Goal: Task Accomplishment & Management: Use online tool/utility

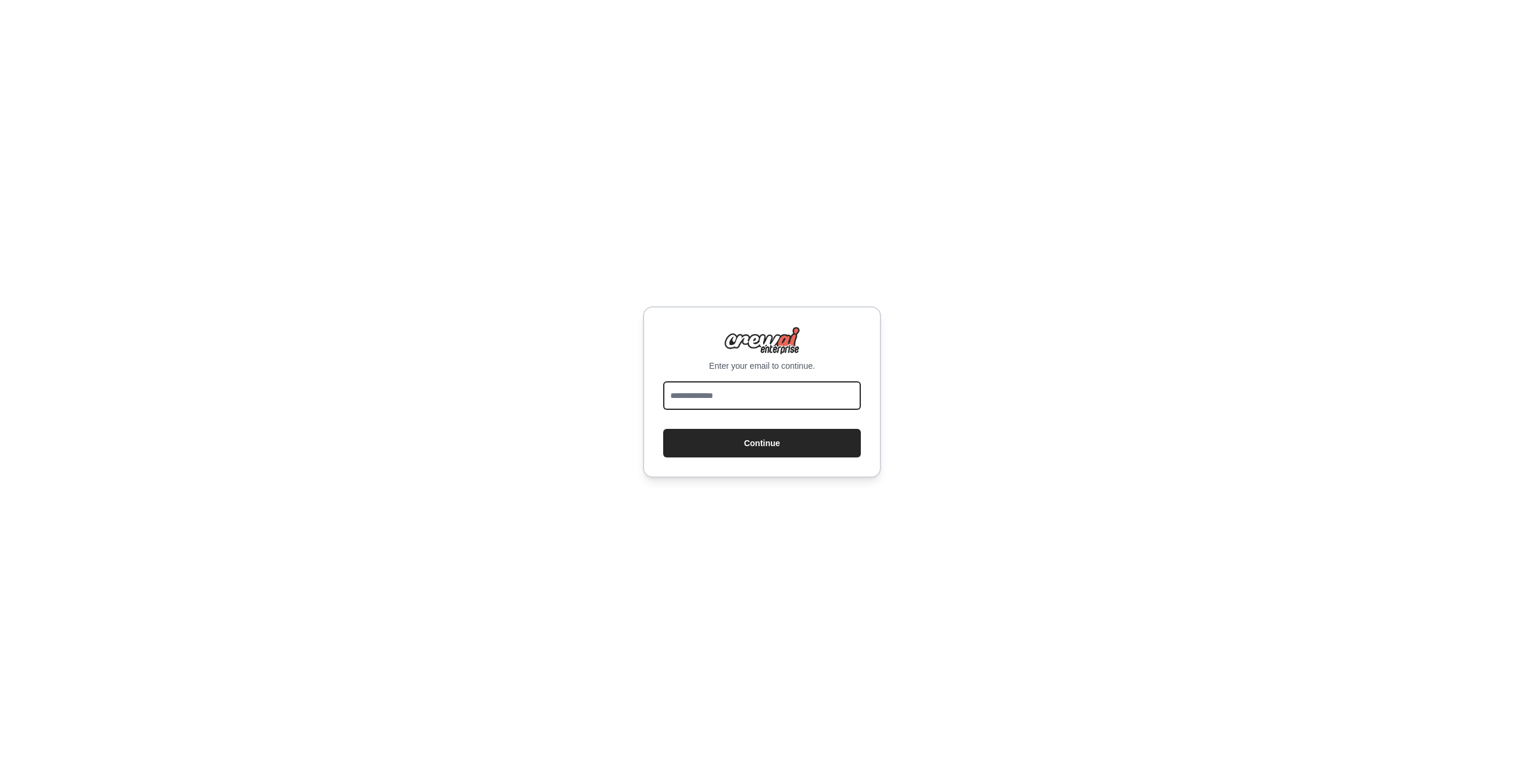
click at [770, 388] on input "email" at bounding box center [762, 395] width 198 height 28
type input "**********"
click at [760, 444] on button "Continue" at bounding box center [762, 443] width 198 height 28
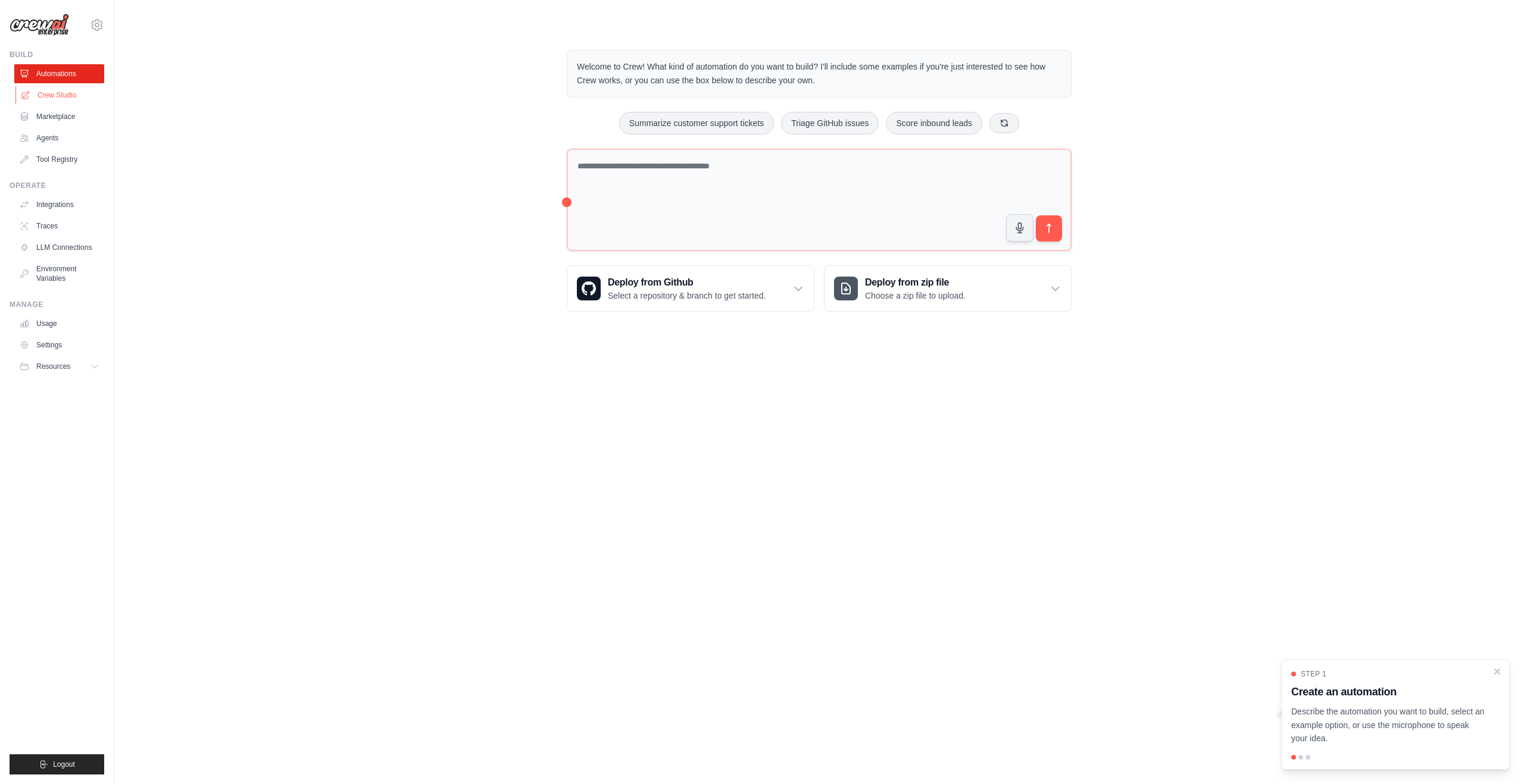
click at [51, 95] on link "Crew Studio" at bounding box center [60, 95] width 90 height 19
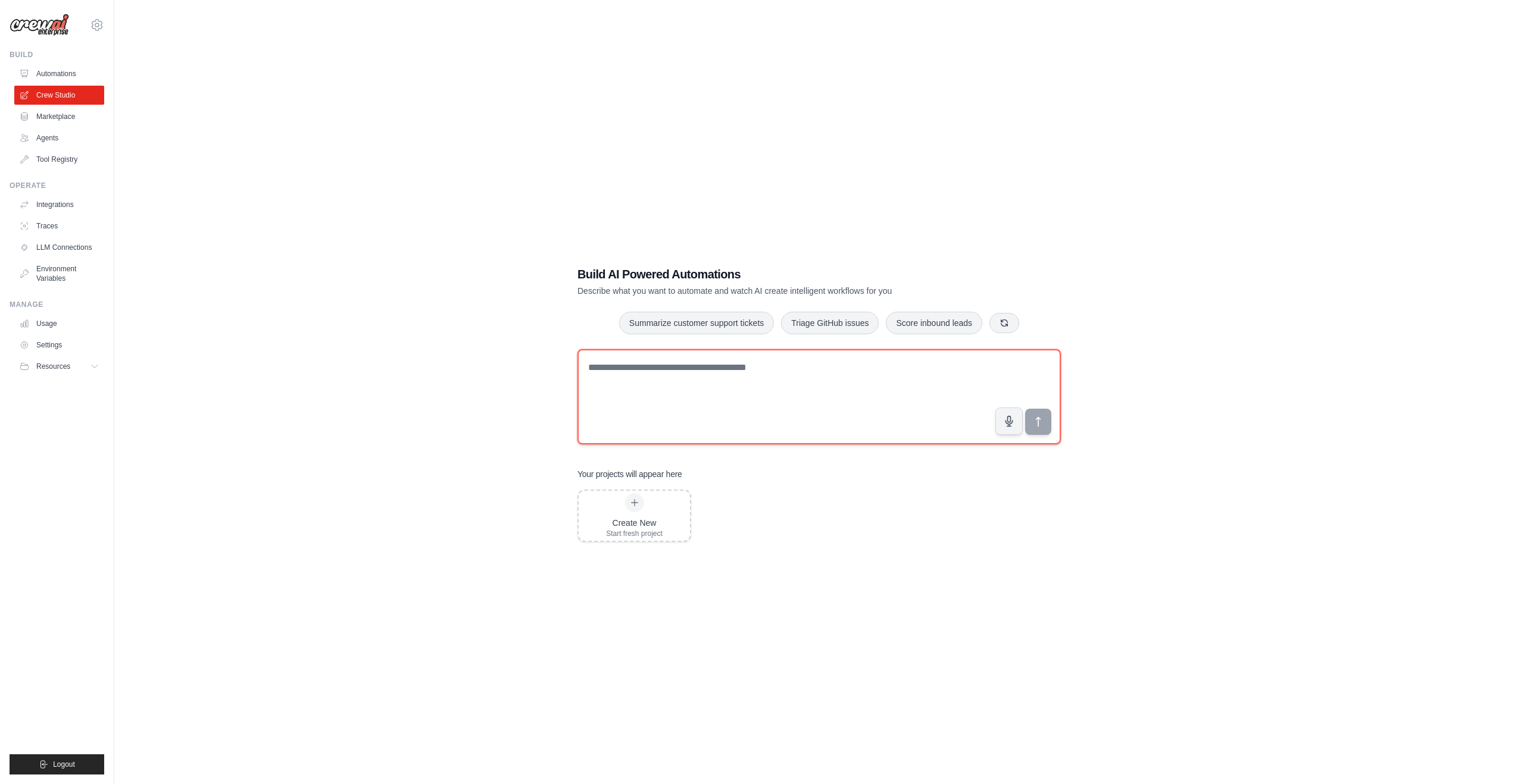
click at [795, 393] on textarea at bounding box center [818, 396] width 483 height 95
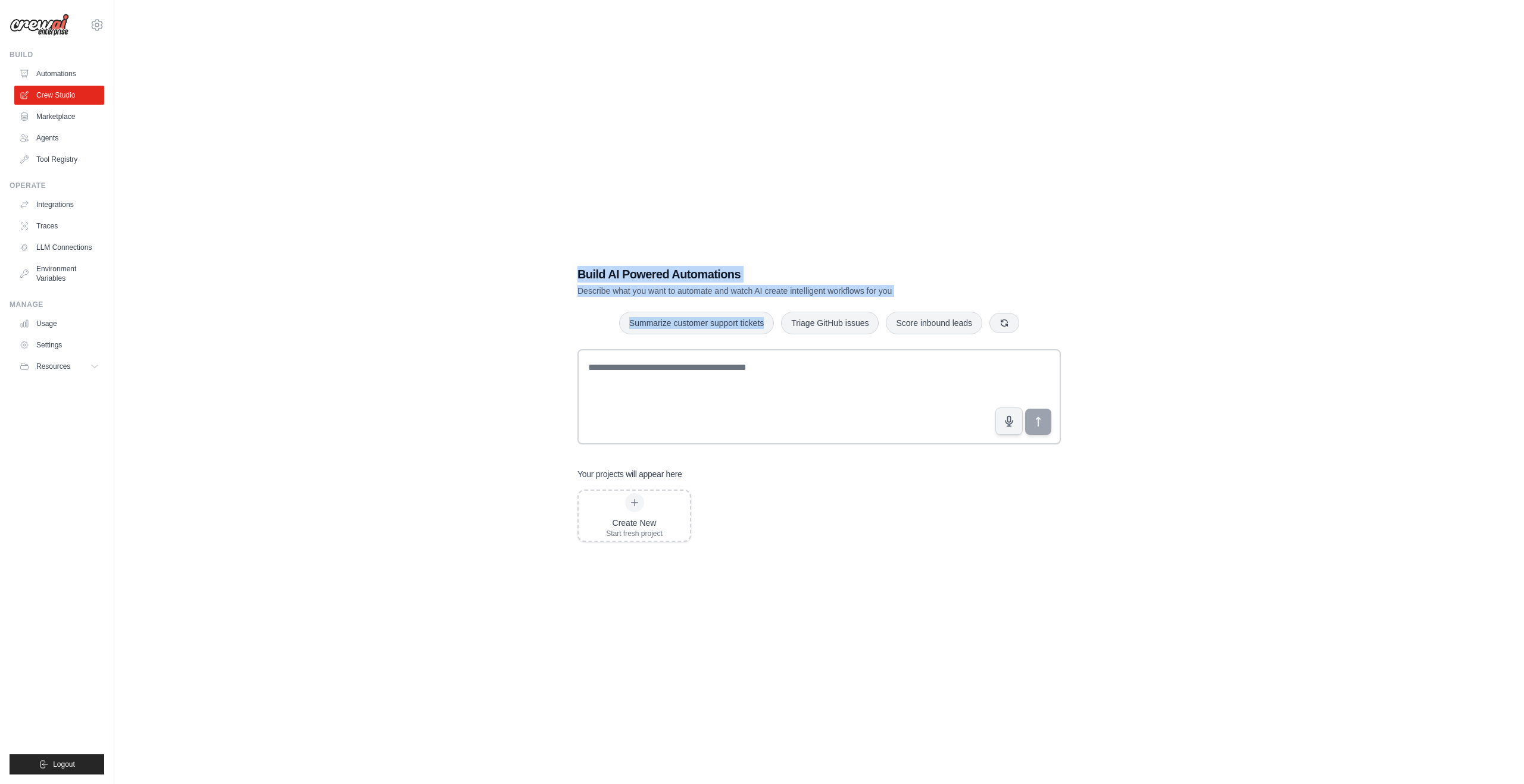
drag, startPoint x: 618, startPoint y: 332, endPoint x: 539, endPoint y: 80, distance: 264.1
click at [525, 95] on div "Build AI Powered Automations Describe what you want to automate and watch AI cr…" at bounding box center [819, 404] width 1372 height 784
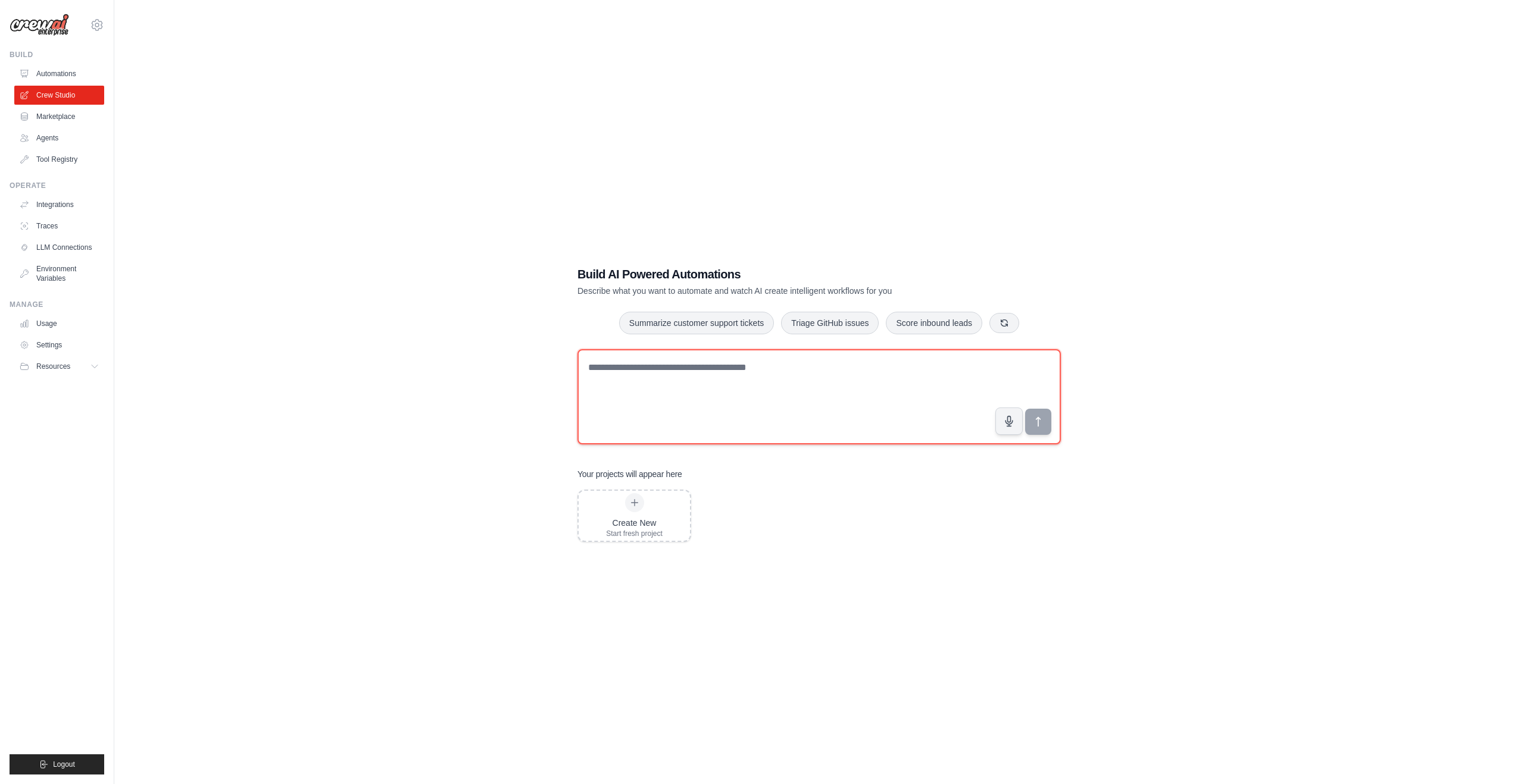
click at [622, 373] on textarea at bounding box center [818, 396] width 483 height 95
paste textarea "**********"
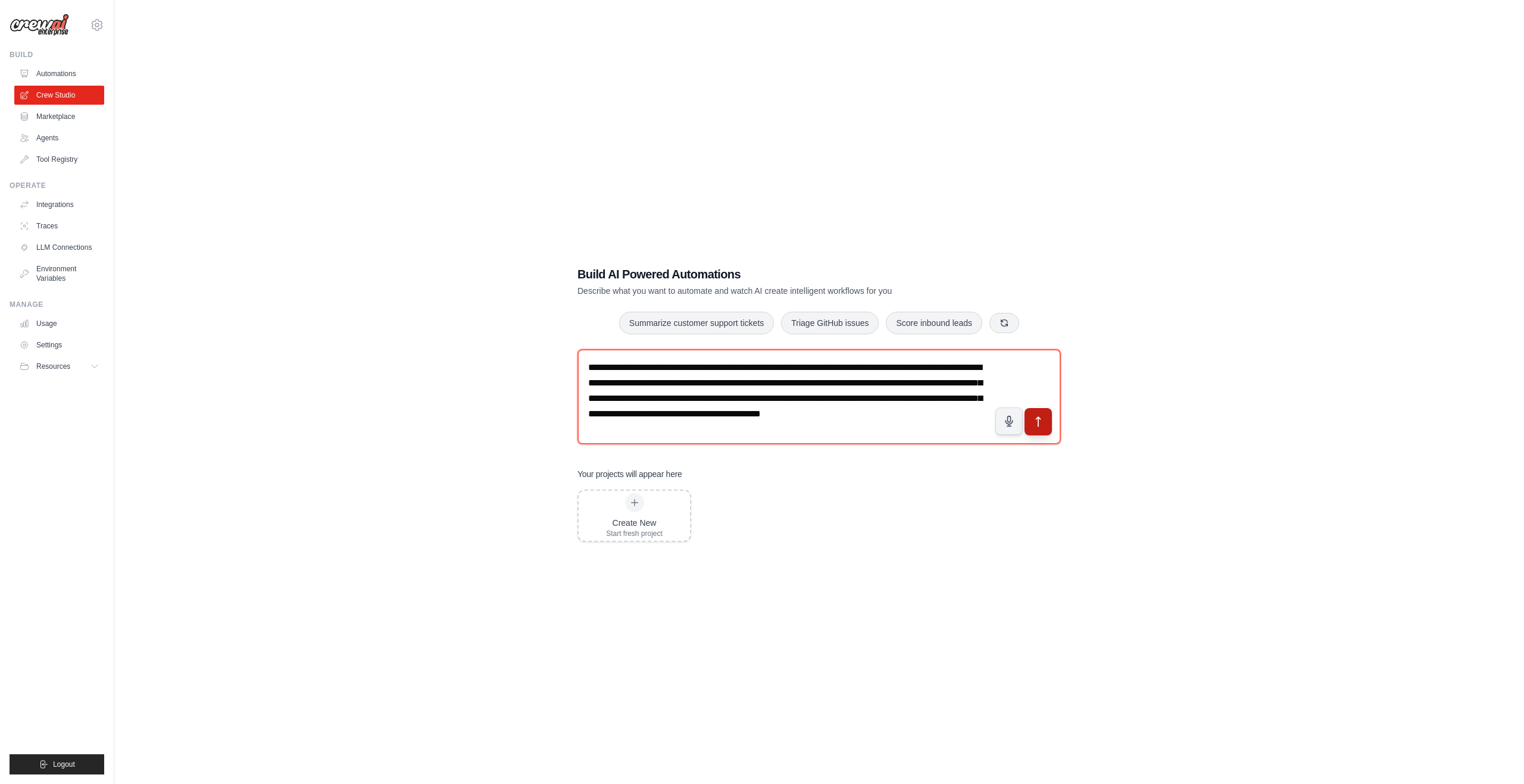
type textarea "**********"
click at [1039, 423] on icon "submit" at bounding box center [1038, 422] width 12 height 12
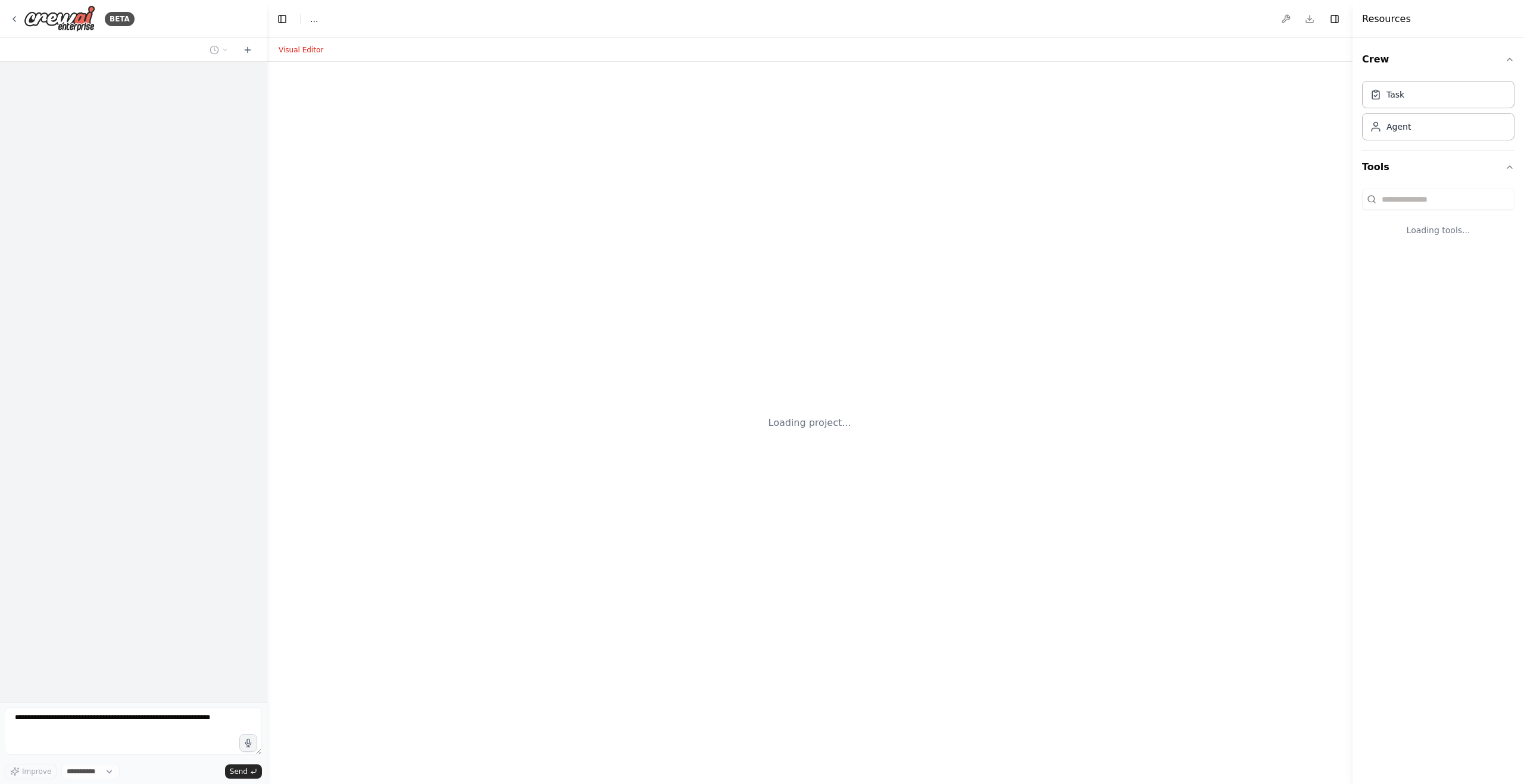
select select "****"
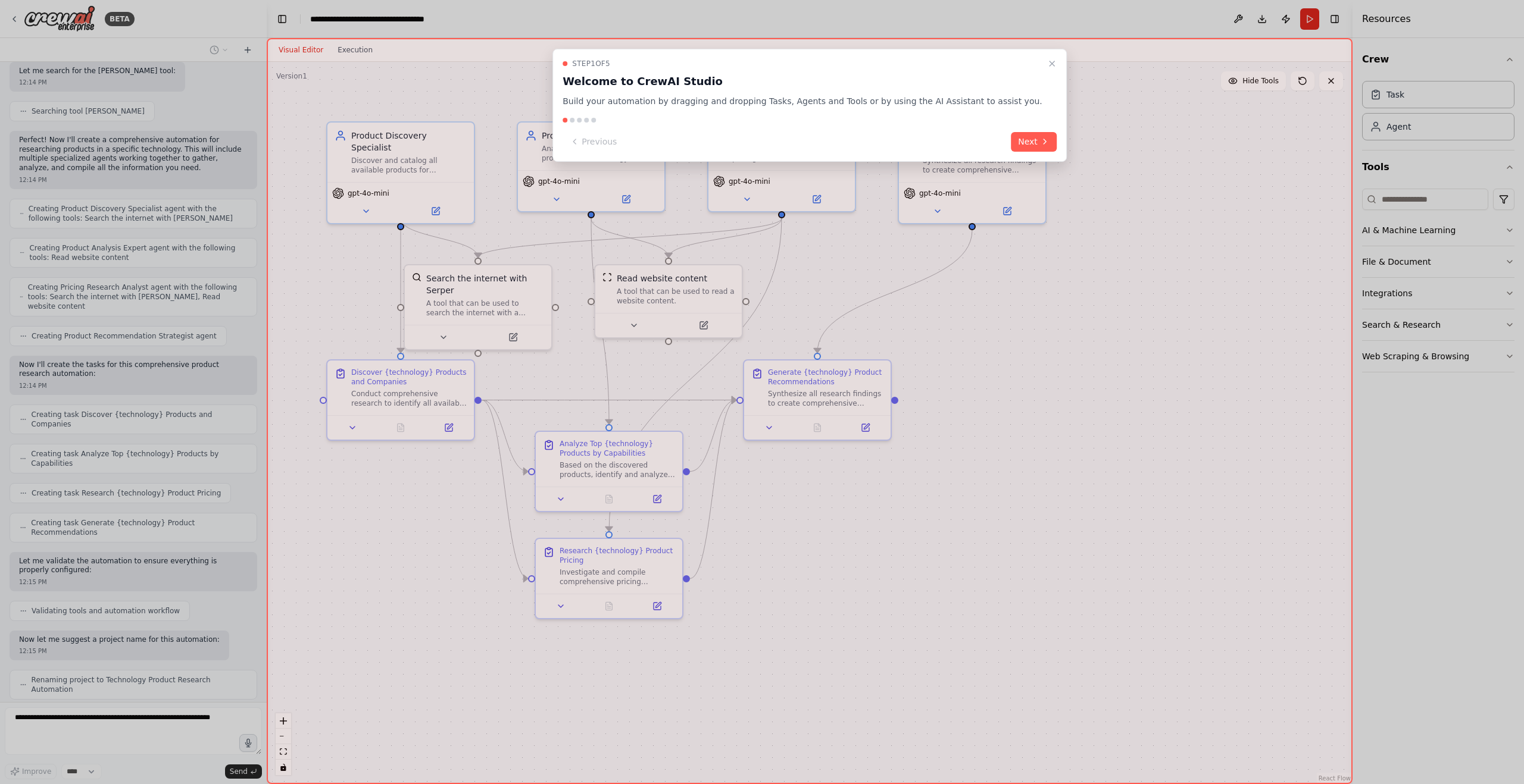
scroll to position [214, 0]
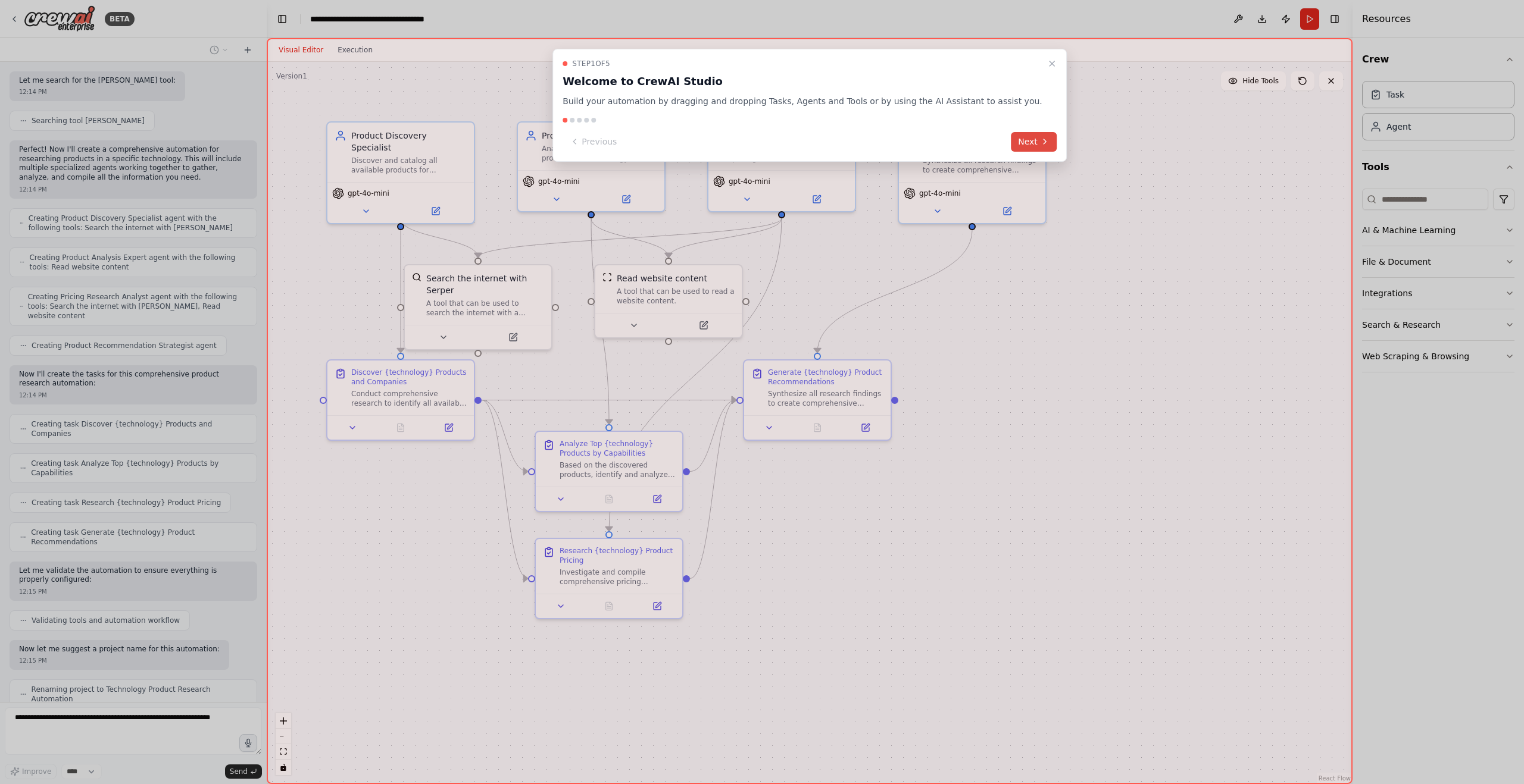
click at [1011, 135] on button "Next" at bounding box center [1033, 141] width 46 height 20
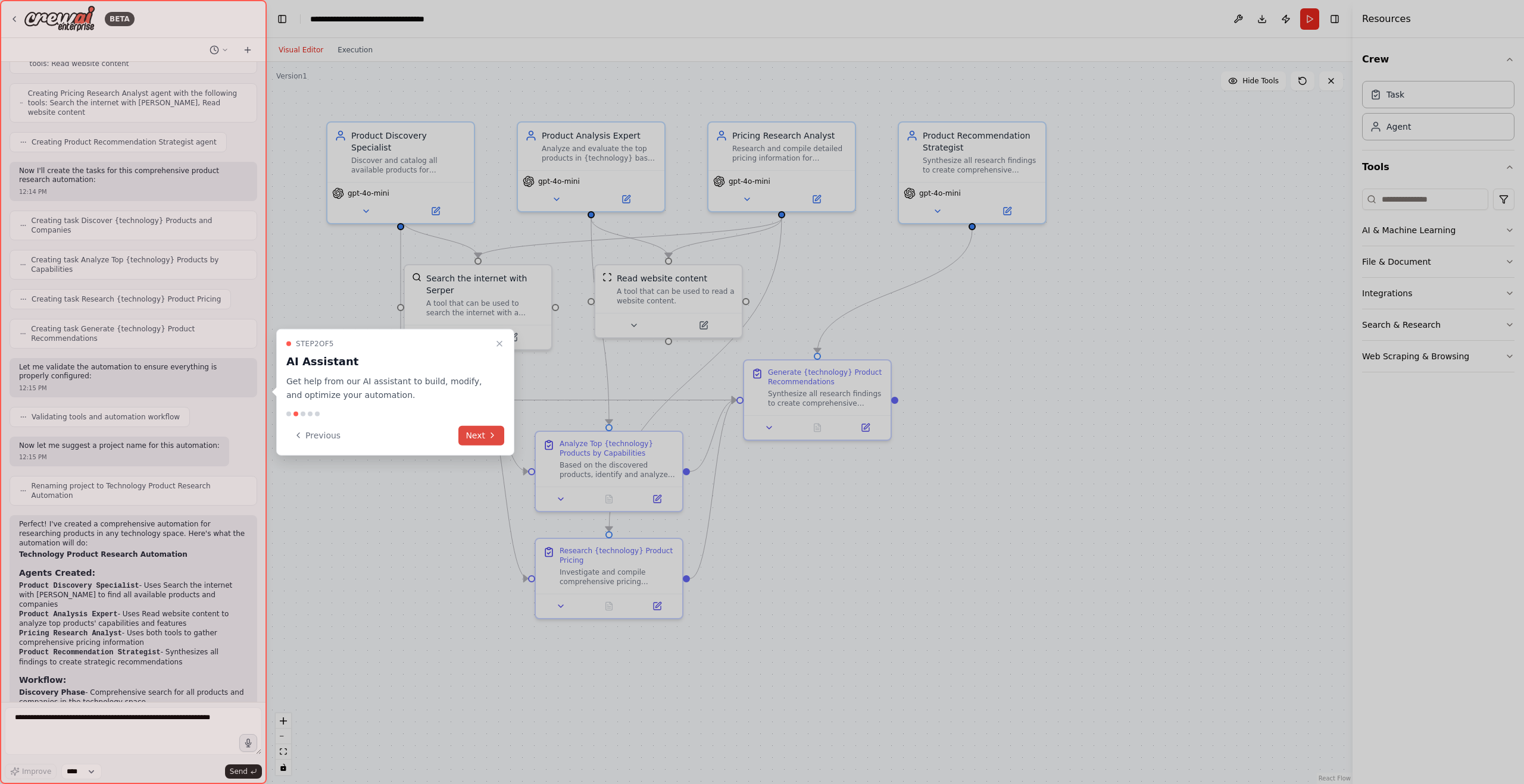
click at [484, 434] on button "Next" at bounding box center [481, 435] width 46 height 20
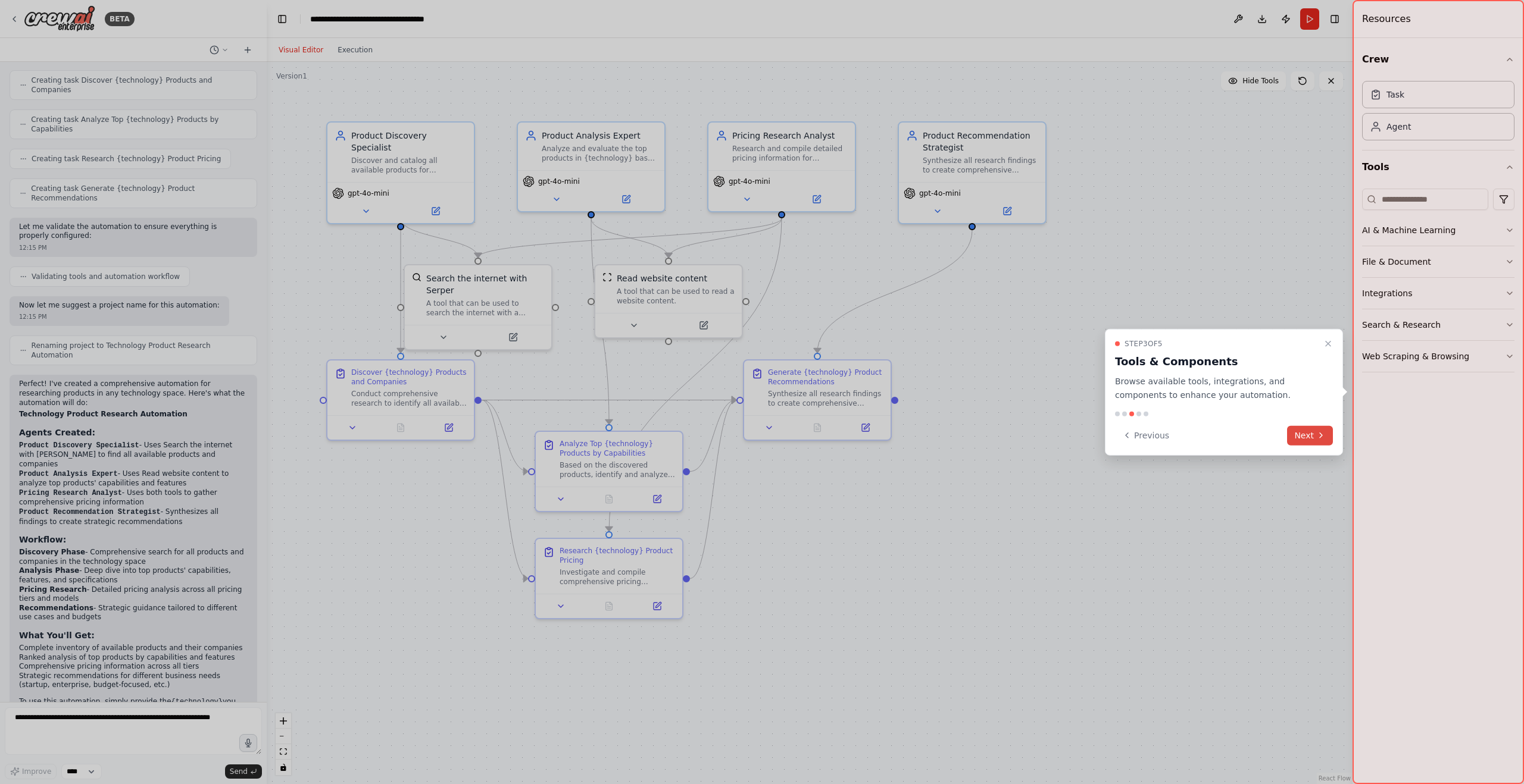
click at [1300, 436] on button "Next" at bounding box center [1310, 435] width 46 height 20
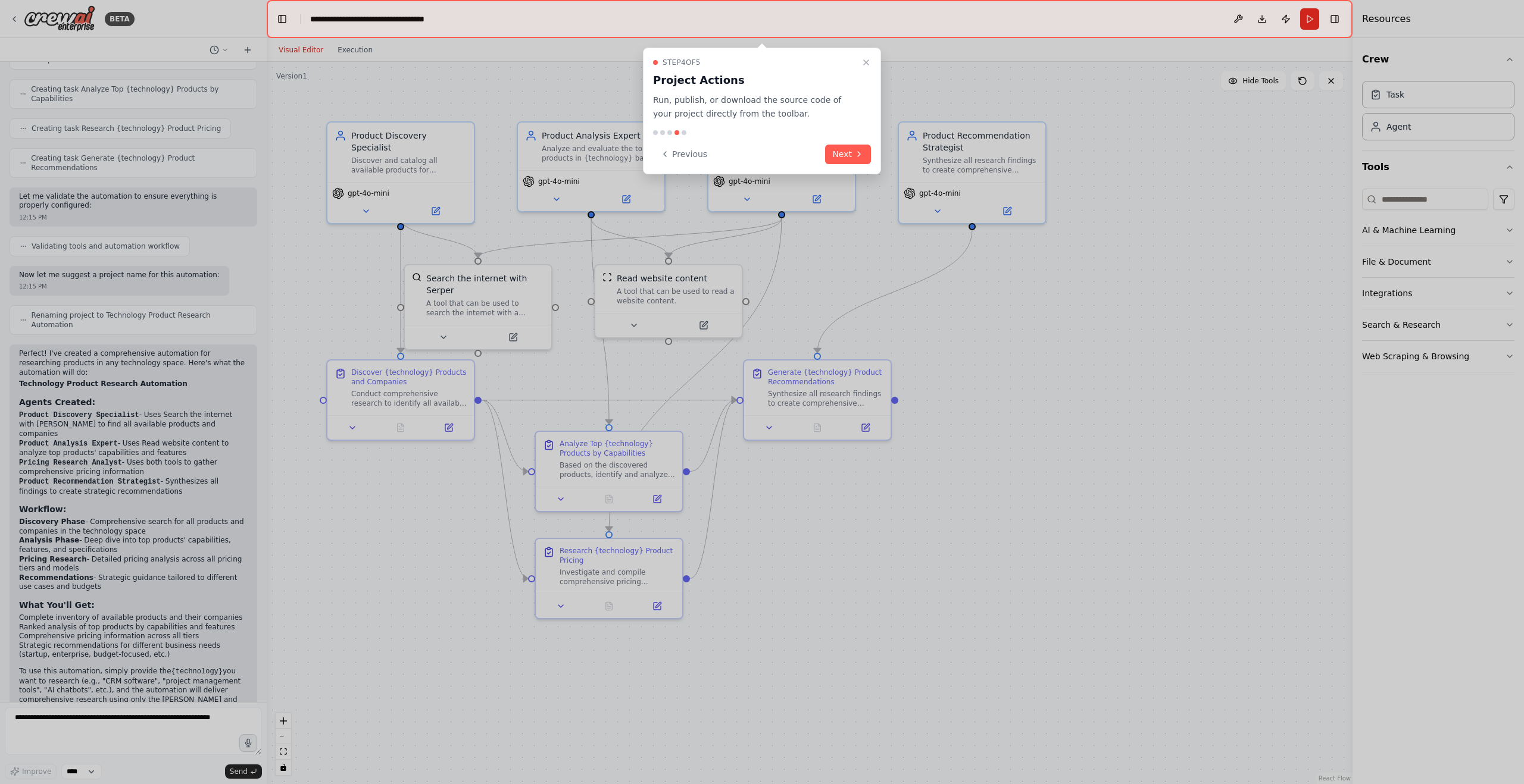
scroll to position [597, 0]
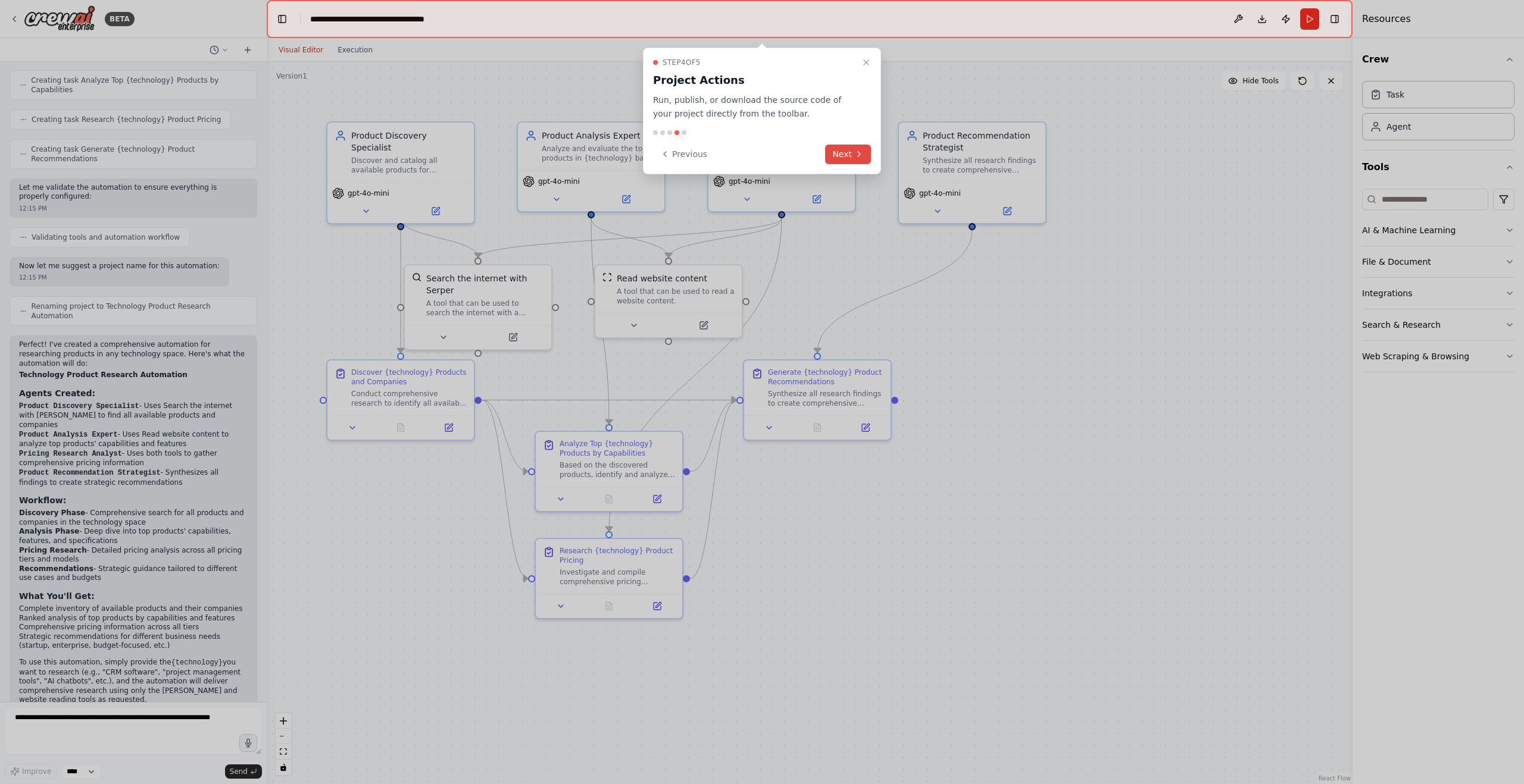
click at [843, 154] on button "Next" at bounding box center [848, 154] width 46 height 20
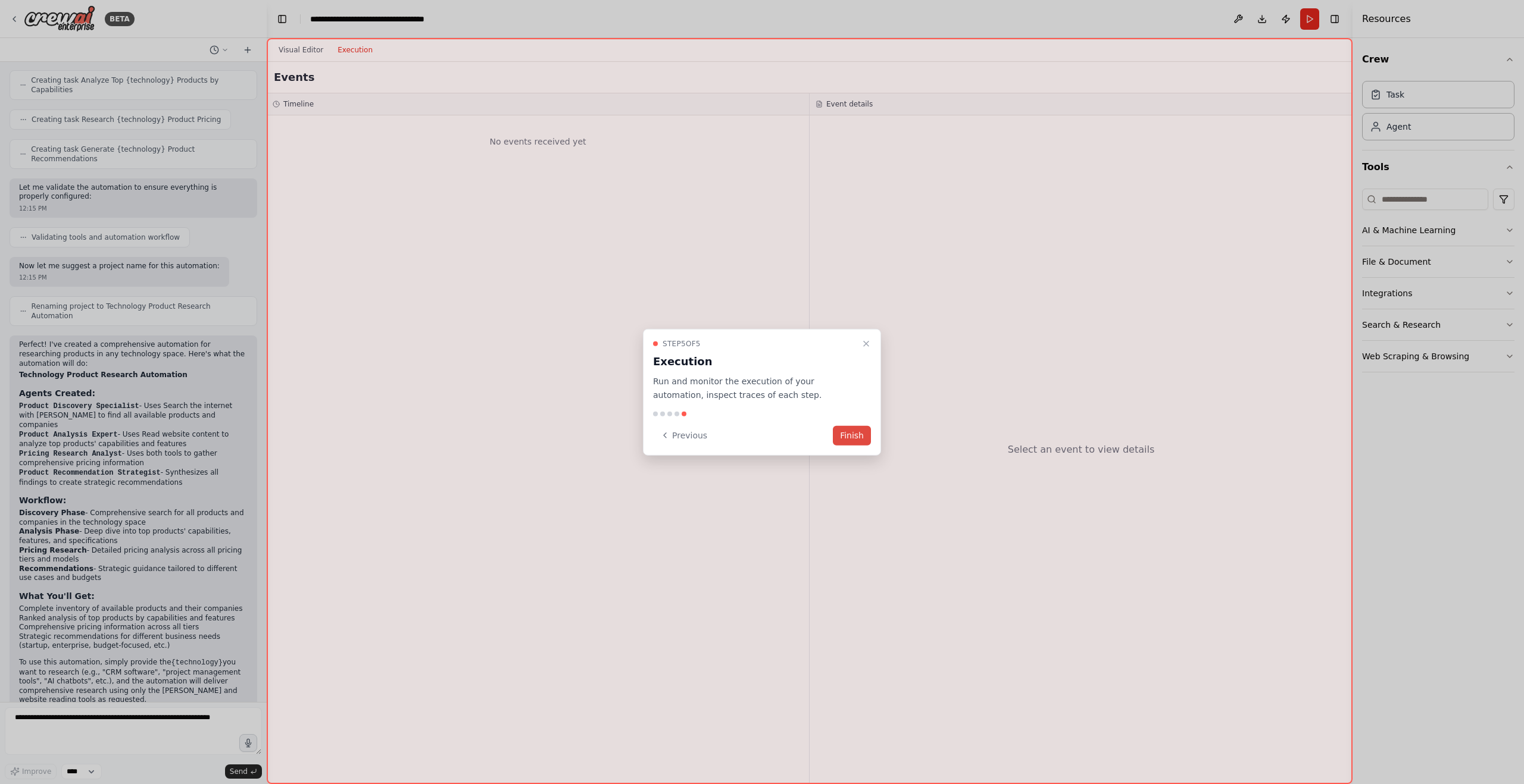
click at [855, 434] on button "Finish" at bounding box center [851, 435] width 38 height 20
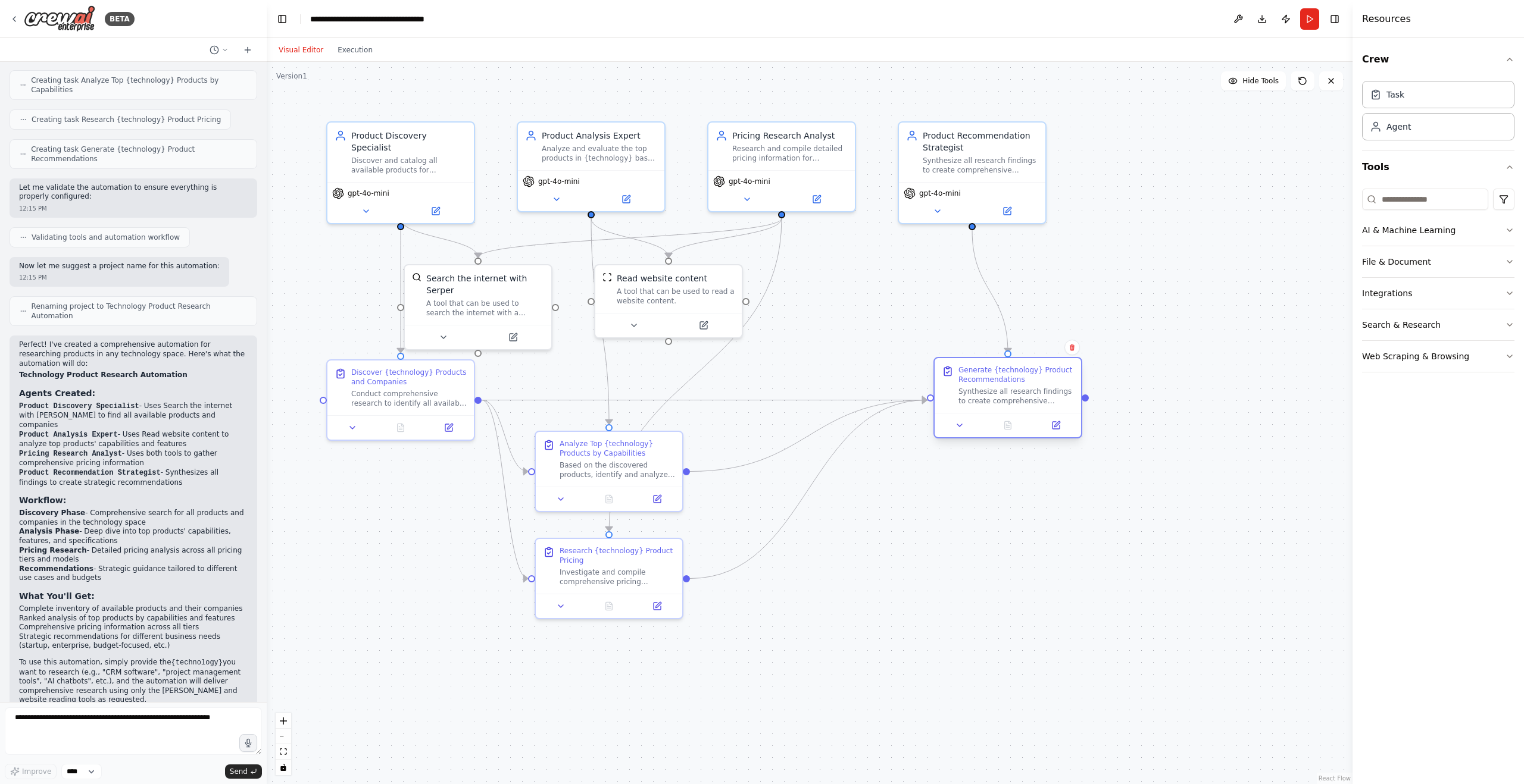
drag, startPoint x: 831, startPoint y: 415, endPoint x: 1024, endPoint y: 414, distance: 193.0
click at [1024, 414] on div at bounding box center [1007, 425] width 146 height 24
click at [680, 520] on div ".deletable-edge-delete-btn { width: 20px; height: 20px; border: 0px solid #ffff…" at bounding box center [810, 423] width 1086 height 722
drag, startPoint x: 618, startPoint y: 477, endPoint x: 708, endPoint y: 499, distance: 92.6
click at [708, 499] on div "Analyze Top {technology} Products by Capabilities Based on the discovered produ…" at bounding box center [697, 480] width 146 height 55
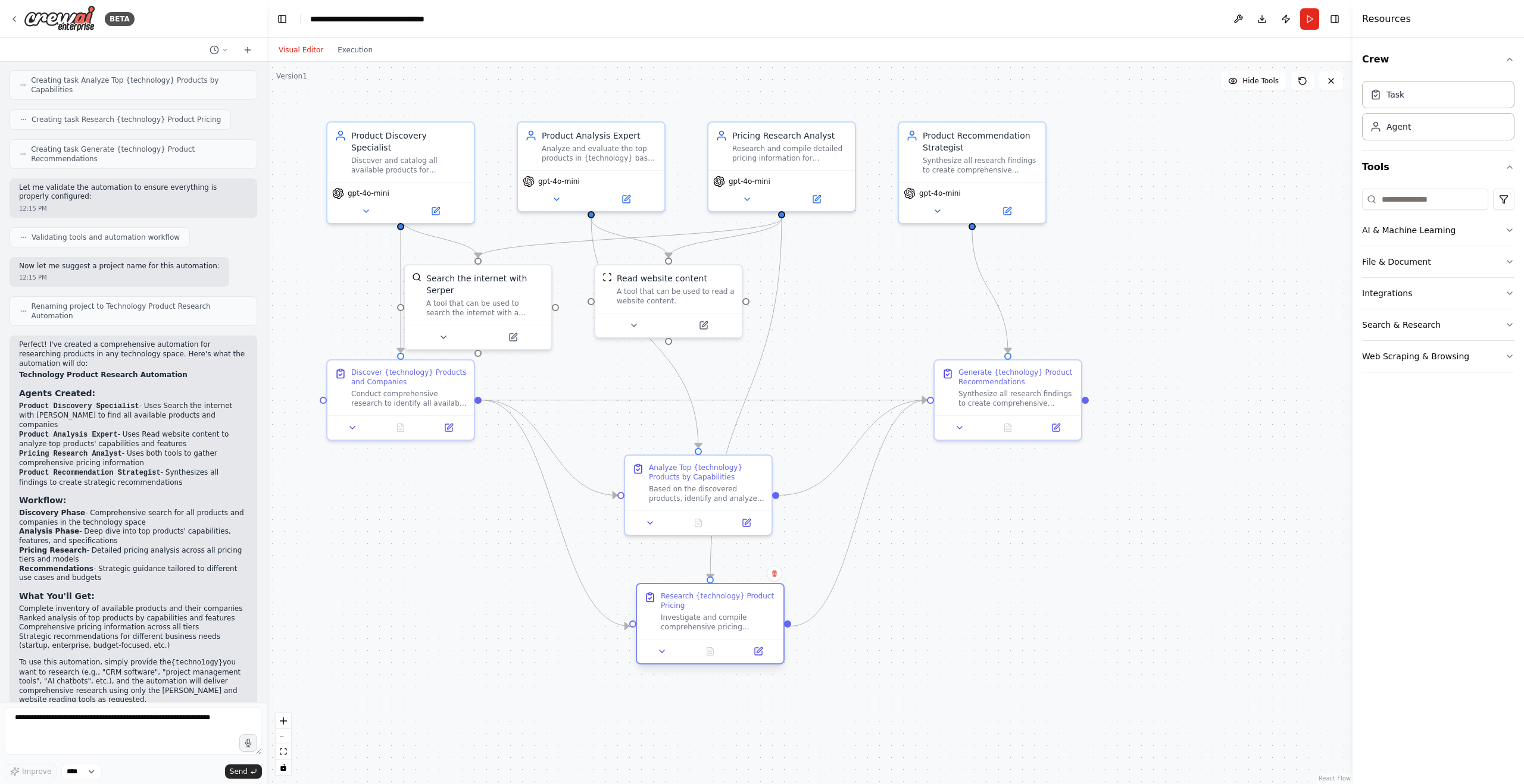
drag, startPoint x: 620, startPoint y: 571, endPoint x: 722, endPoint y: 616, distance: 111.5
click at [723, 616] on div "Investigate and compile comprehensive pricing information for all the identifie…" at bounding box center [718, 622] width 115 height 19
drag, startPoint x: 684, startPoint y: 297, endPoint x: 848, endPoint y: 293, distance: 164.0
click at [848, 293] on div "A tool that can be used to read a website content." at bounding box center [837, 294] width 118 height 19
drag, startPoint x: 521, startPoint y: 304, endPoint x: 547, endPoint y: 305, distance: 26.0
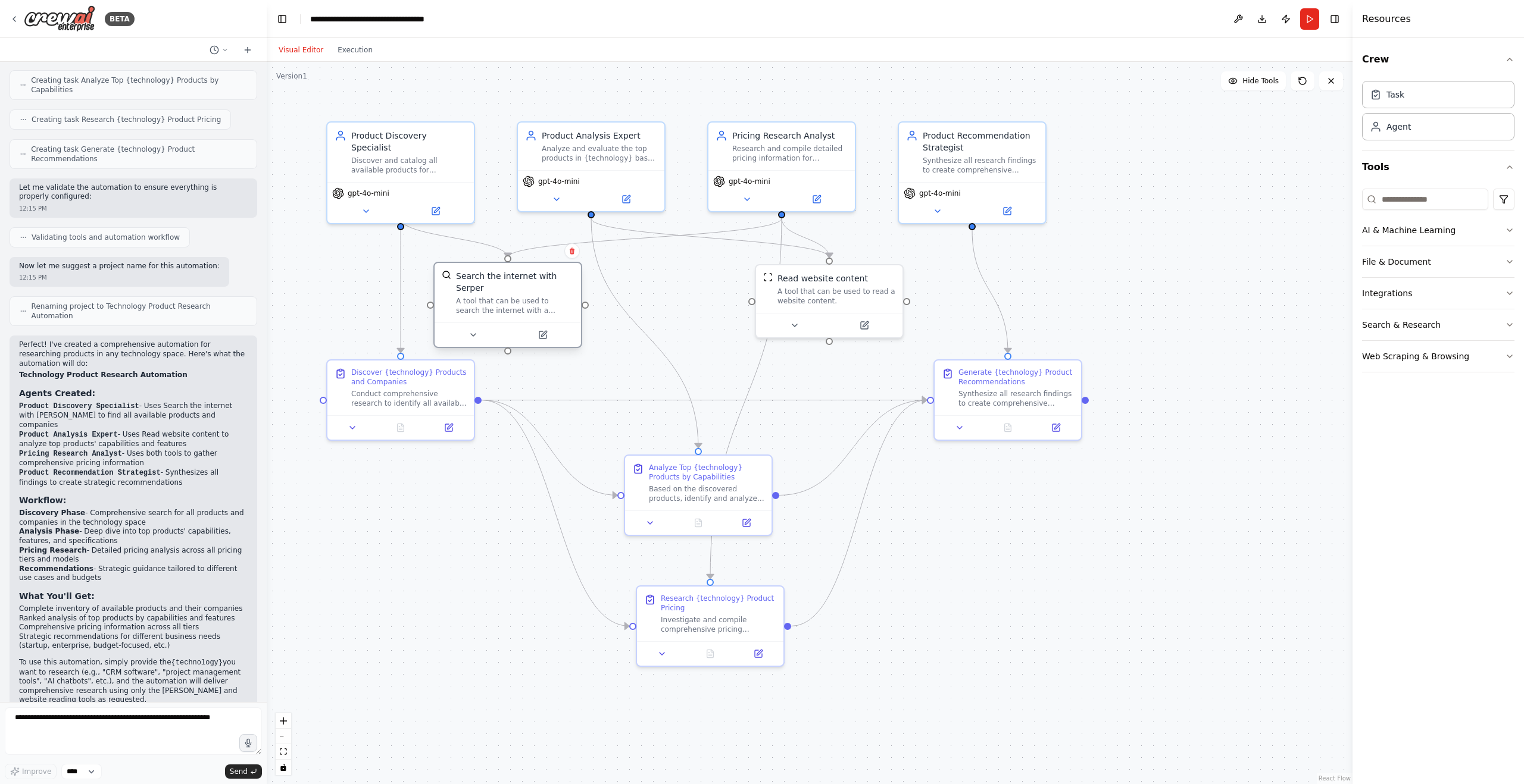
click at [547, 307] on div "A tool that can be used to search the internet with a search_query. Supports di…" at bounding box center [515, 306] width 118 height 19
drag, startPoint x: 829, startPoint y: 291, endPoint x: 870, endPoint y: 291, distance: 41.0
click at [870, 293] on div "A tool that can be used to read a website content." at bounding box center [872, 294] width 118 height 19
drag, startPoint x: 692, startPoint y: 480, endPoint x: 628, endPoint y: 446, distance: 72.5
click at [628, 446] on div "Analyze Top {technology} Products by Capabilities Based on the discovered produ…" at bounding box center [646, 445] width 115 height 41
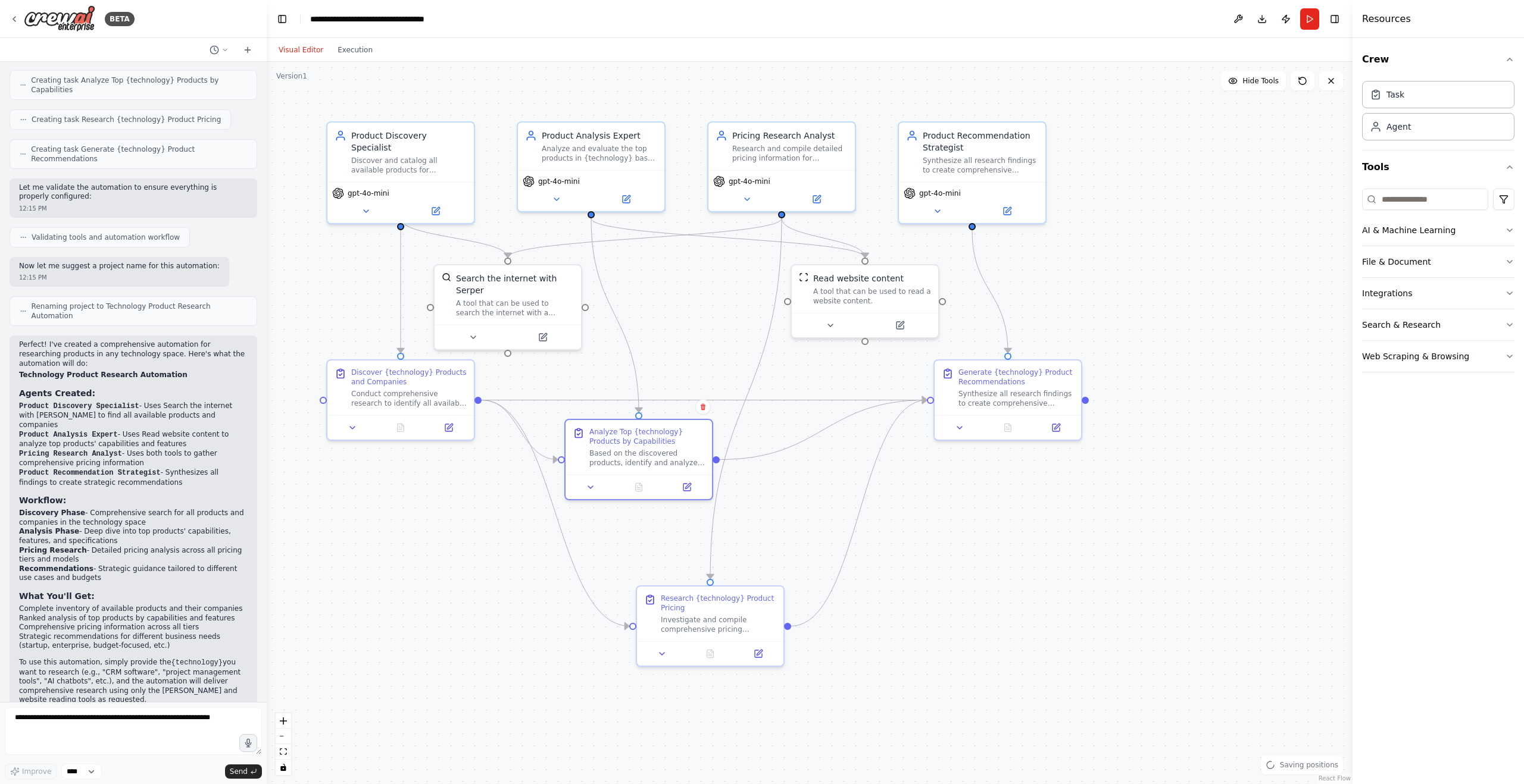
click at [994, 552] on div ".deletable-edge-delete-btn { width: 20px; height: 20px; border: 0px solid #ffff…" at bounding box center [810, 423] width 1086 height 722
click at [361, 51] on button "Execution" at bounding box center [355, 50] width 50 height 15
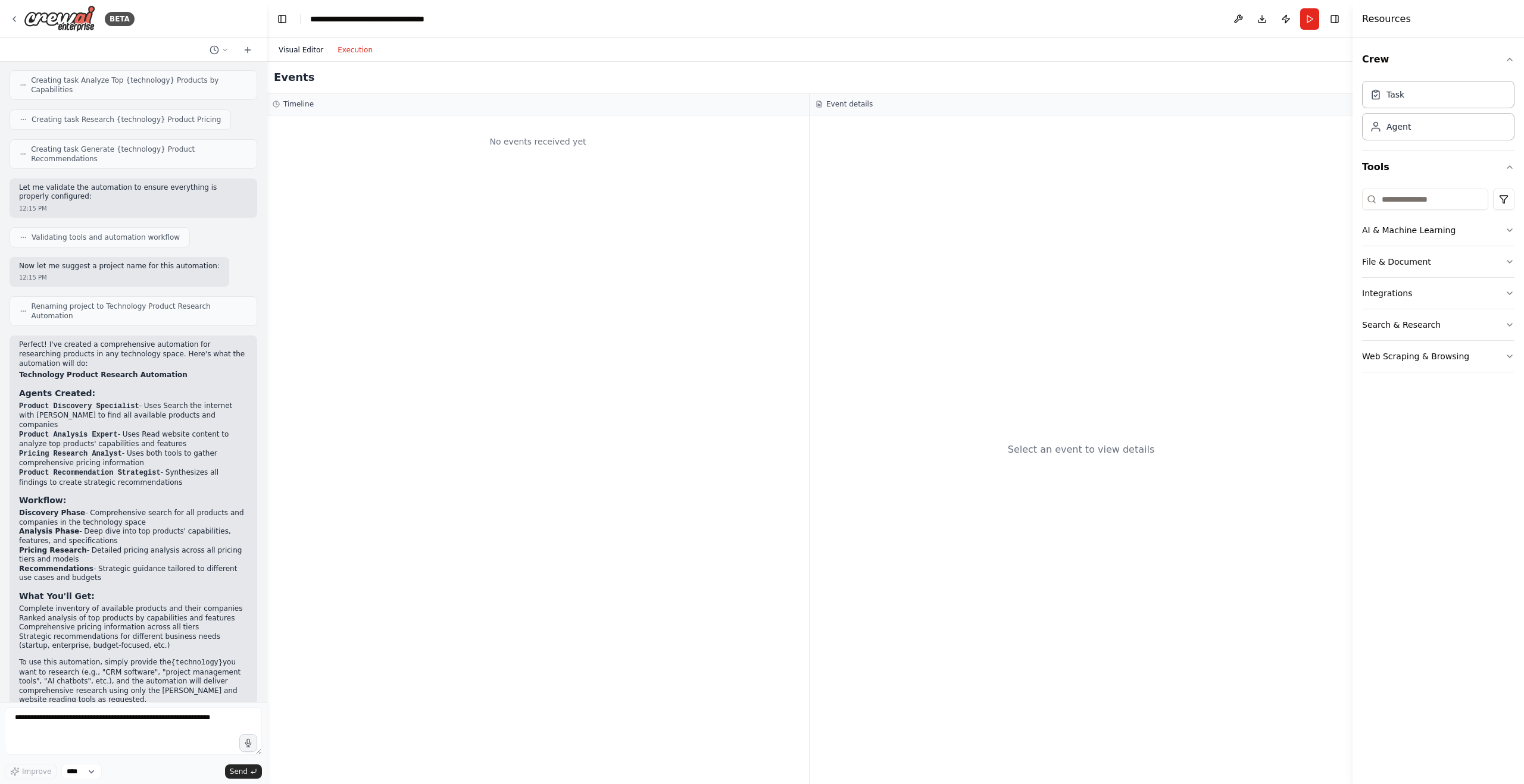
click at [292, 50] on button "Visual Editor" at bounding box center [300, 50] width 59 height 15
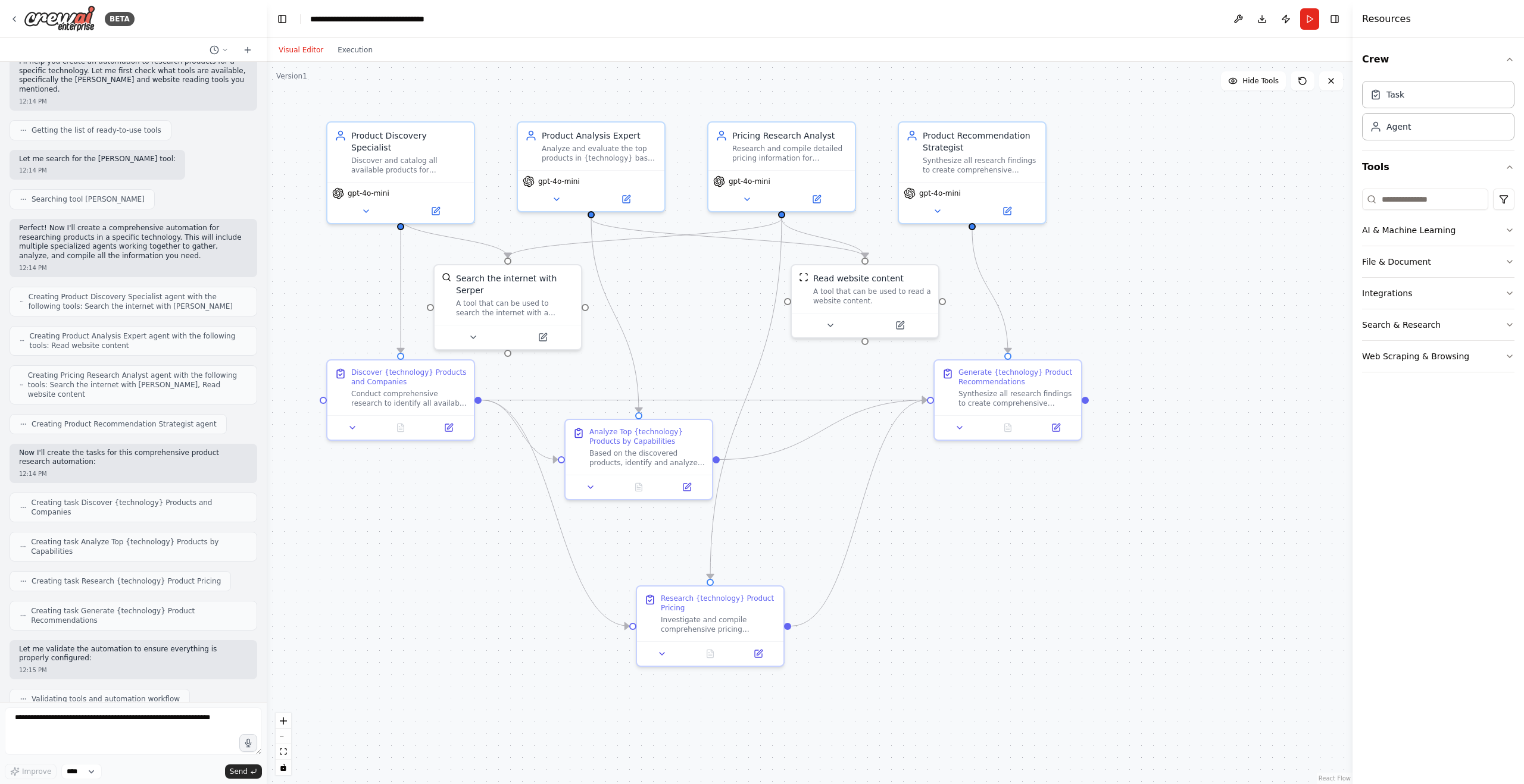
scroll to position [0, 0]
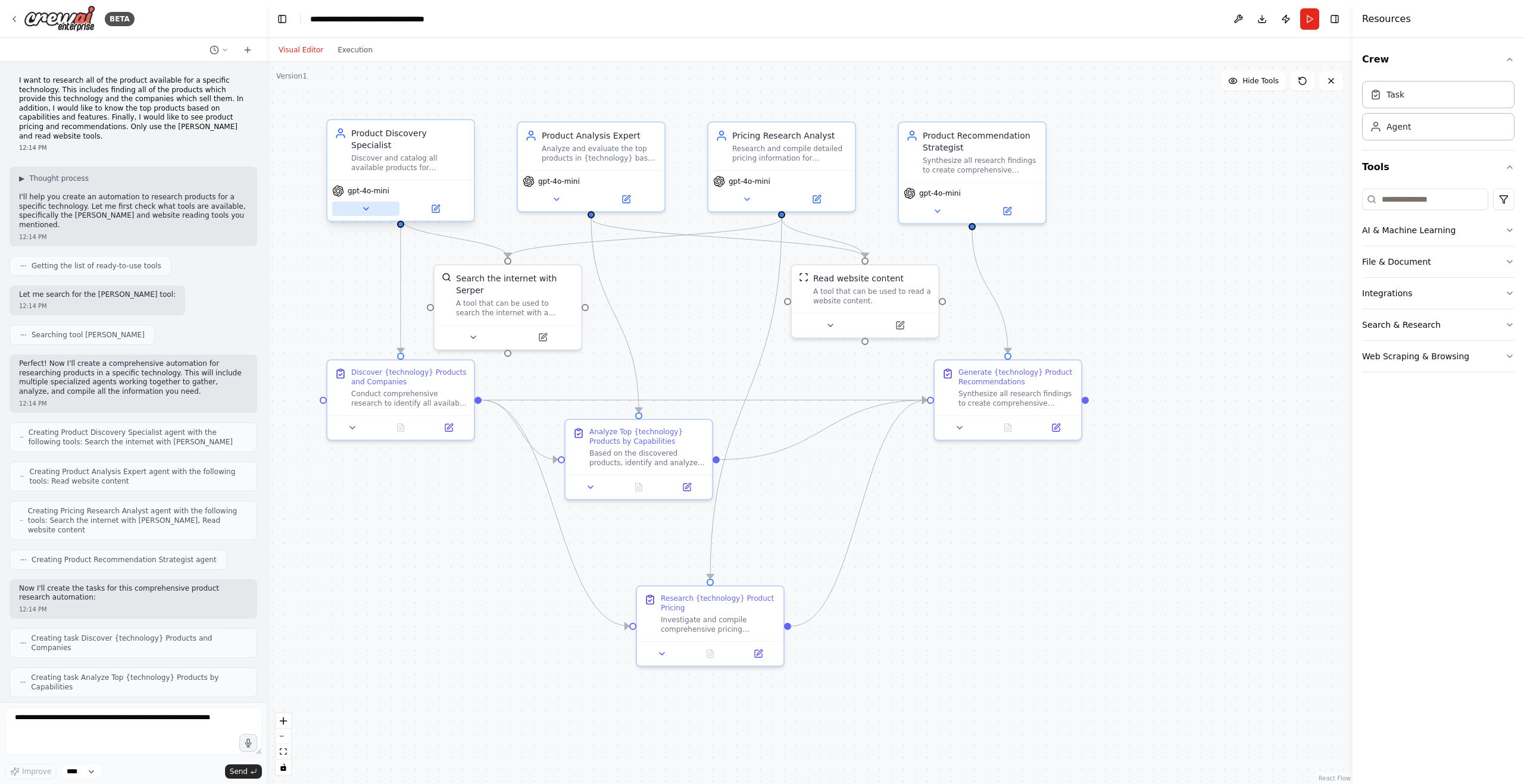
click at [365, 204] on icon at bounding box center [366, 208] width 9 height 9
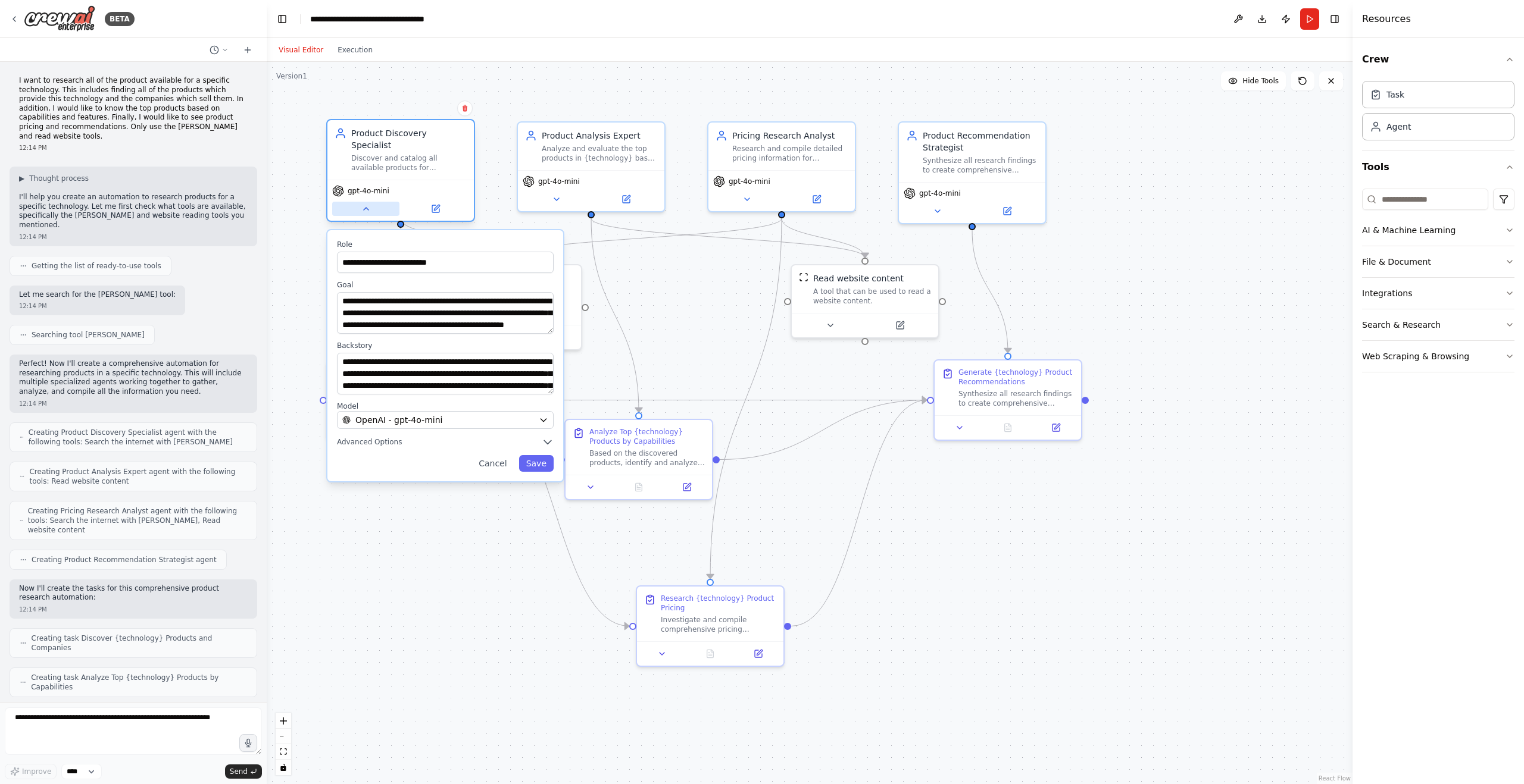
click at [365, 204] on icon at bounding box center [366, 208] width 9 height 9
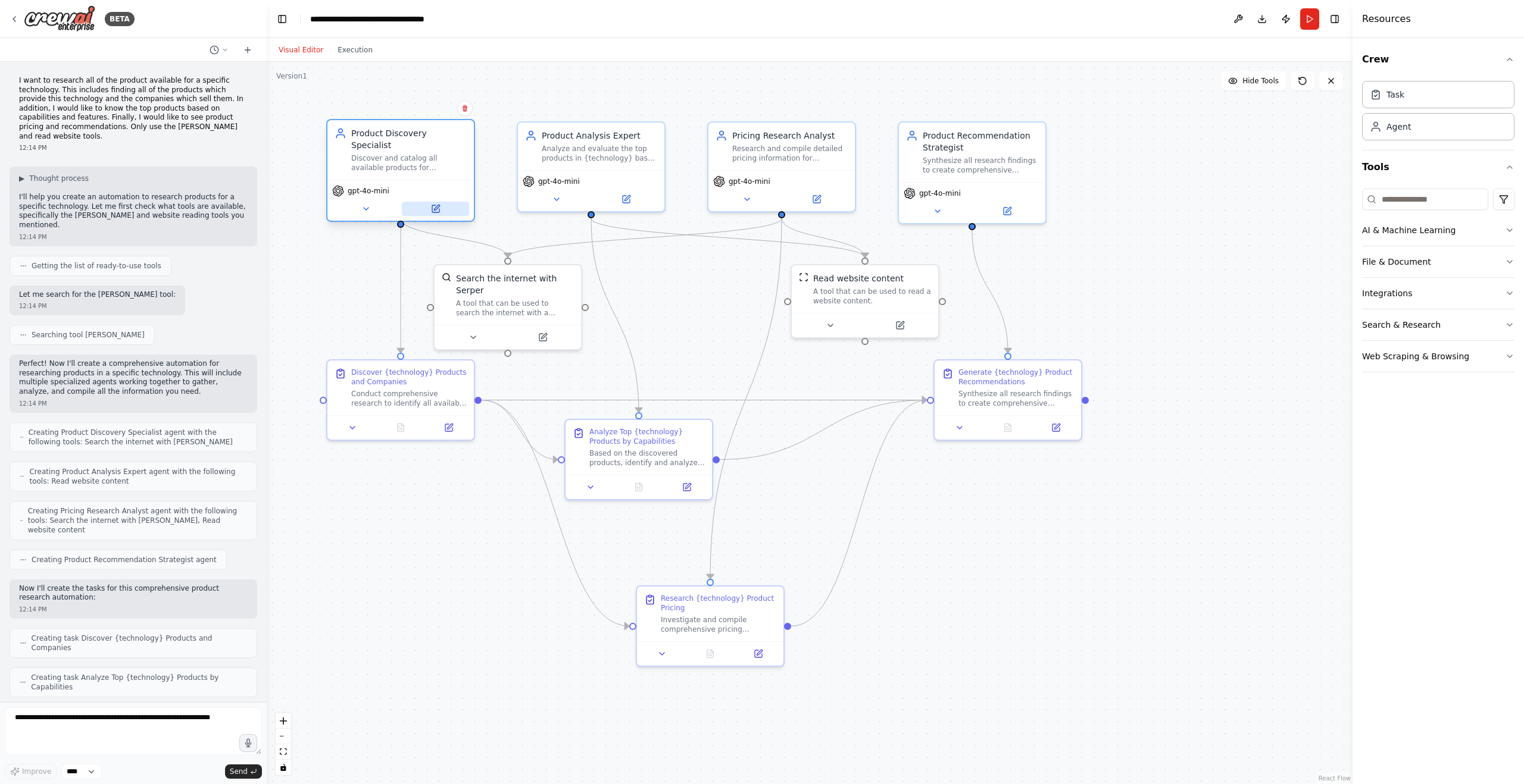
click at [434, 203] on button at bounding box center [435, 209] width 67 height 15
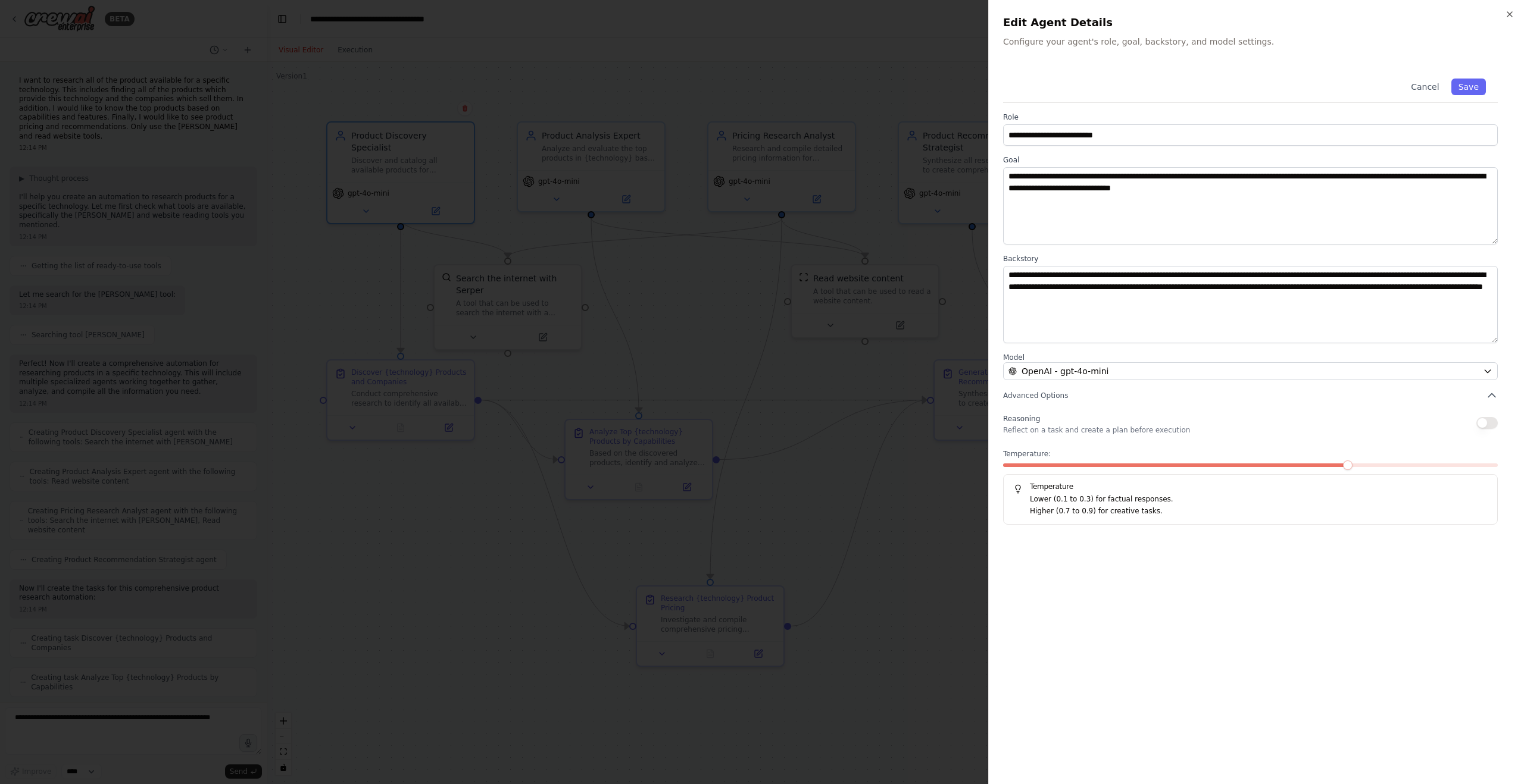
click at [580, 60] on div at bounding box center [762, 392] width 1524 height 784
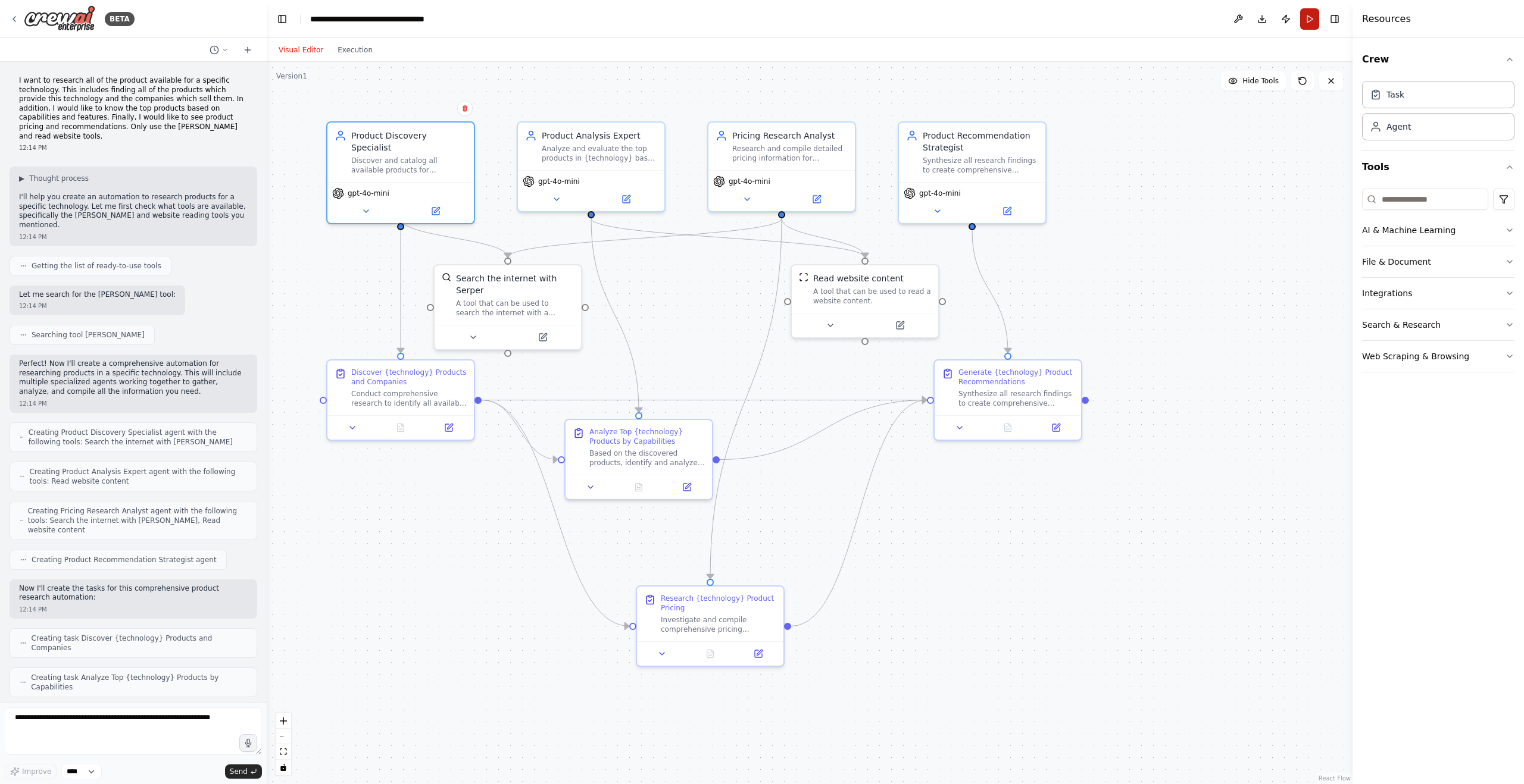
click at [1309, 18] on button "Run" at bounding box center [1310, 18] width 19 height 21
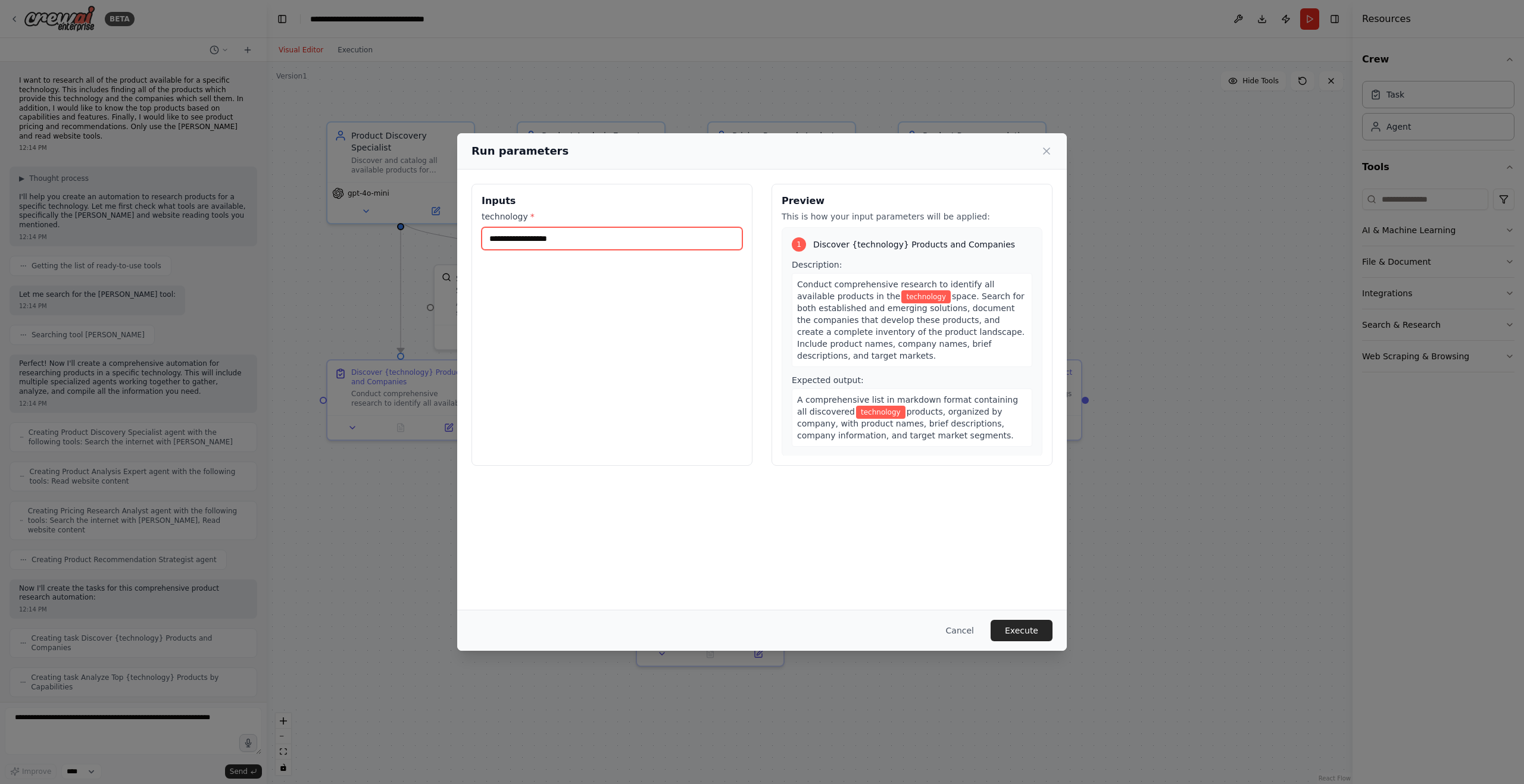
click at [524, 241] on input "technology *" at bounding box center [612, 238] width 261 height 23
type input "**********"
click at [1018, 632] on button "Execute" at bounding box center [1021, 630] width 62 height 21
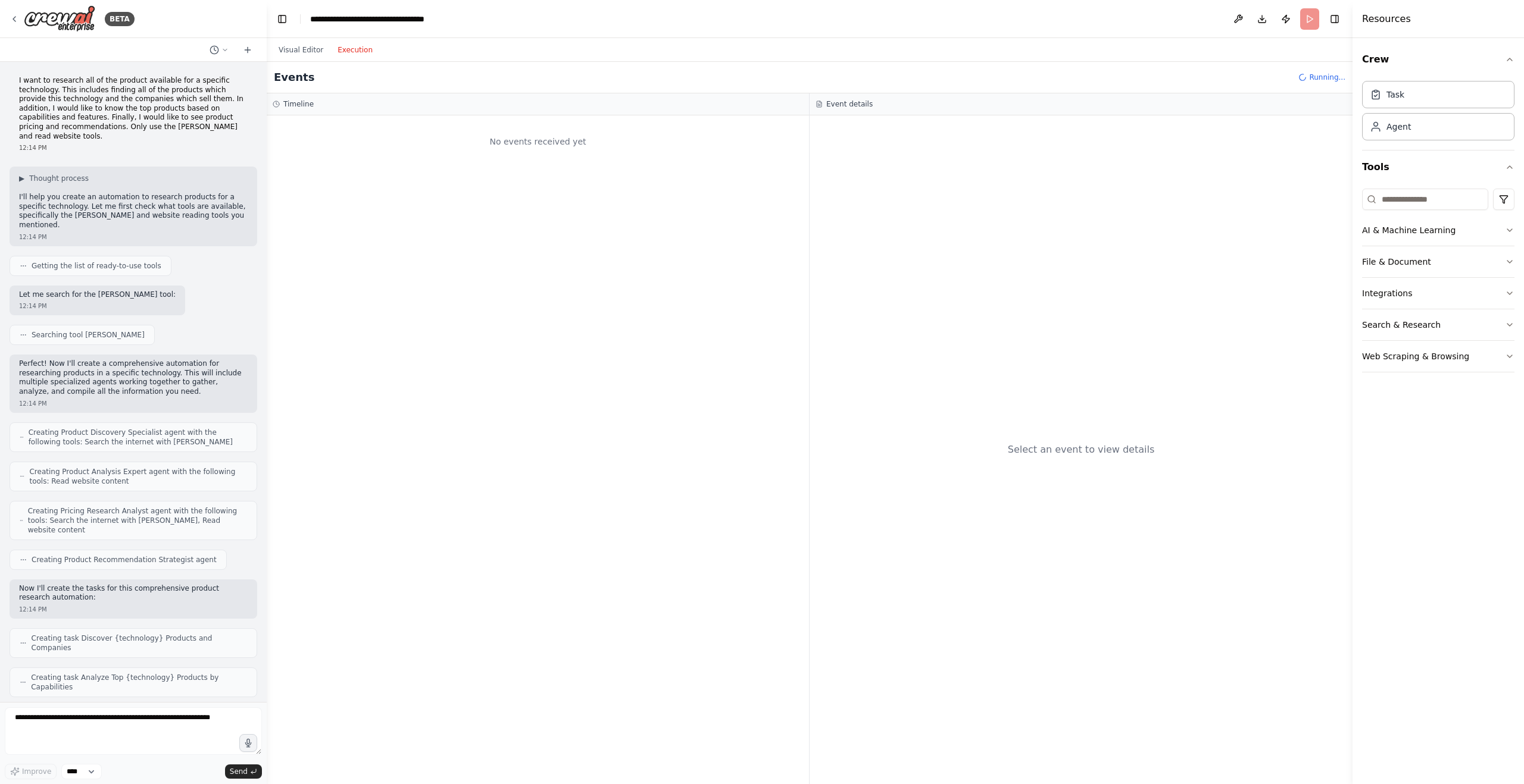
click at [360, 55] on button "Execution" at bounding box center [355, 50] width 50 height 15
click at [308, 50] on button "Visual Editor" at bounding box center [300, 50] width 59 height 15
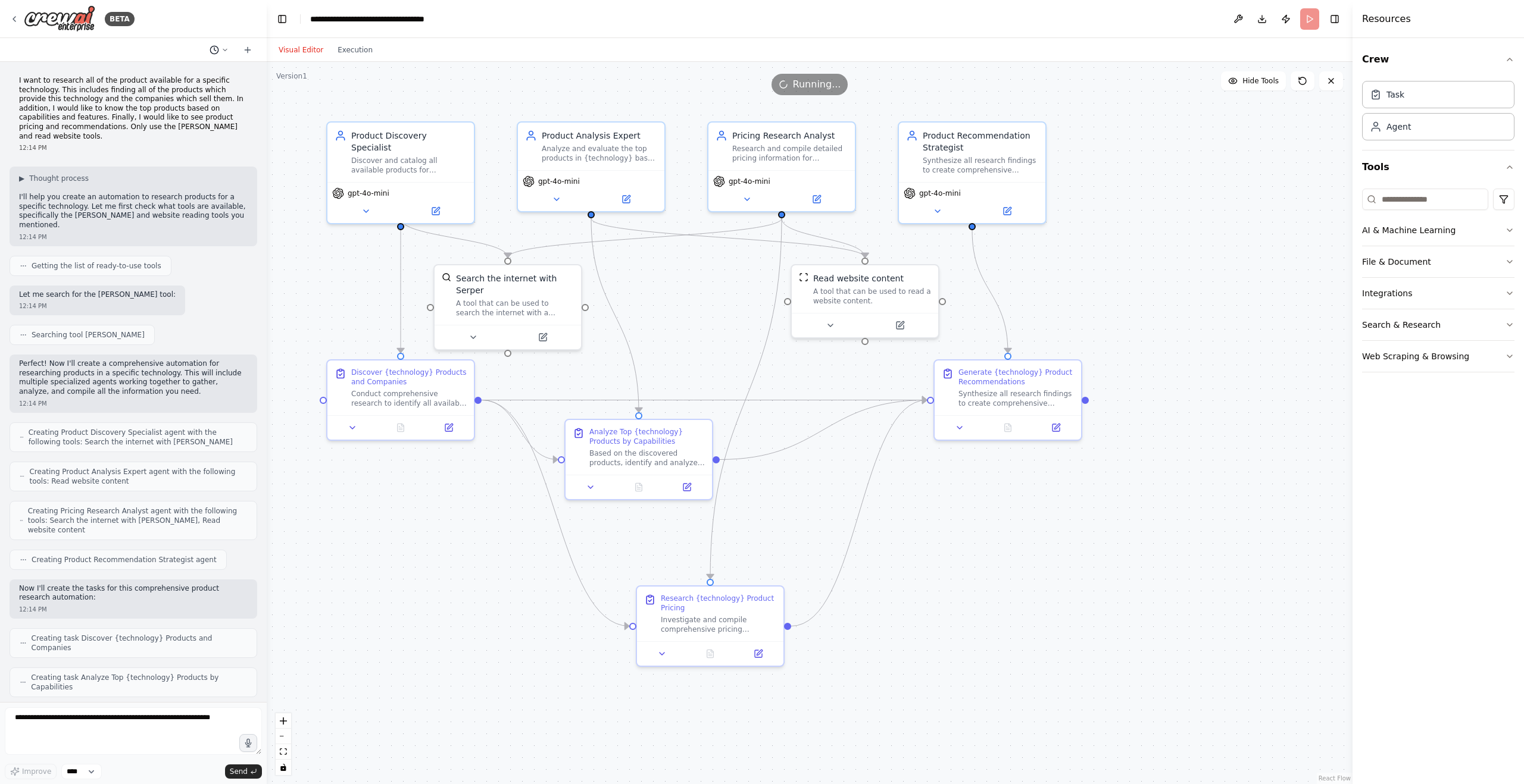
click at [224, 50] on icon at bounding box center [224, 50] width 4 height 1
click at [238, 20] on div at bounding box center [133, 392] width 267 height 784
click at [284, 17] on button "Toggle Left Sidebar" at bounding box center [282, 19] width 17 height 17
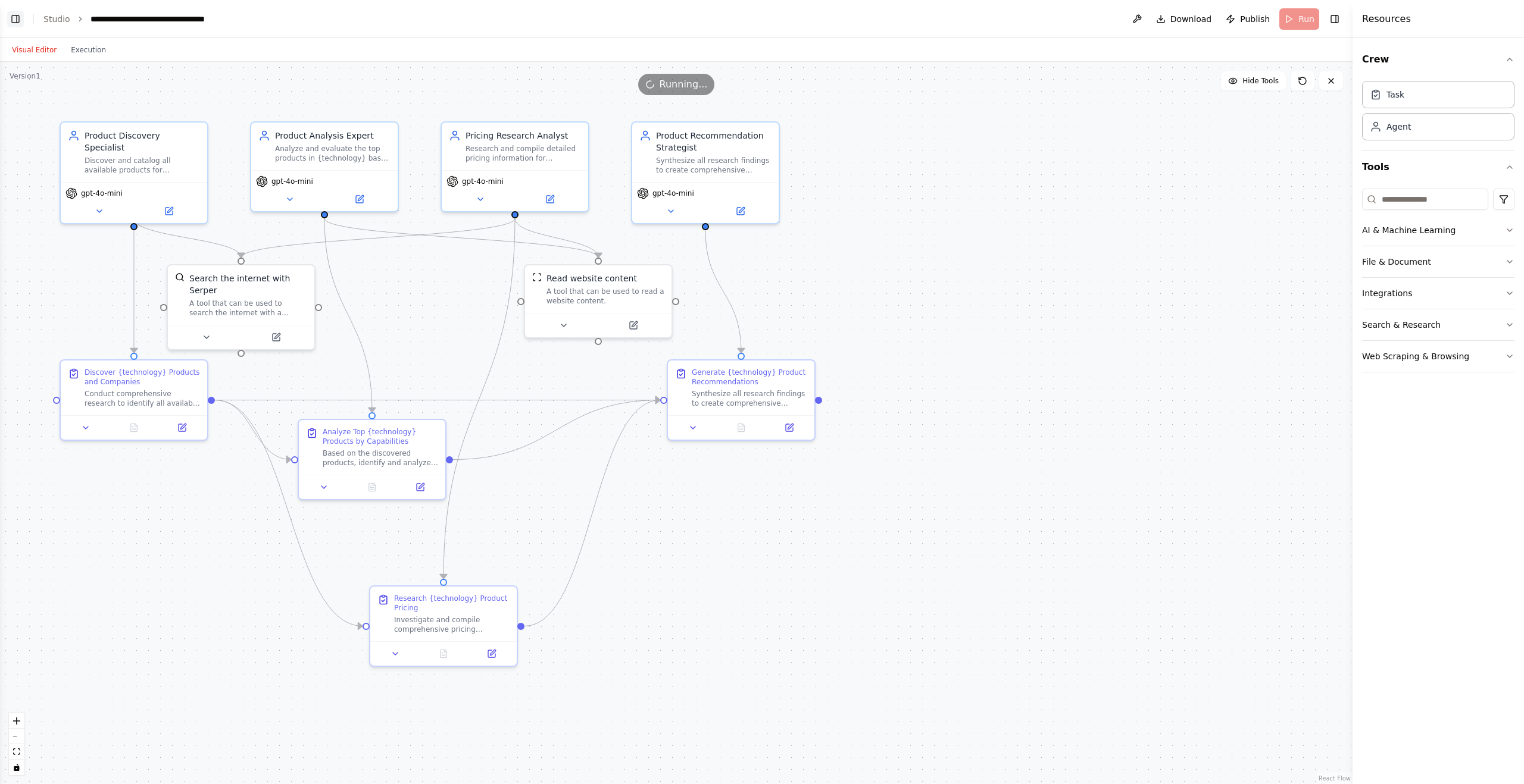
click at [17, 17] on button "Toggle Left Sidebar" at bounding box center [15, 19] width 17 height 17
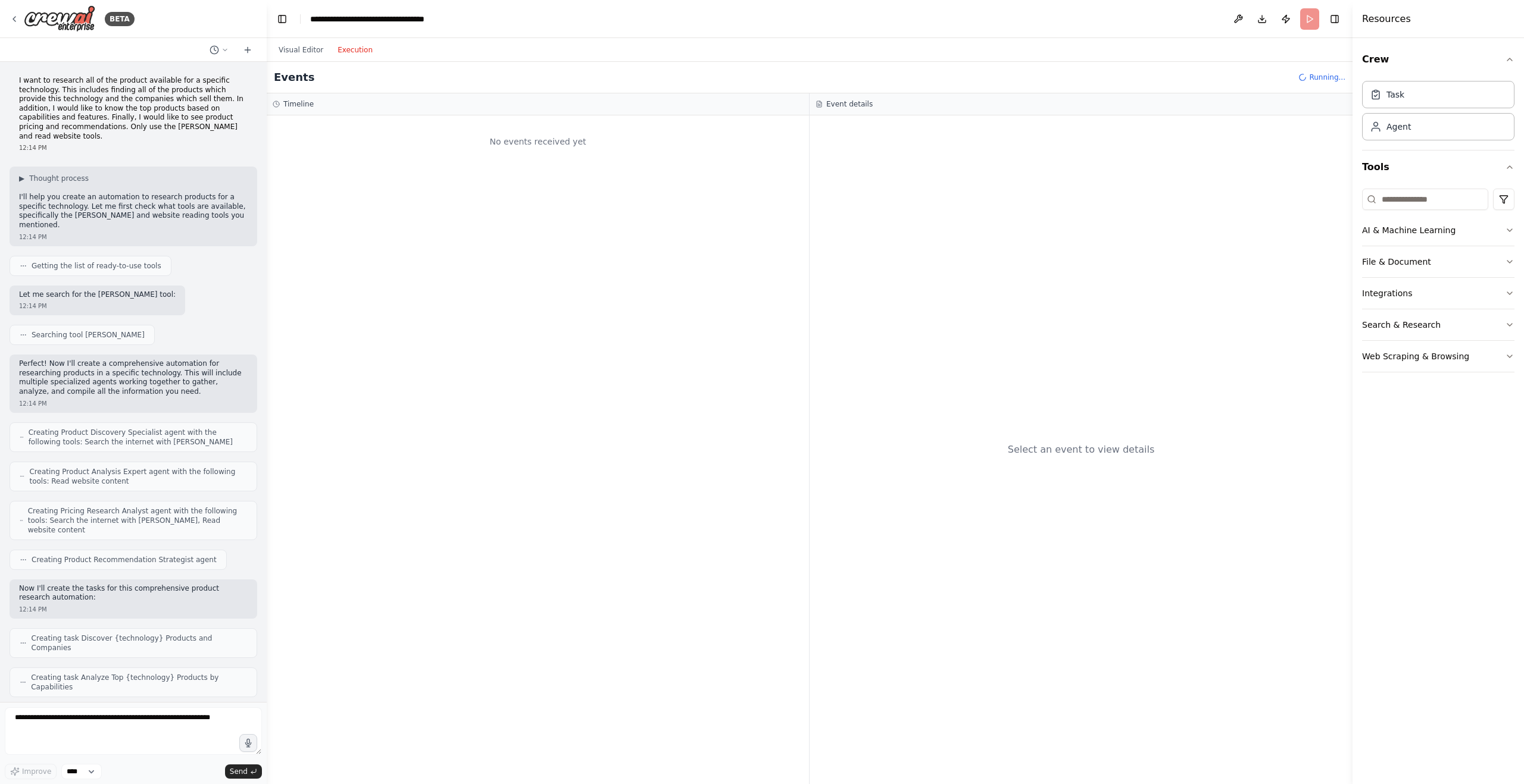
click at [349, 48] on button "Execution" at bounding box center [355, 50] width 50 height 15
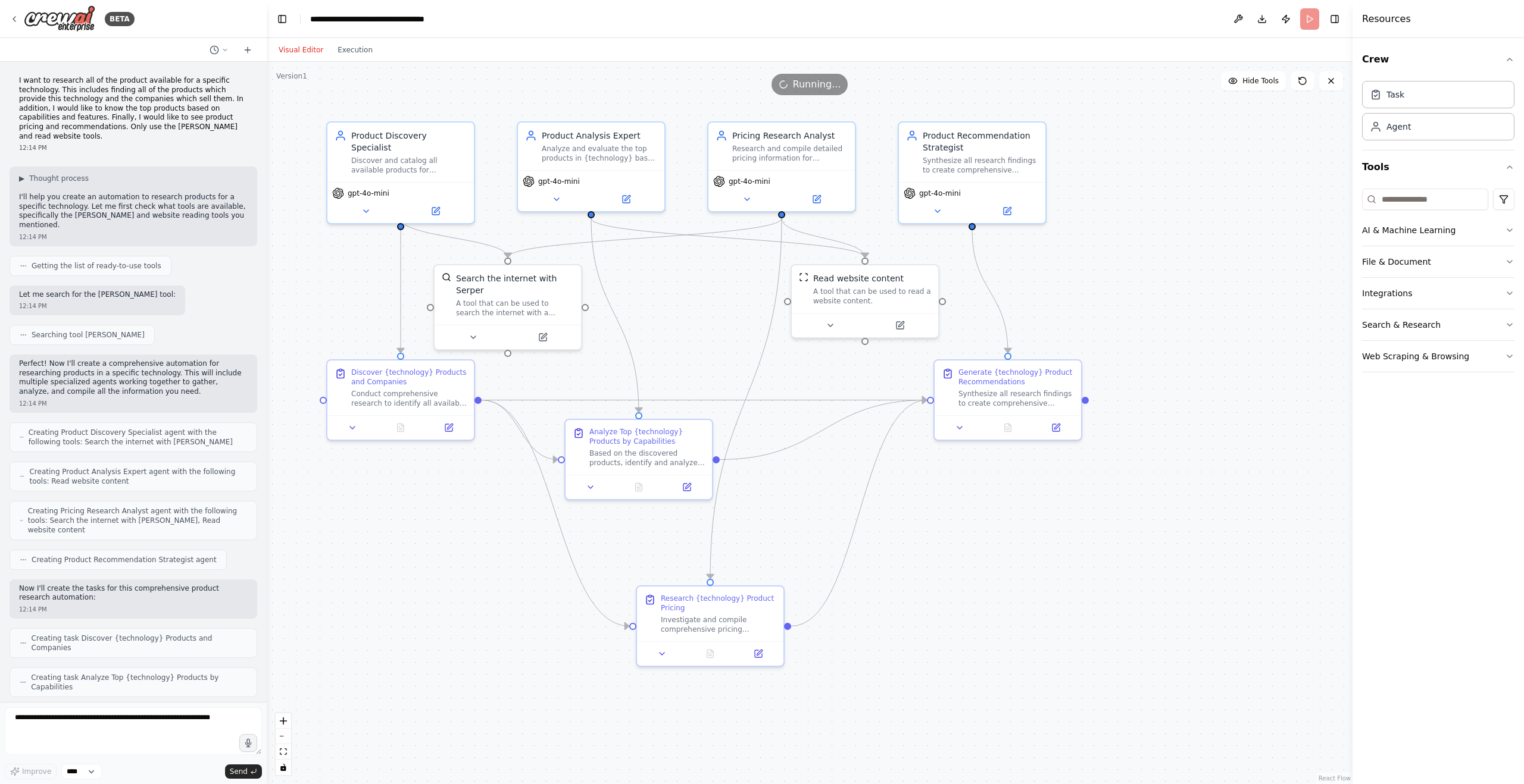
click at [310, 49] on button "Visual Editor" at bounding box center [300, 50] width 59 height 15
click at [356, 52] on button "Execution" at bounding box center [355, 50] width 50 height 15
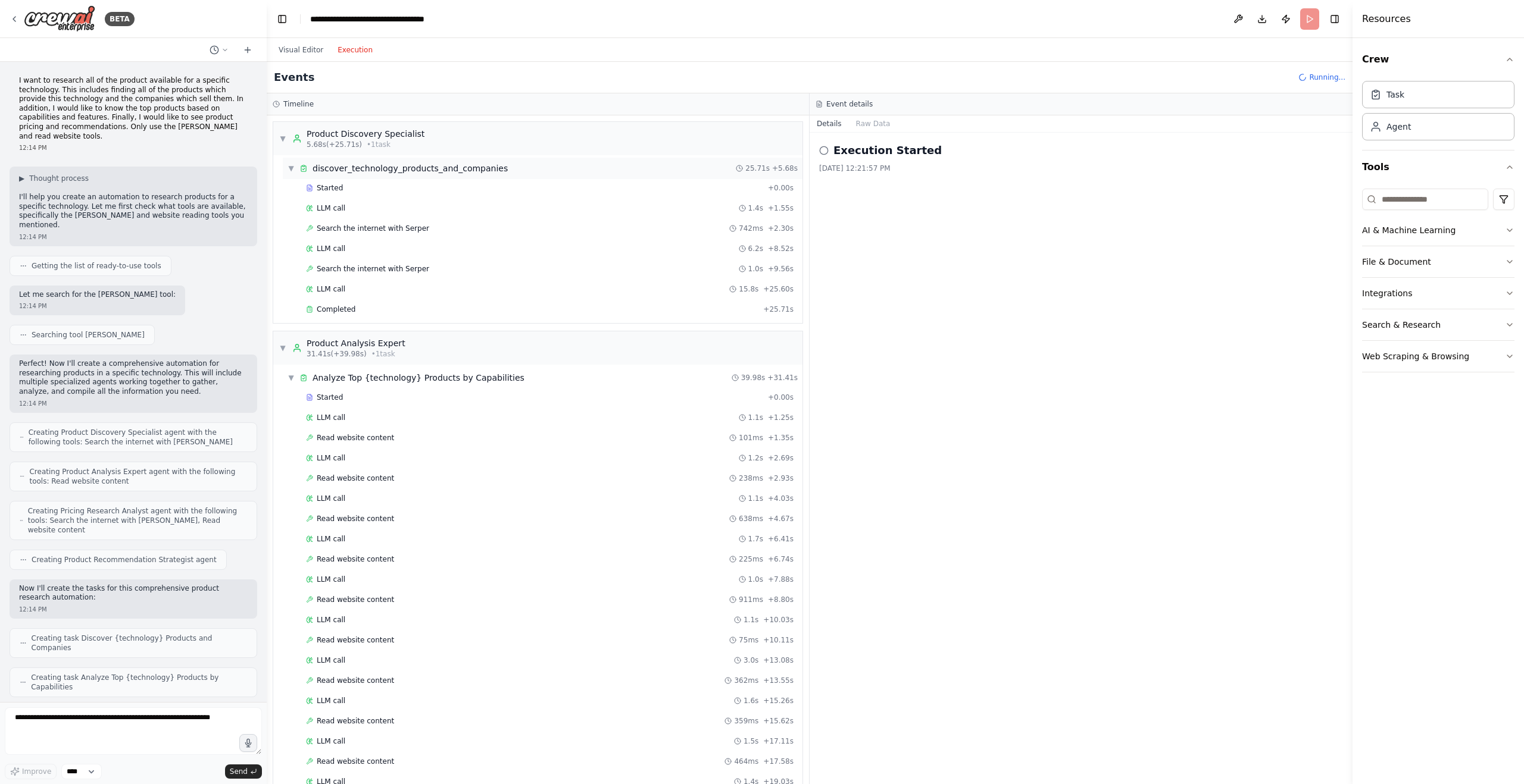
click at [289, 168] on span "▼" at bounding box center [291, 168] width 7 height 9
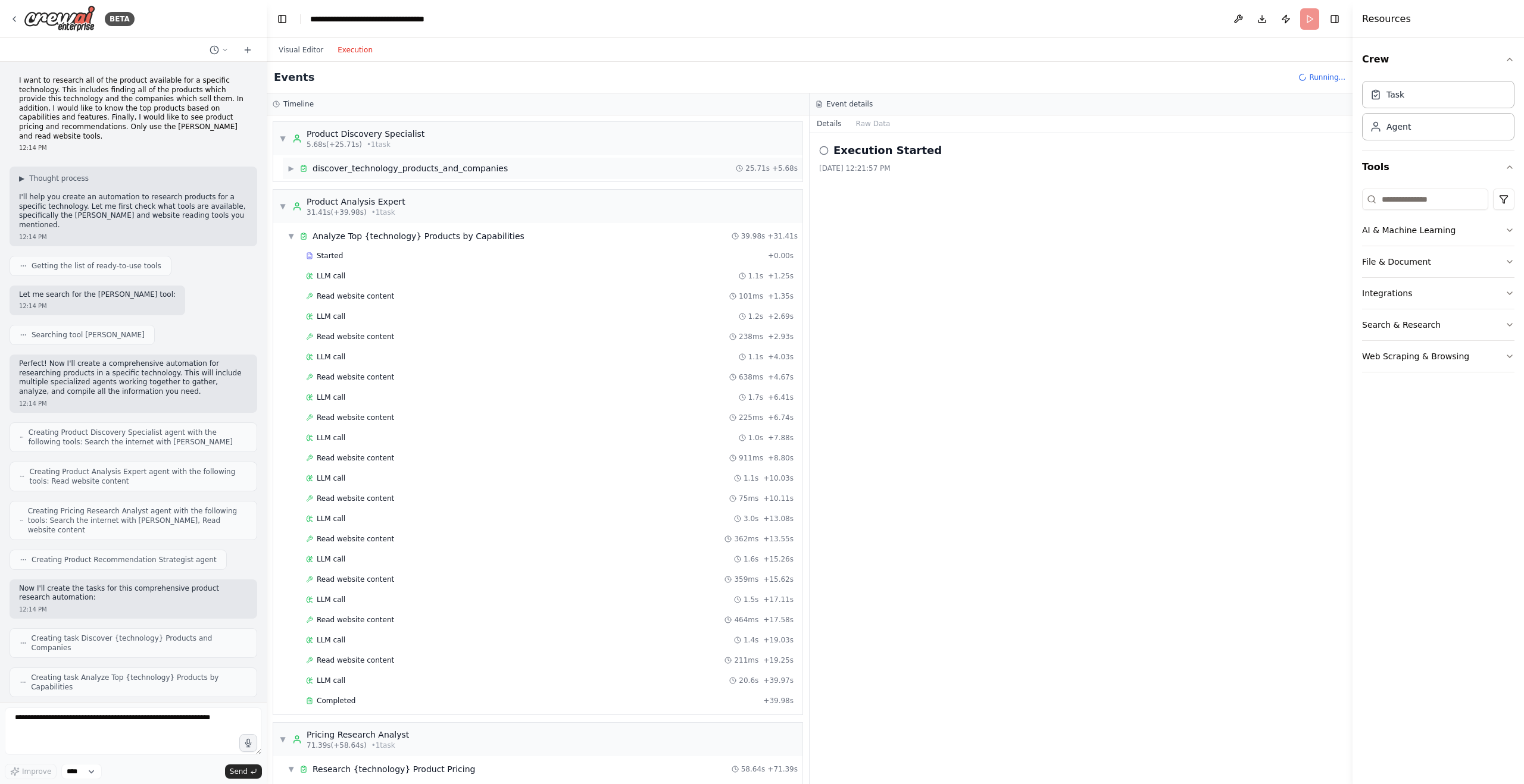
click at [289, 168] on span "▶" at bounding box center [291, 168] width 7 height 9
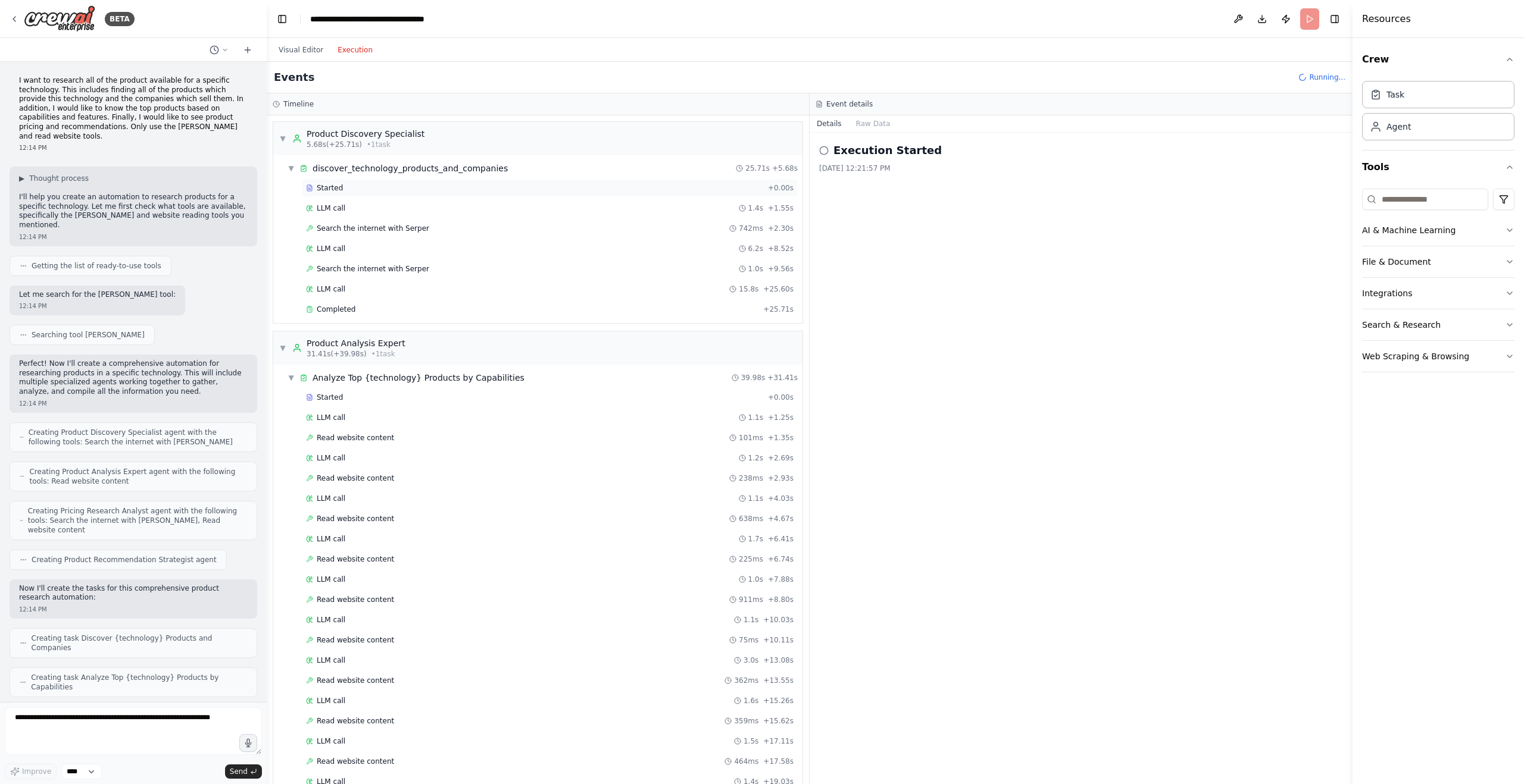
click at [329, 187] on span "Started" at bounding box center [329, 188] width 26 height 9
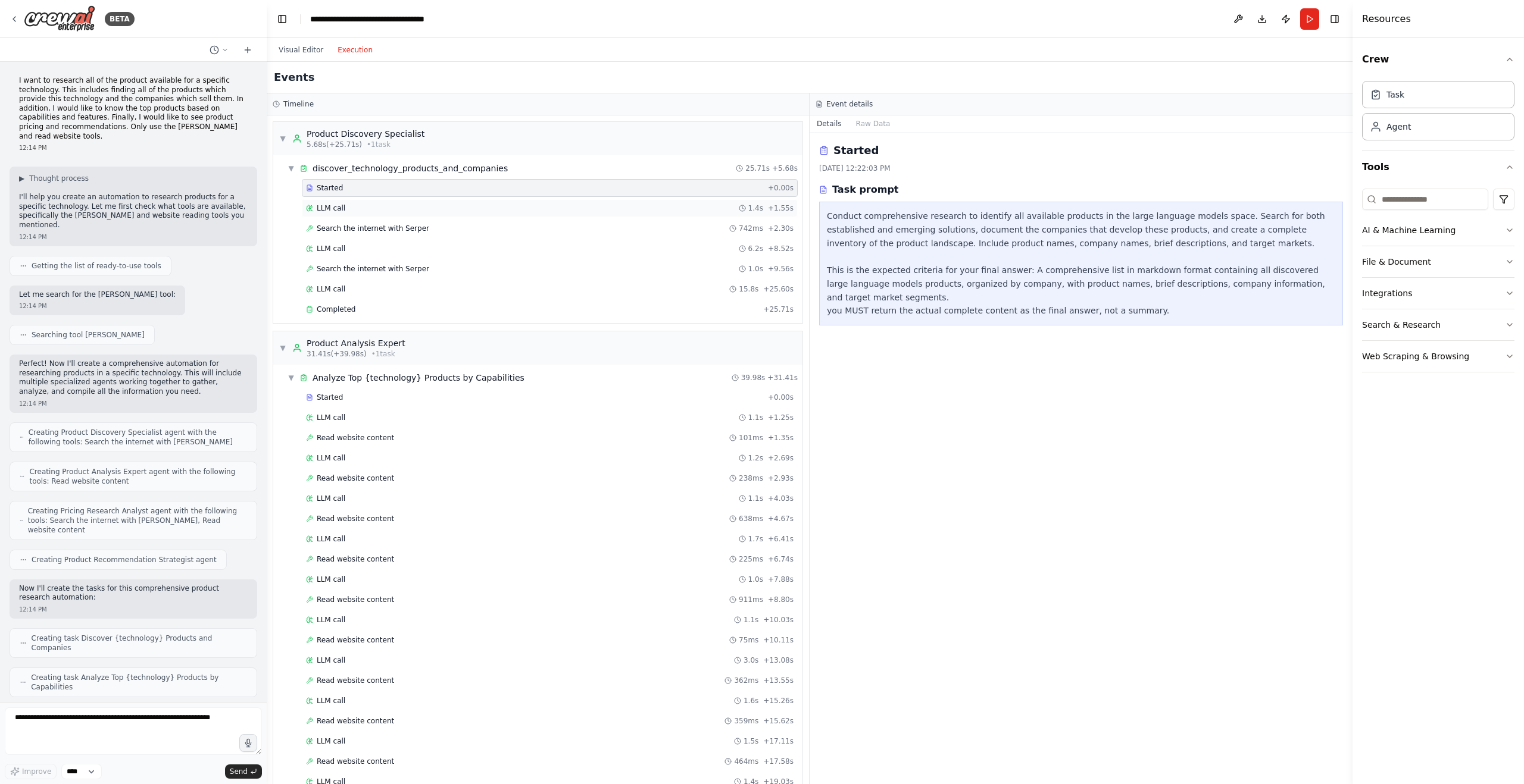
click at [333, 203] on span "LLM call" at bounding box center [330, 208] width 28 height 9
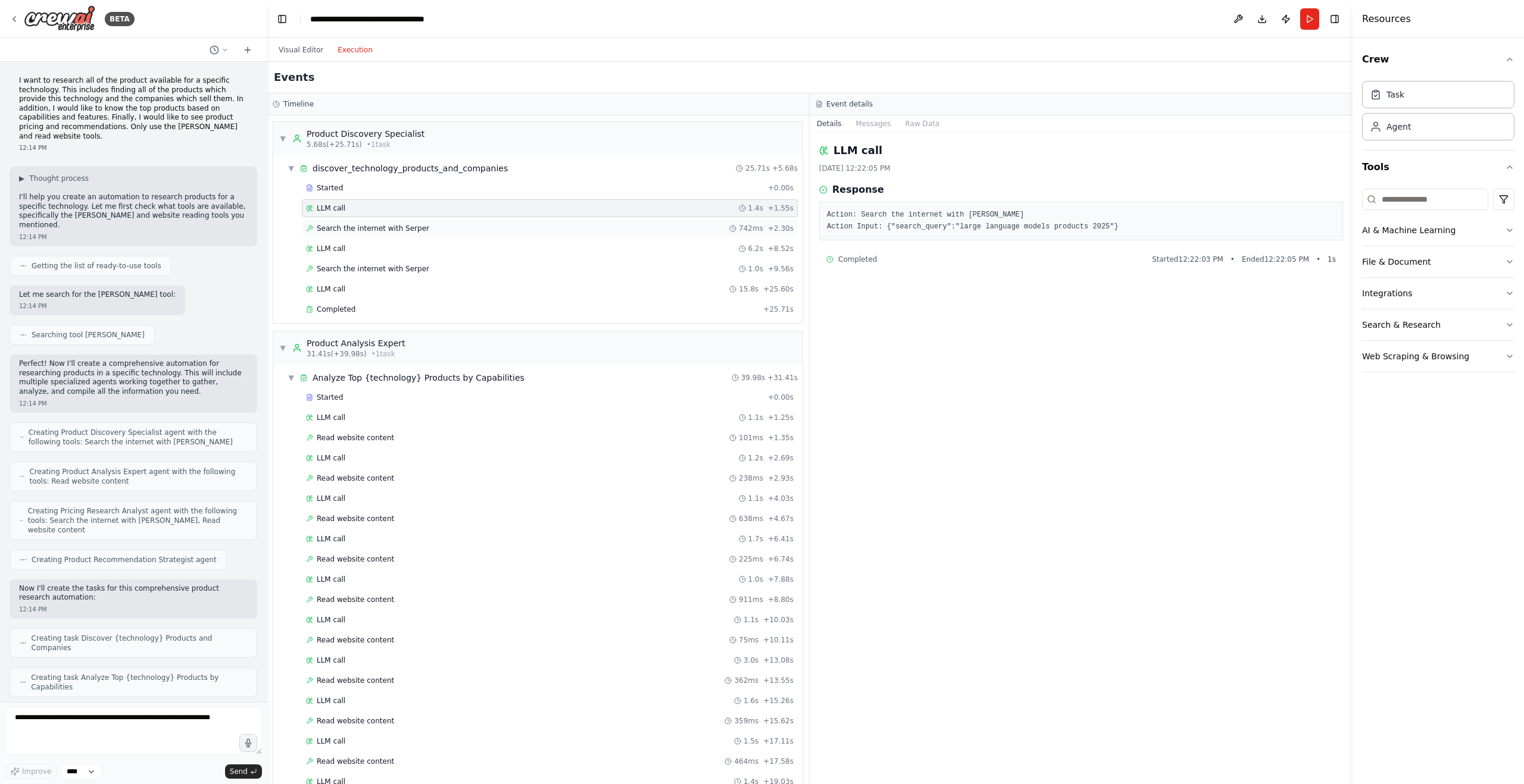
click at [343, 225] on span "Search the internet with Serper" at bounding box center [372, 228] width 112 height 9
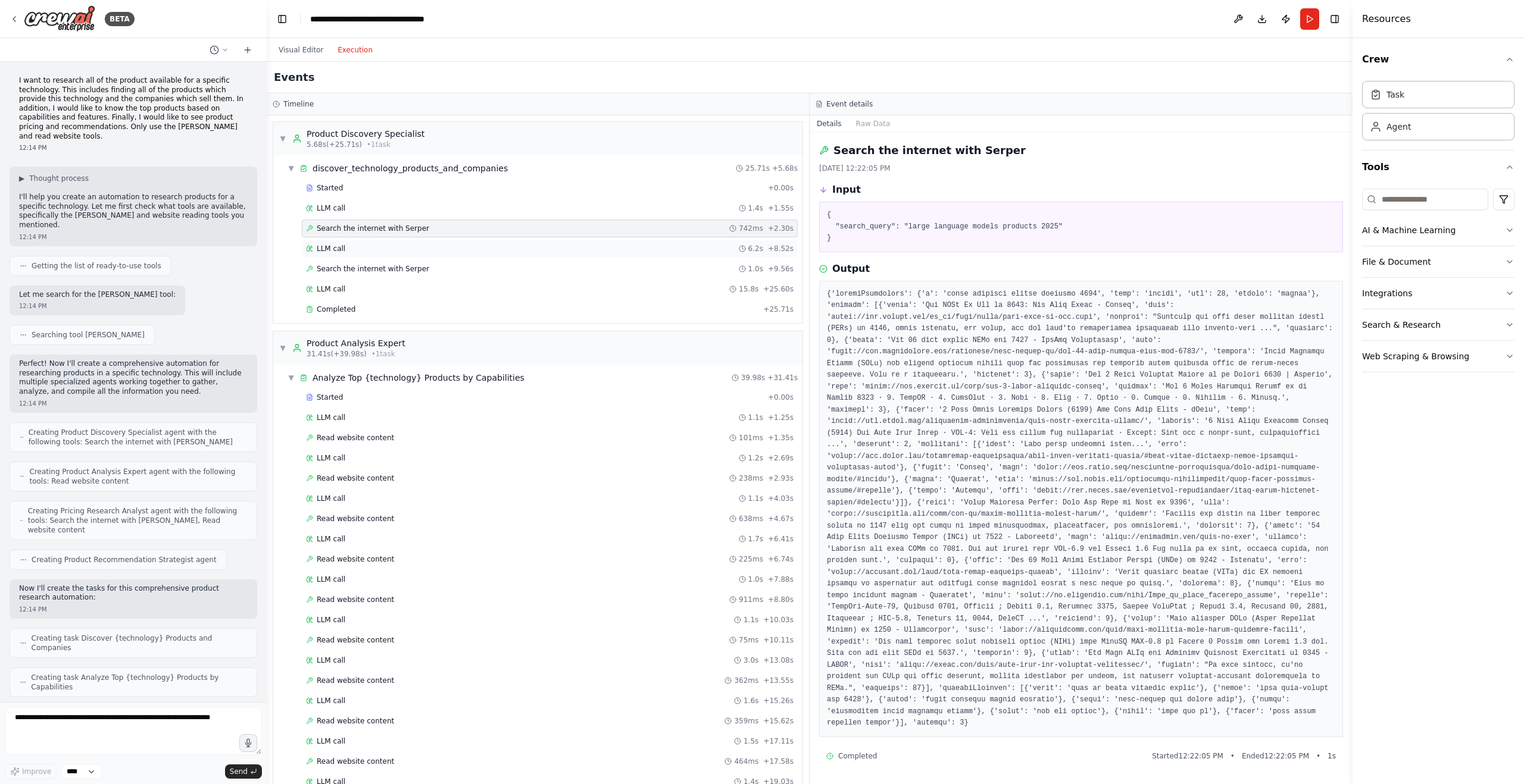
click at [347, 247] on div "LLM call 6.2s + 8.52s" at bounding box center [550, 248] width 488 height 9
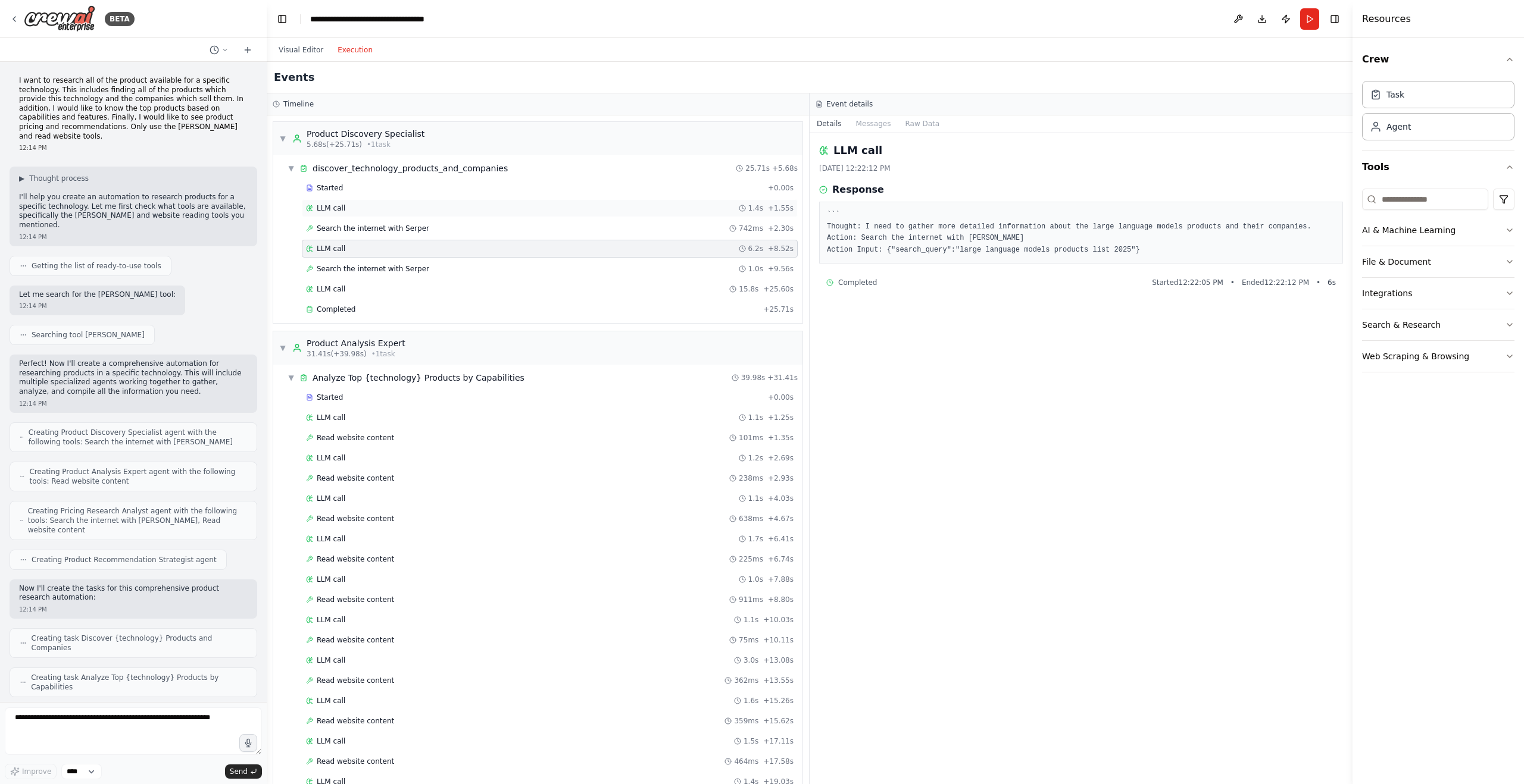
click at [345, 210] on div "LLM call 1.4s + 1.55s" at bounding box center [550, 208] width 488 height 9
click at [339, 250] on span "LLM call" at bounding box center [330, 248] width 28 height 9
click at [337, 268] on span "Search the internet with Serper" at bounding box center [372, 269] width 112 height 9
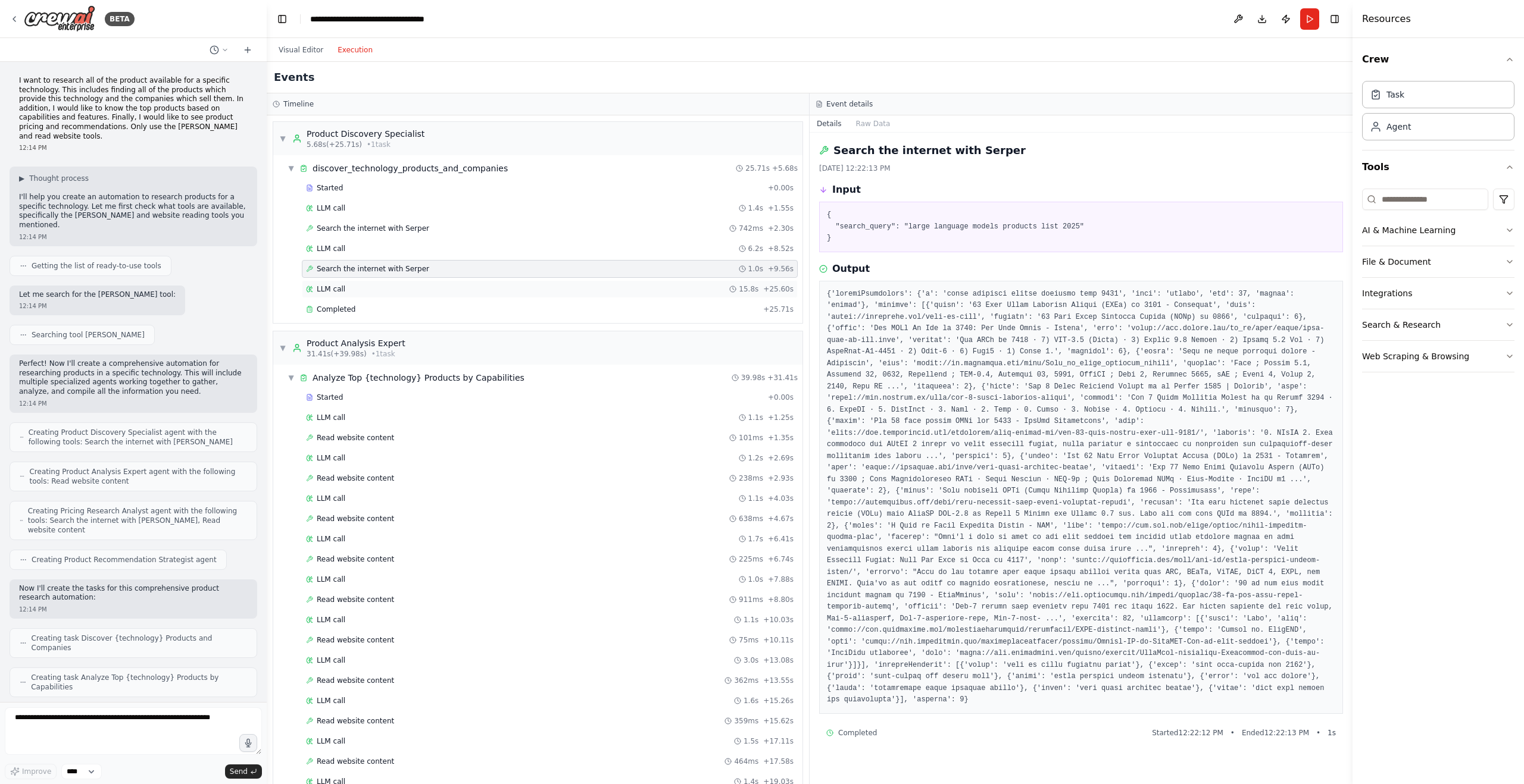
click at [332, 289] on span "LLM call" at bounding box center [330, 289] width 28 height 9
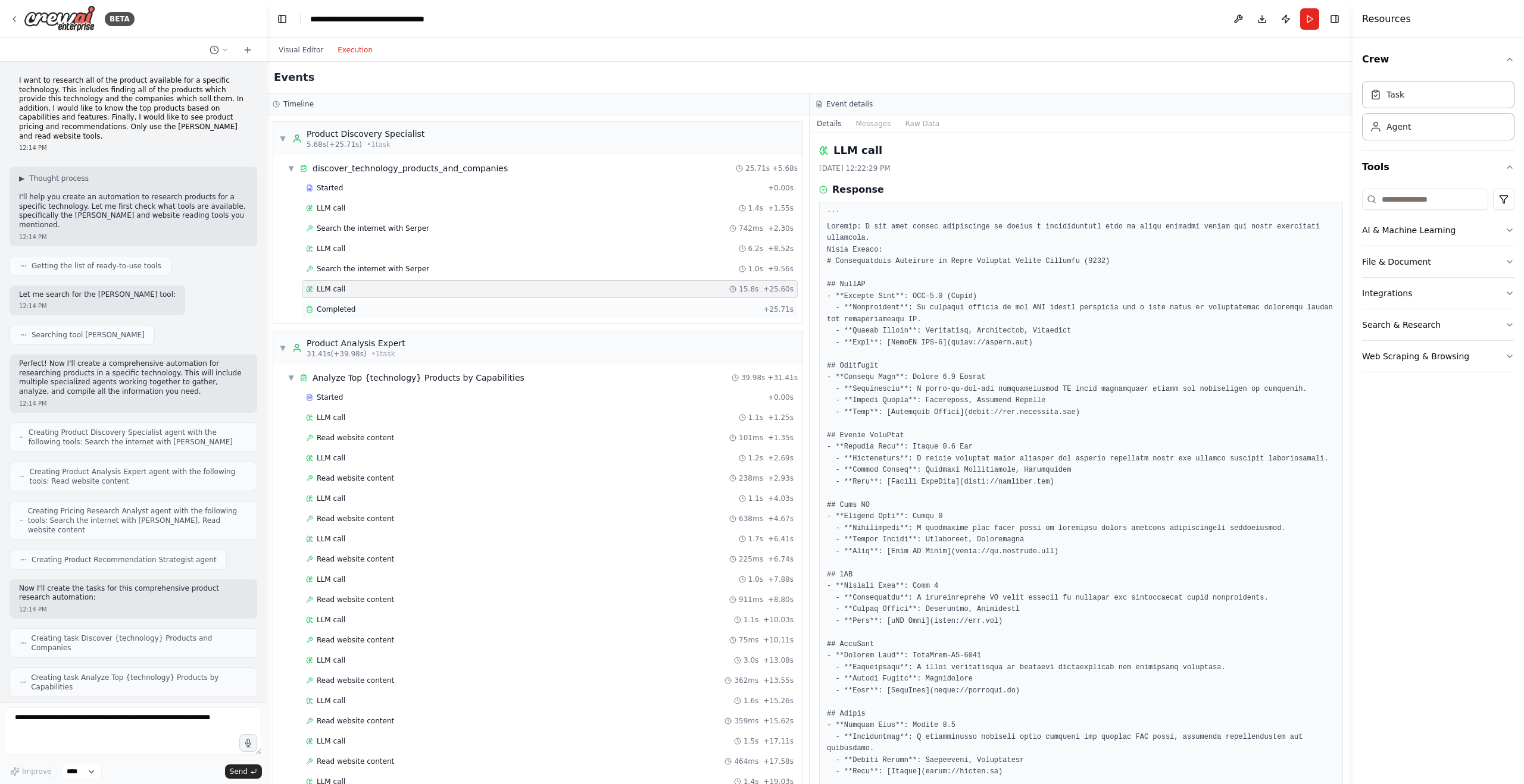
click at [330, 308] on span "Completed" at bounding box center [335, 309] width 39 height 9
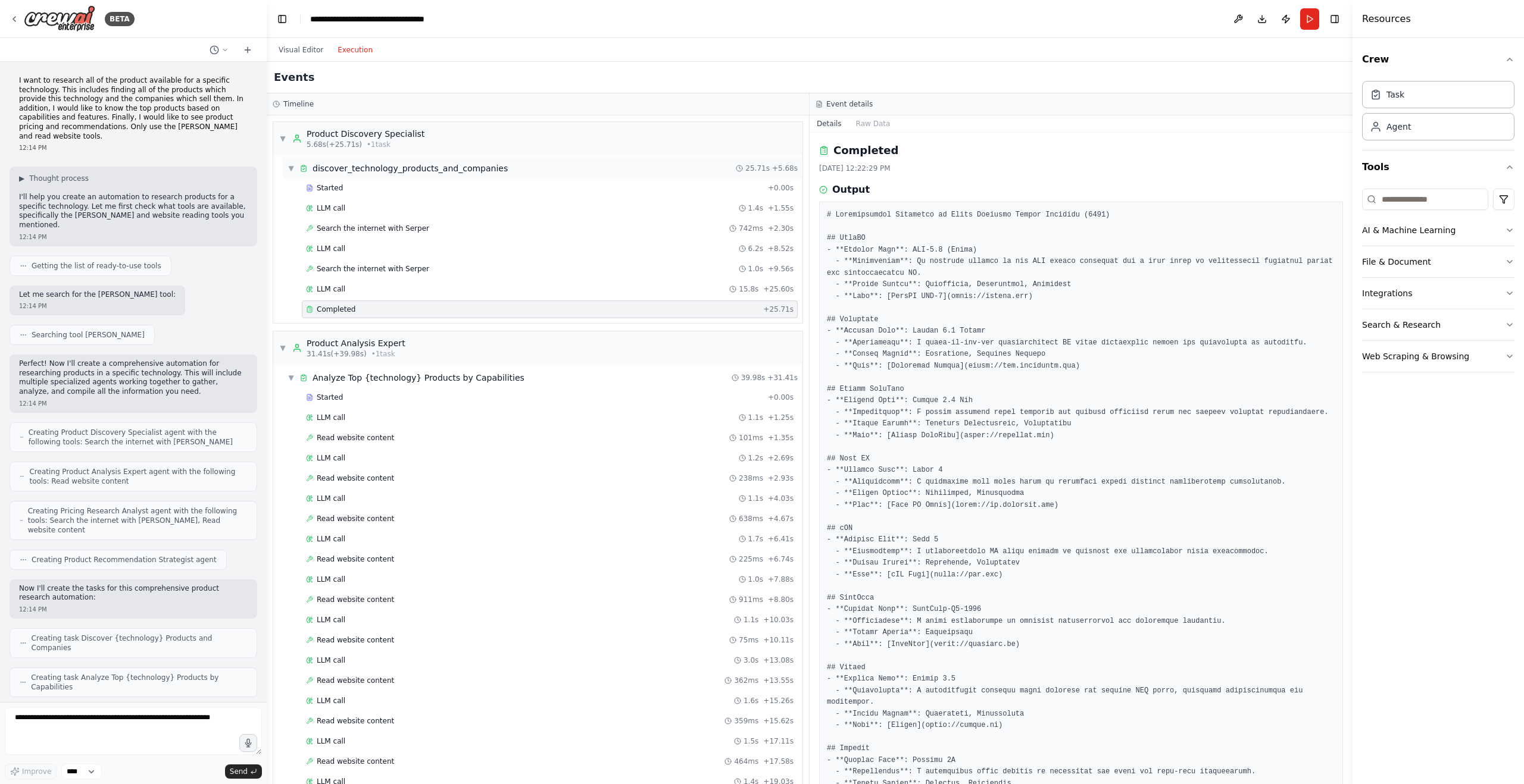
click at [291, 173] on div "▼ discover_technology_products_and_companies" at bounding box center [397, 168] width 220 height 12
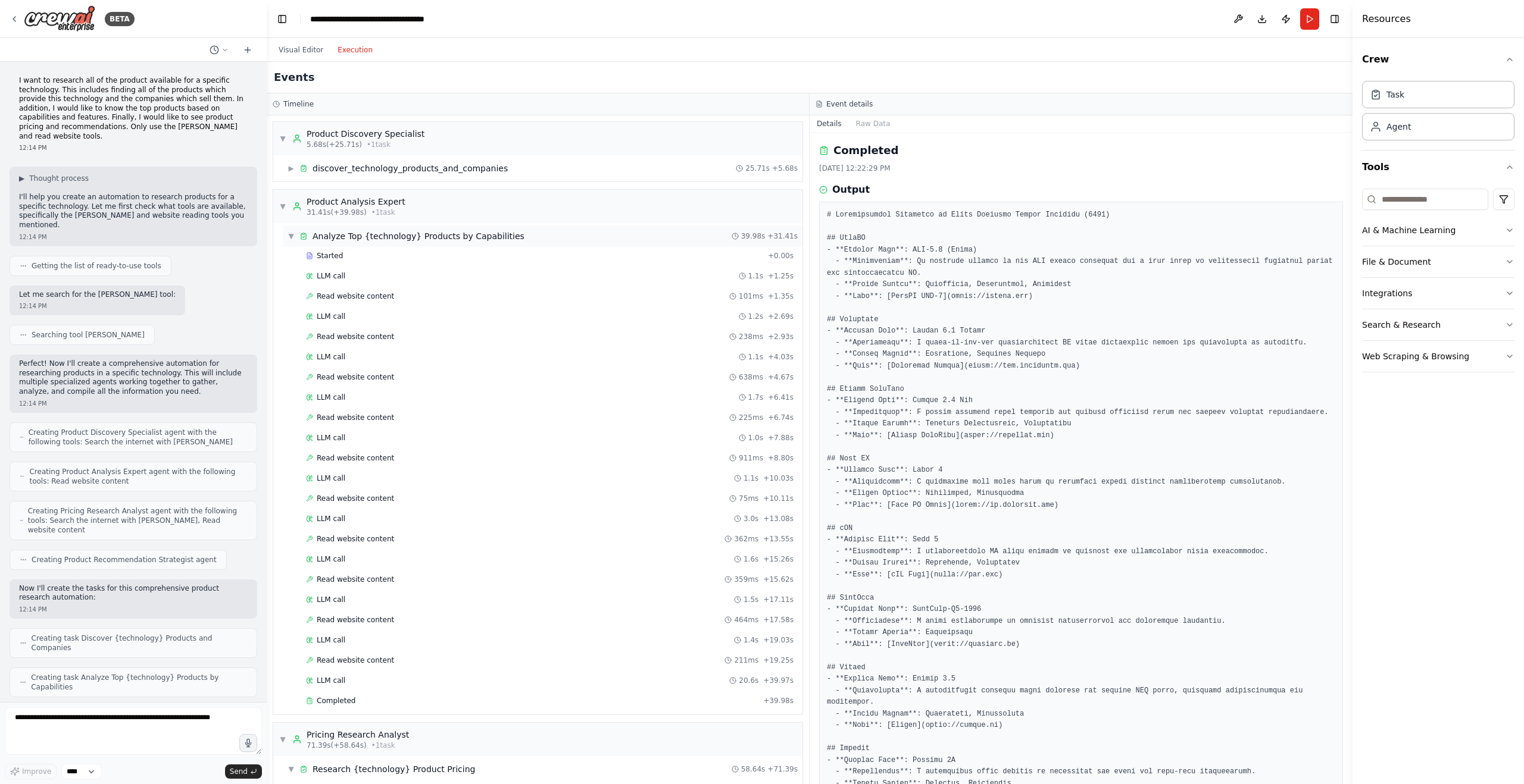
click at [313, 235] on div "Analyze Top {technology} Products by Capabilities" at bounding box center [418, 236] width 212 height 12
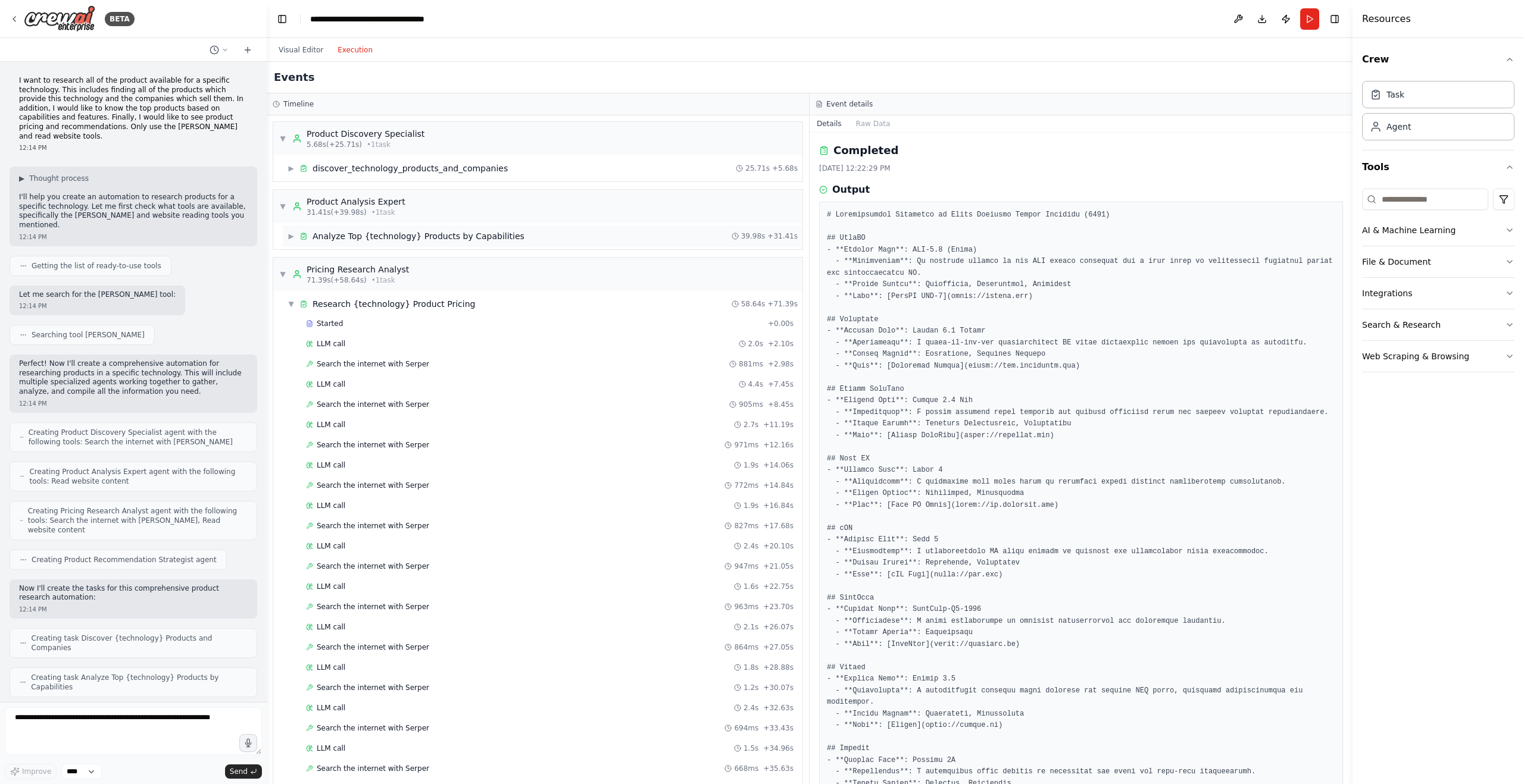
click at [292, 238] on span "▶" at bounding box center [291, 236] width 7 height 9
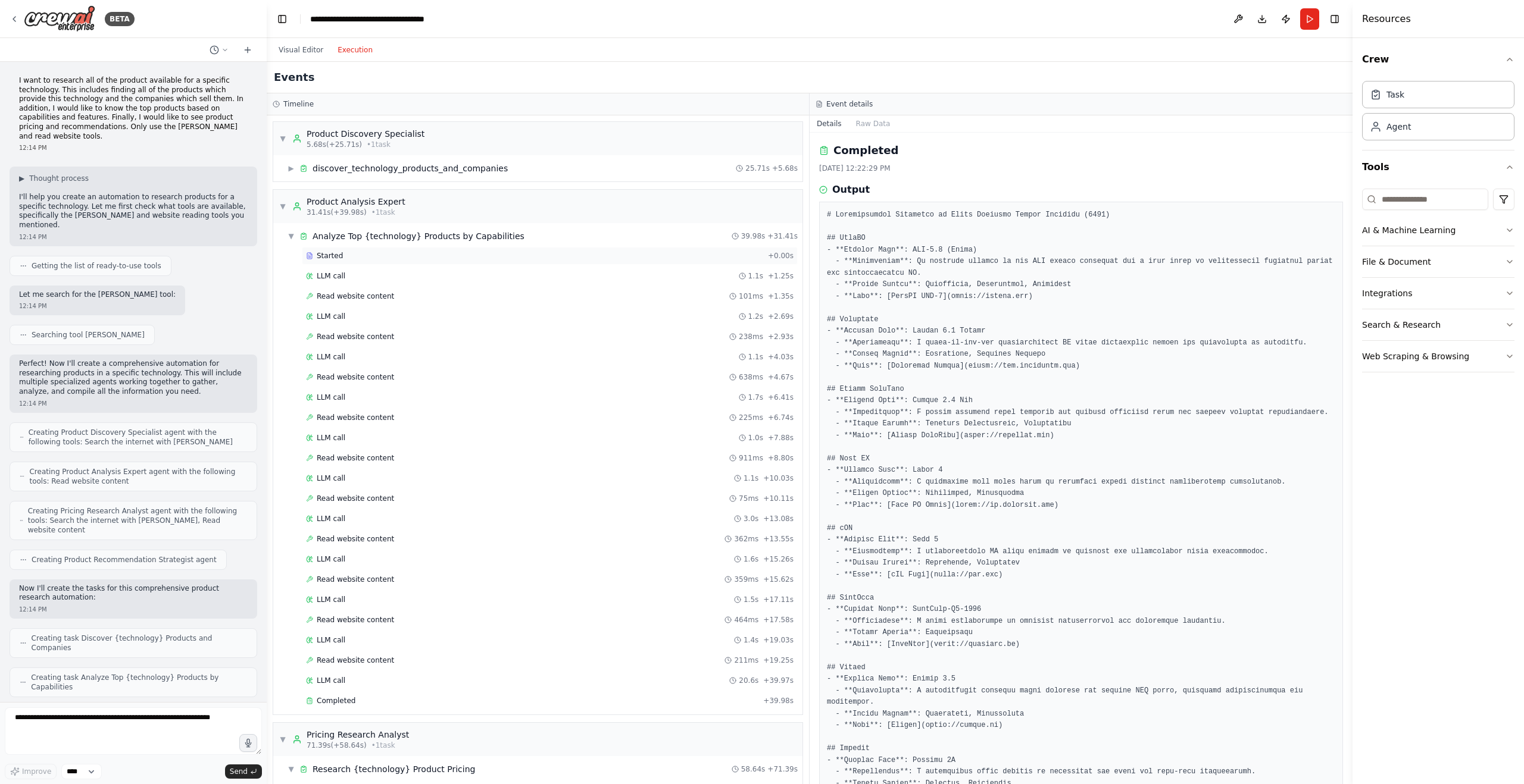
click at [319, 254] on span "Started" at bounding box center [329, 256] width 26 height 9
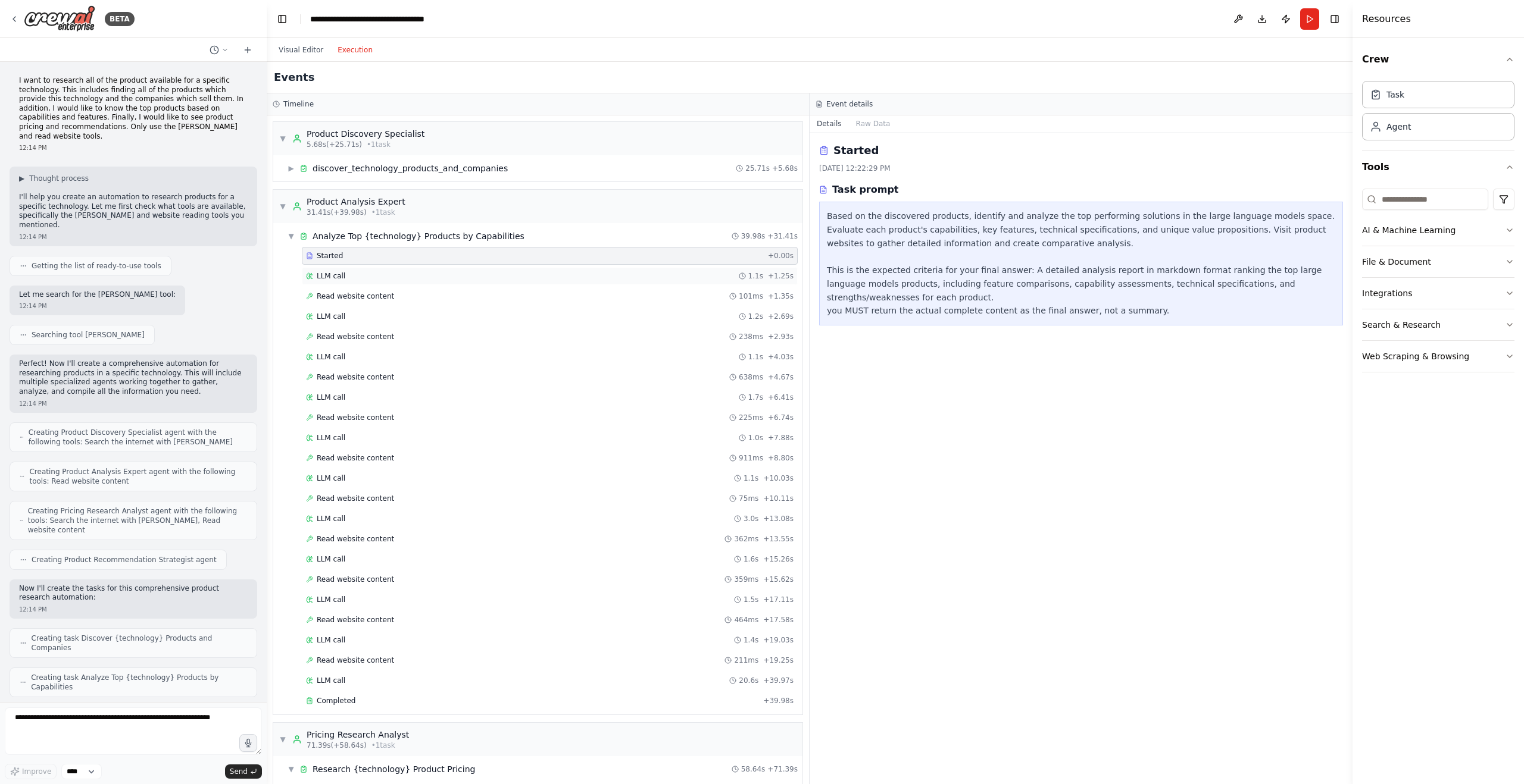
click at [330, 273] on span "LLM call" at bounding box center [330, 275] width 28 height 9
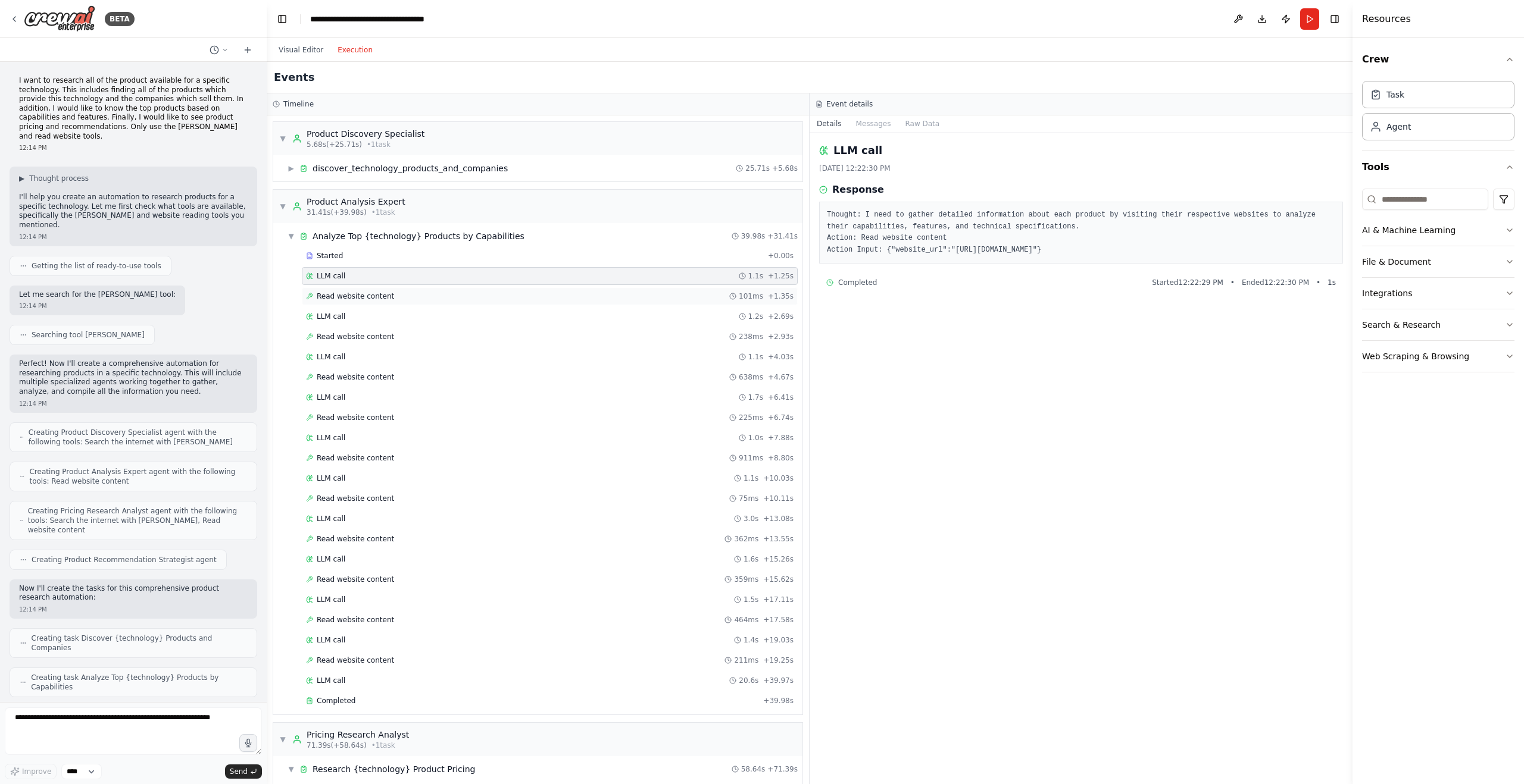
click at [332, 297] on span "Read website content" at bounding box center [355, 296] width 77 height 9
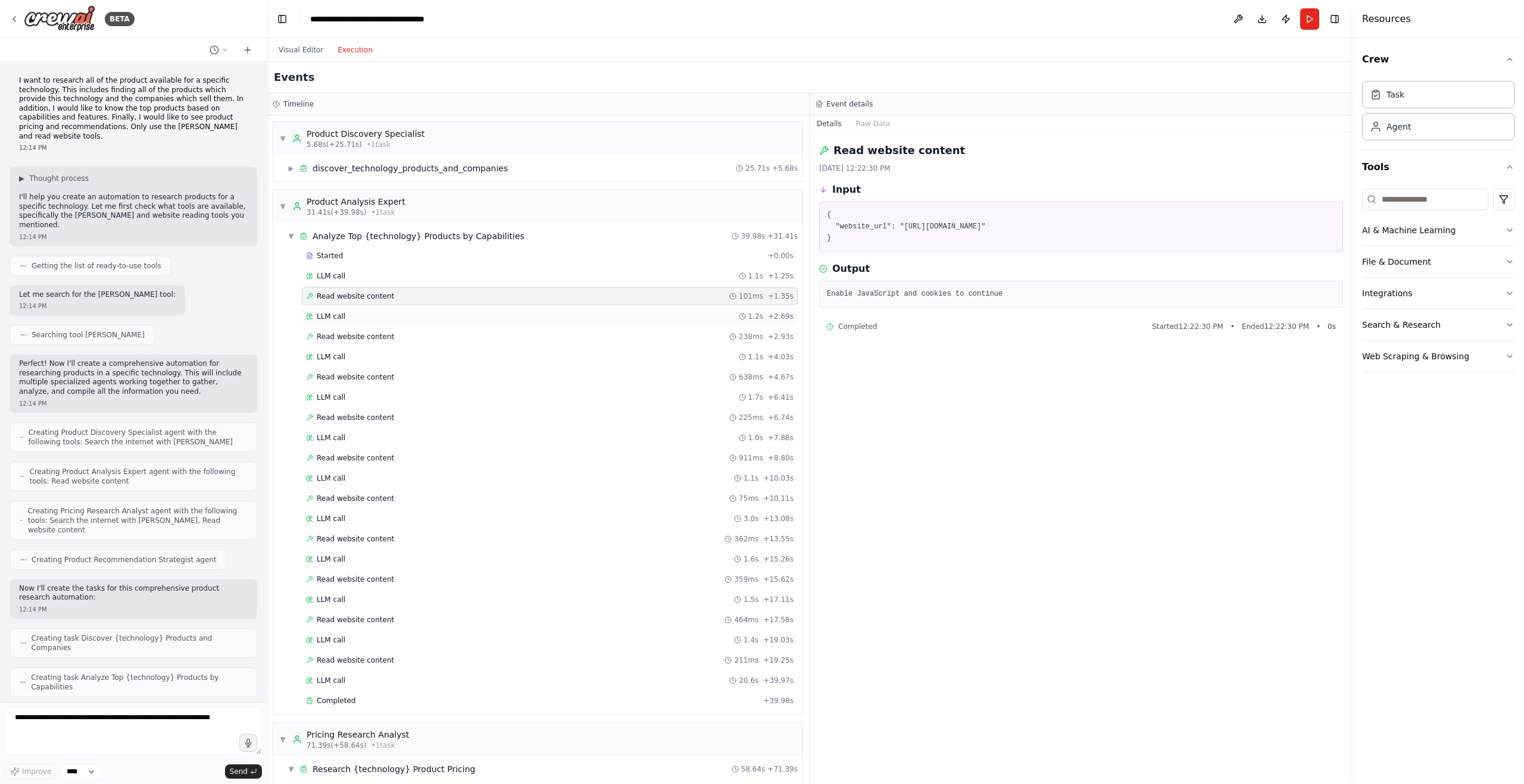
click at [331, 312] on span "LLM call" at bounding box center [330, 316] width 28 height 9
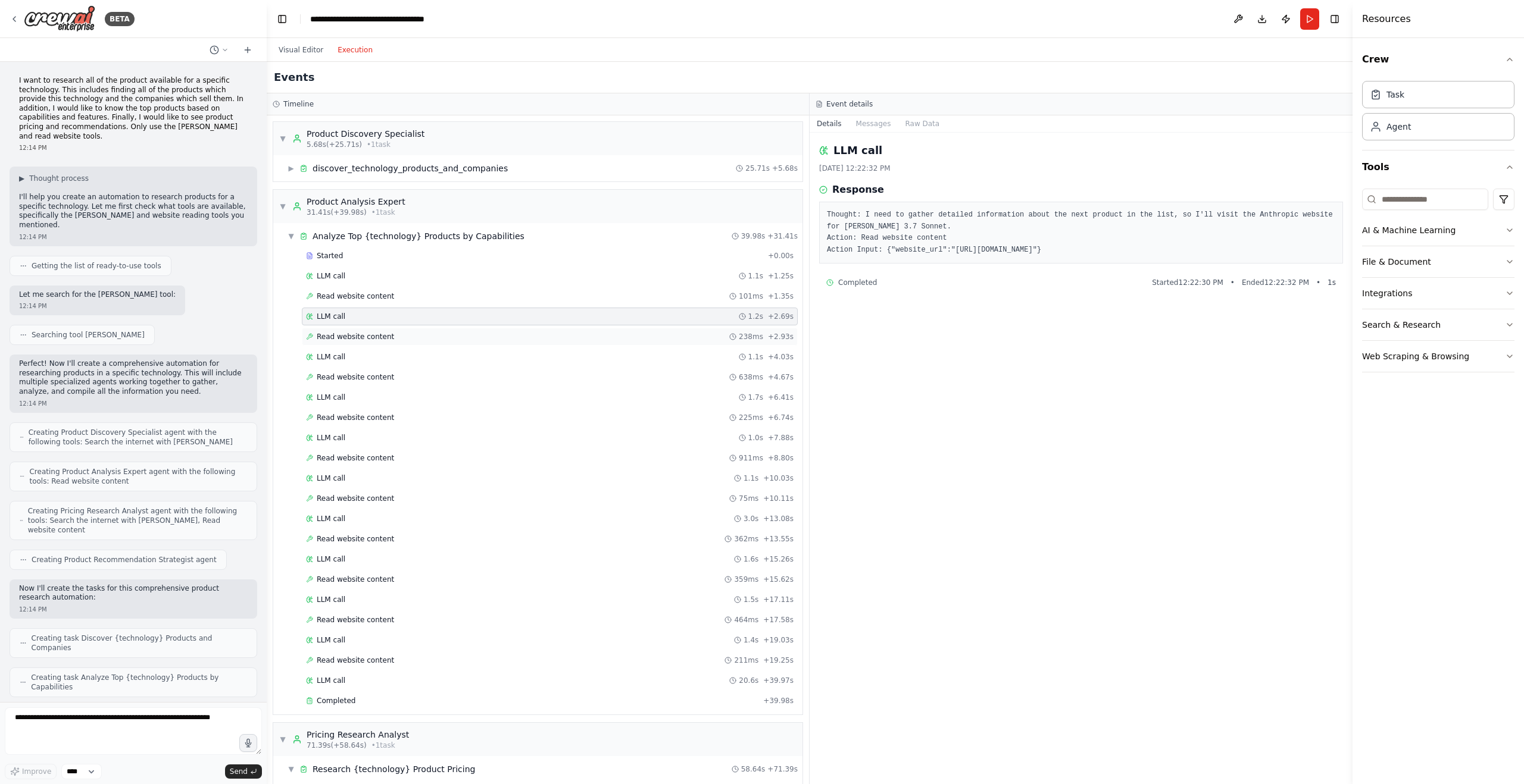
click at [333, 334] on span "Read website content" at bounding box center [355, 337] width 77 height 9
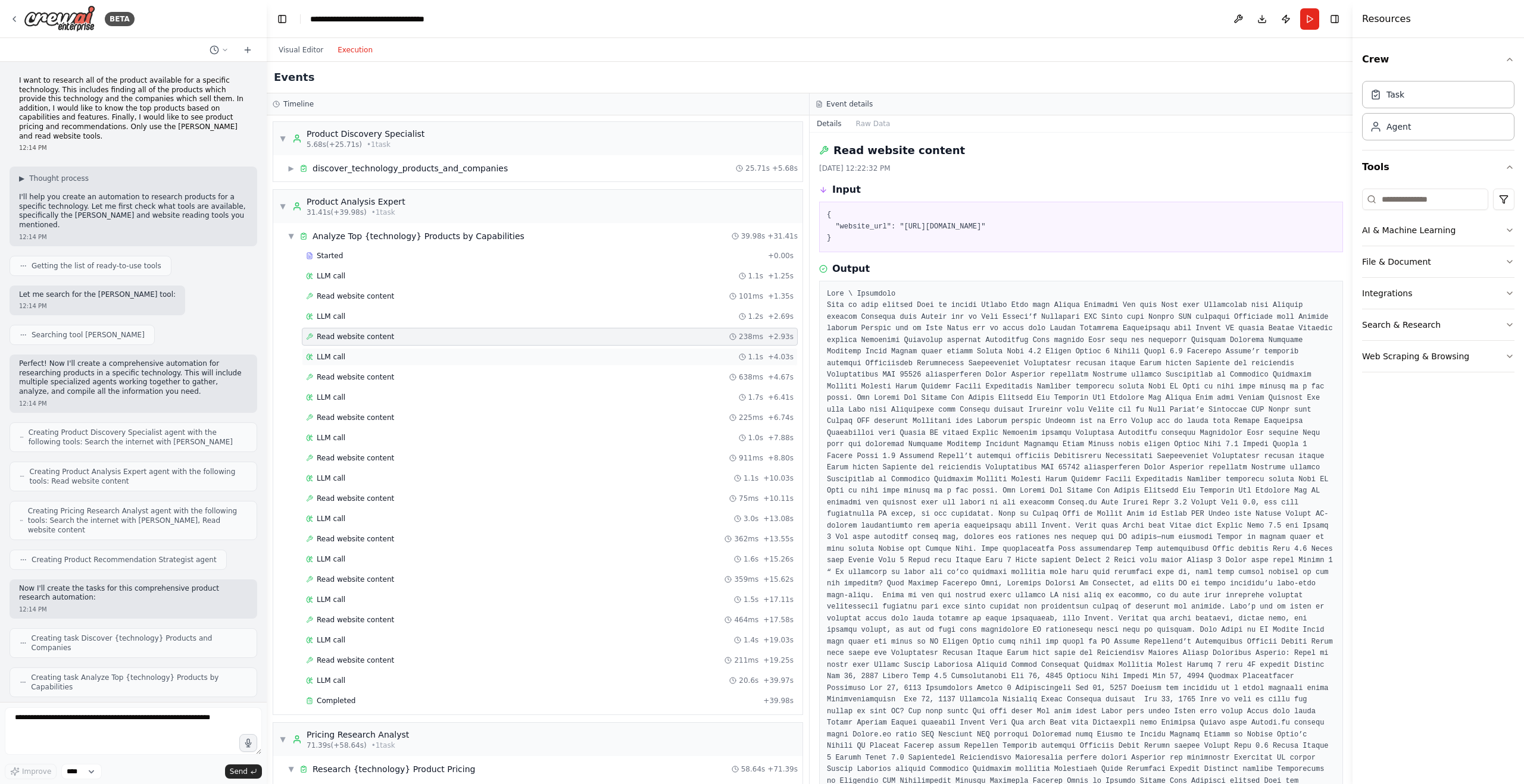
click at [335, 349] on div "LLM call 1.1s + 4.03s" at bounding box center [550, 357] width 496 height 17
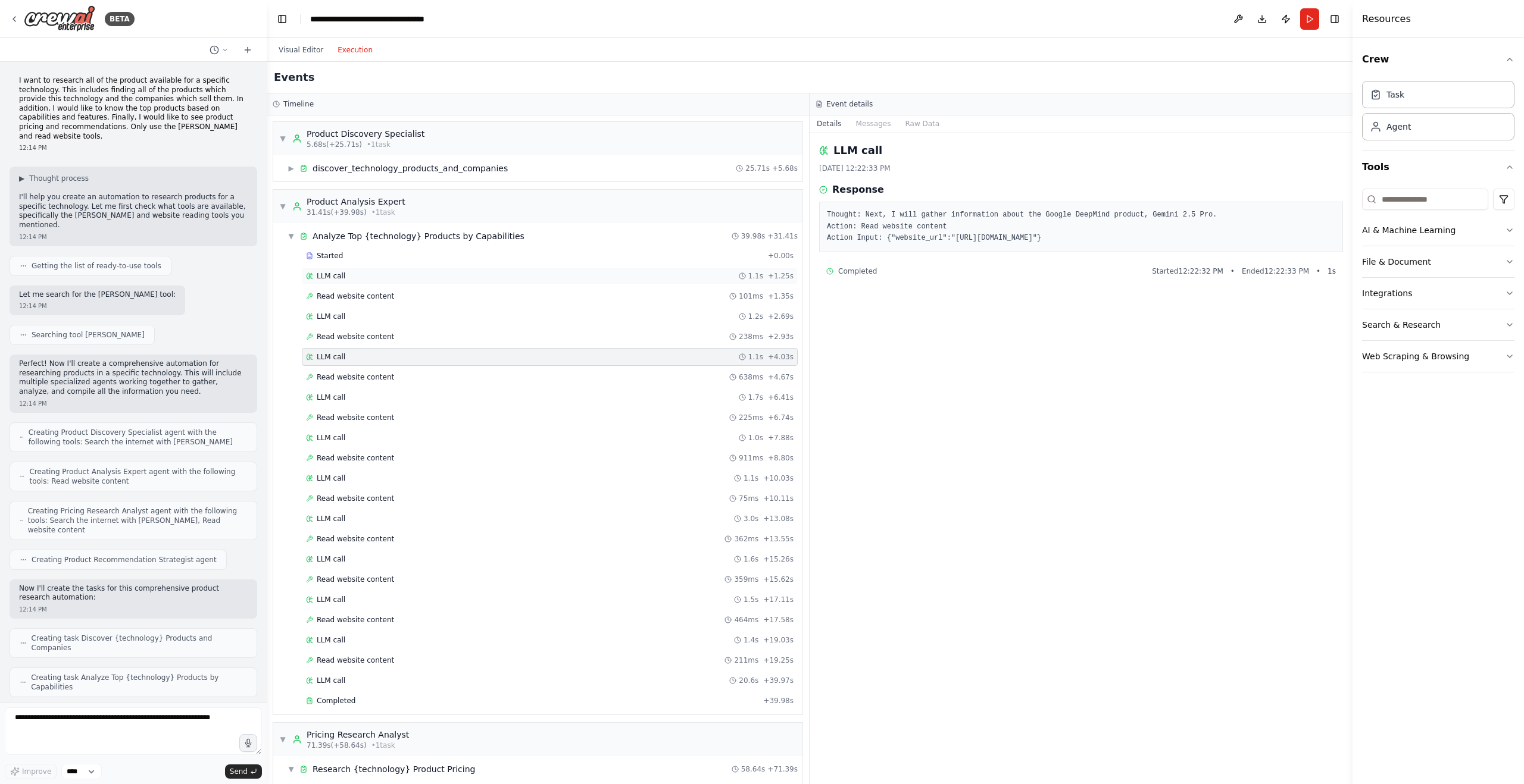
click at [337, 278] on span "LLM call" at bounding box center [330, 275] width 28 height 9
click at [341, 296] on span "Read website content" at bounding box center [355, 296] width 77 height 9
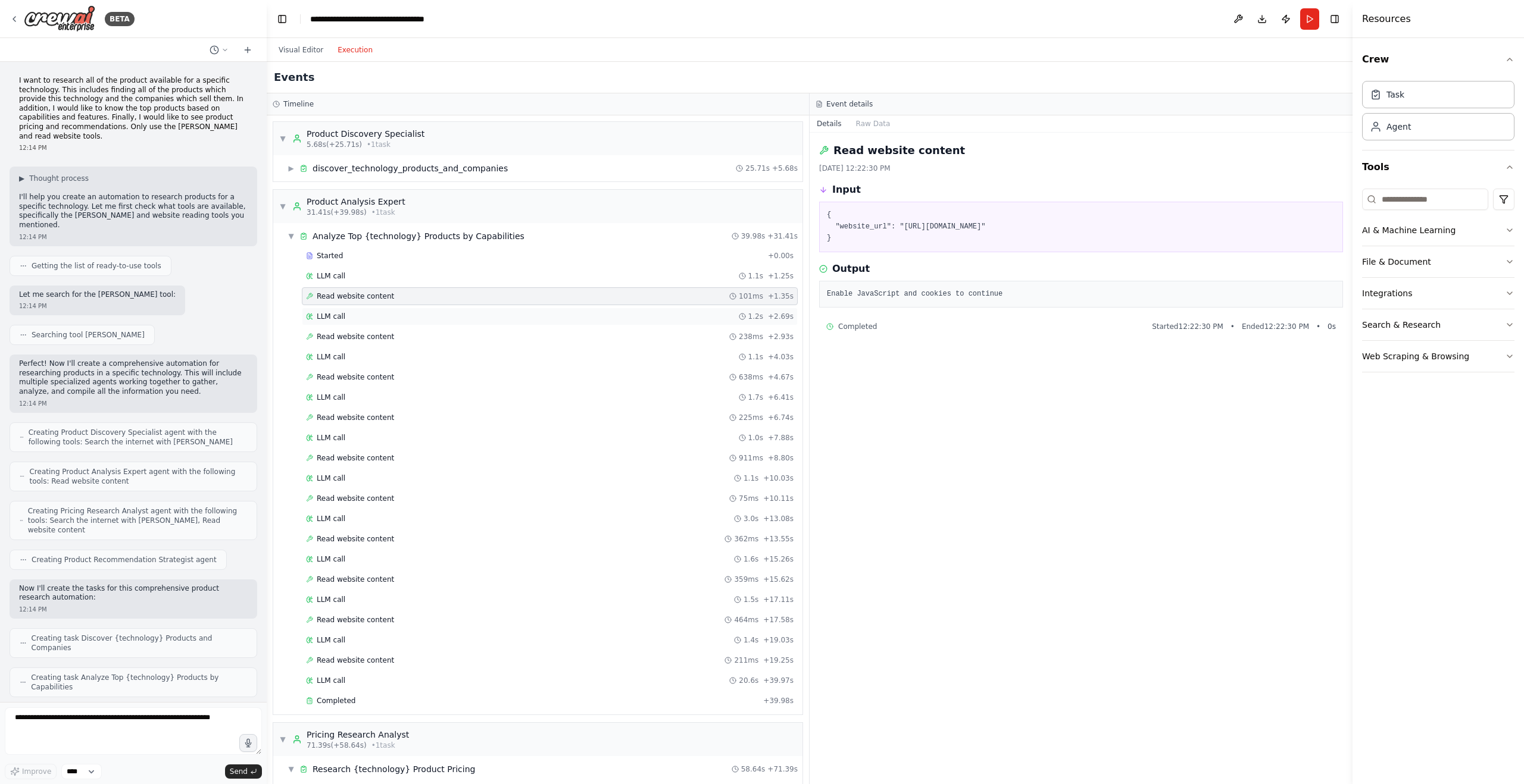
click at [339, 316] on span "LLM call" at bounding box center [330, 316] width 28 height 9
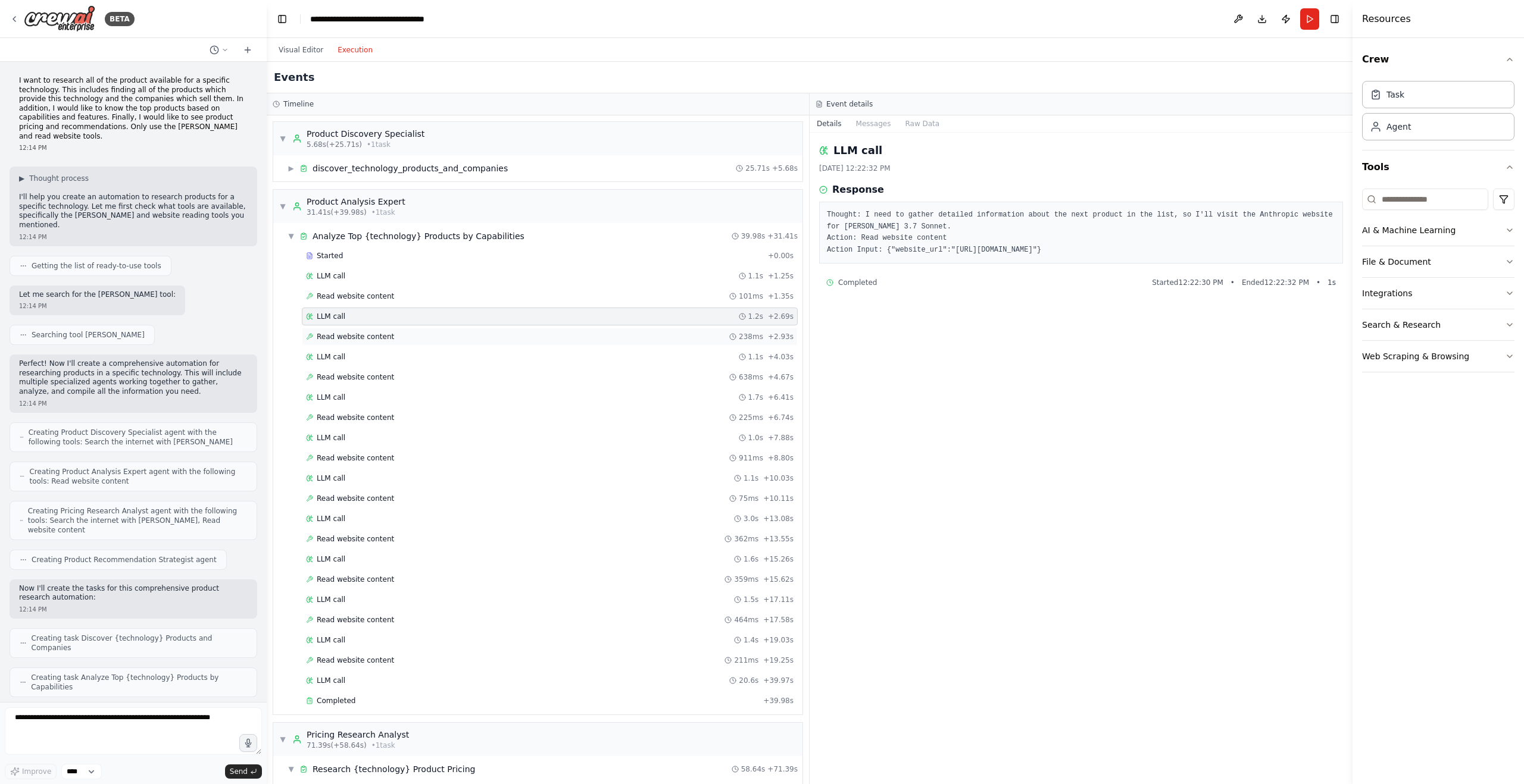
click at [343, 334] on span "Read website content" at bounding box center [355, 337] width 77 height 9
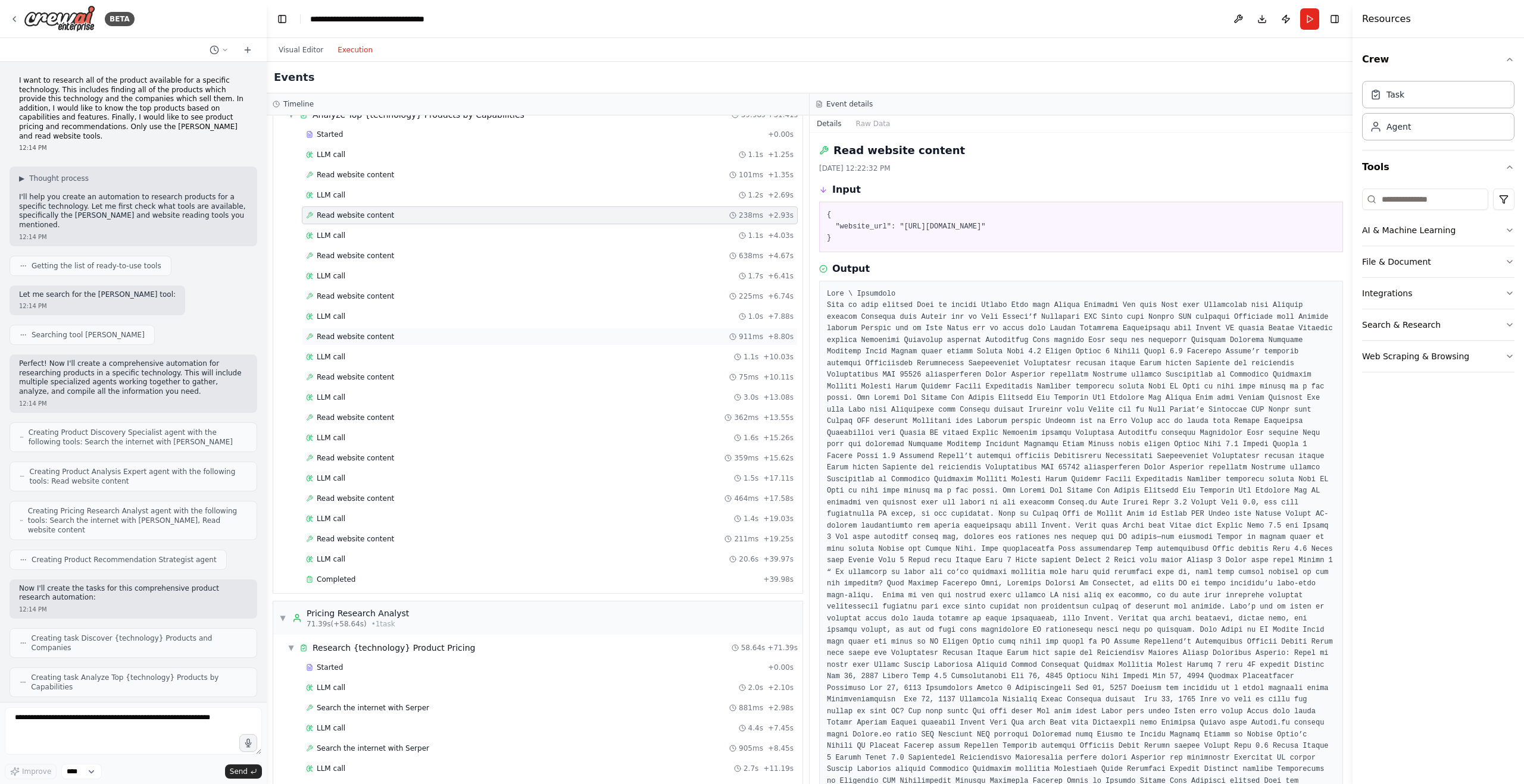
scroll to position [122, 0]
click at [328, 611] on div "Pricing Research Analyst" at bounding box center [358, 613] width 102 height 12
click at [327, 615] on div "Pricing Research Analyst" at bounding box center [358, 613] width 102 height 12
click at [329, 644] on div "Research {technology} Product Pricing" at bounding box center [394, 647] width 163 height 12
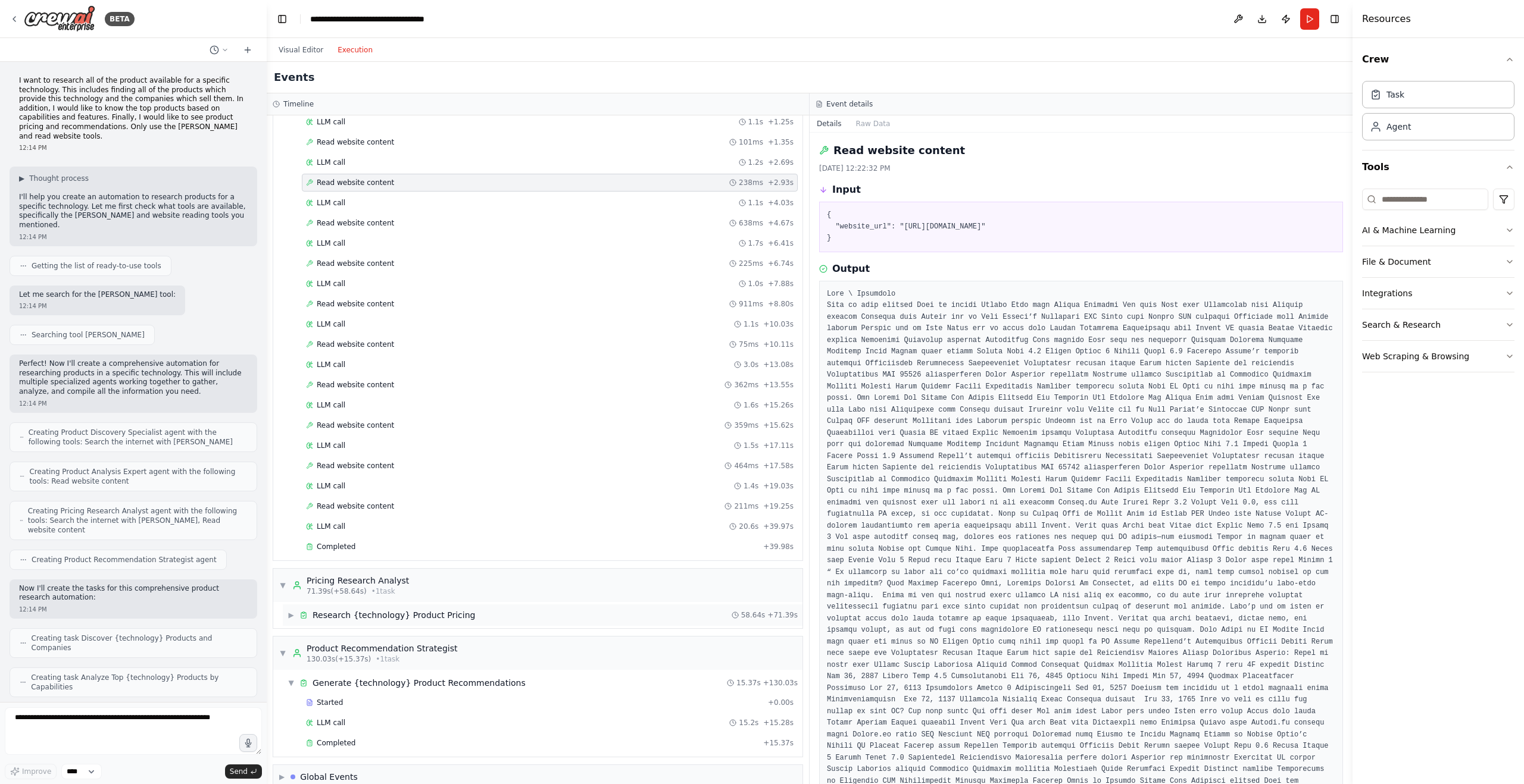
scroll to position [157, 0]
click at [335, 608] on div "Research {technology} Product Pricing" at bounding box center [394, 612] width 163 height 12
click at [330, 636] on div "Started + 0.00s" at bounding box center [550, 632] width 496 height 17
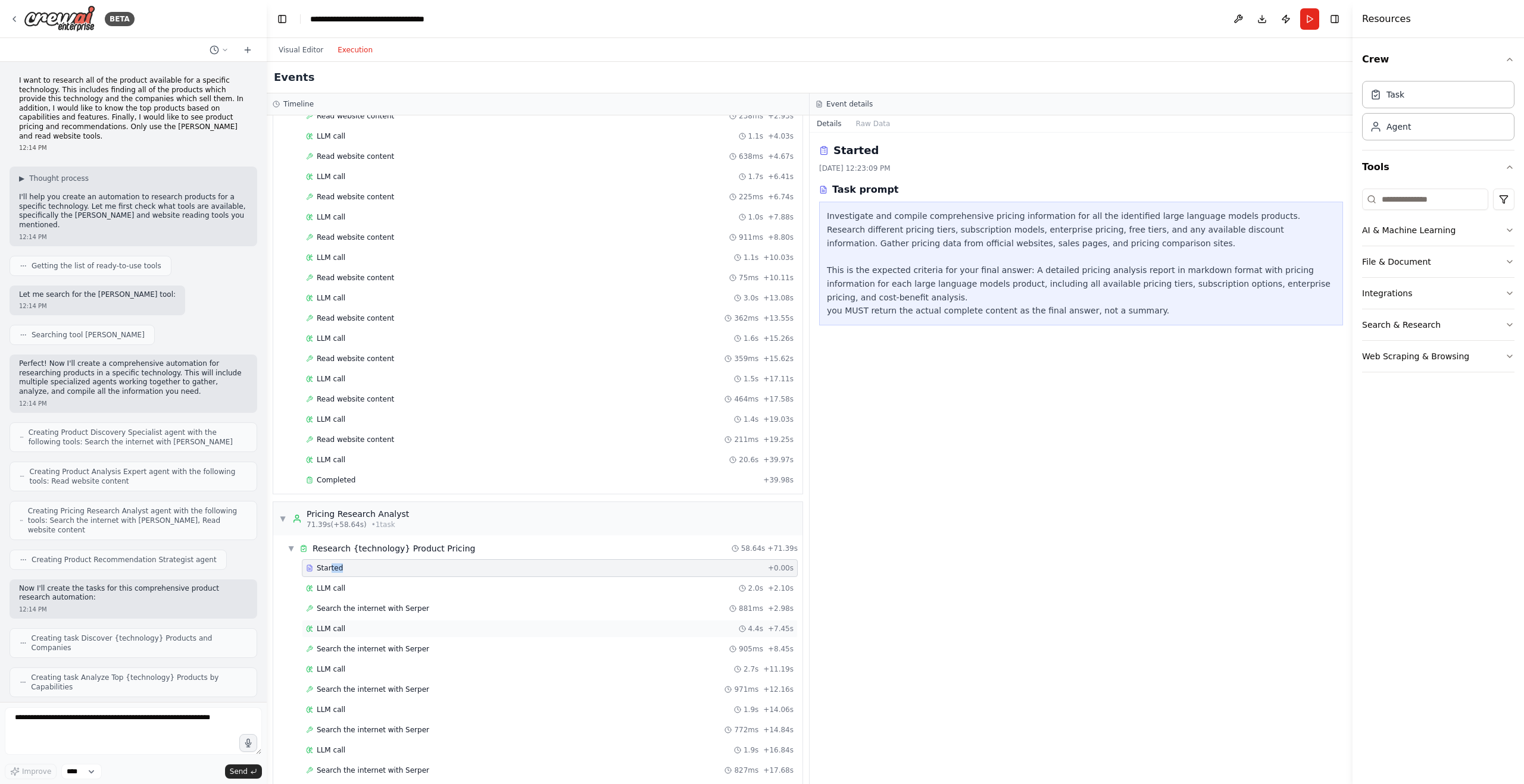
scroll to position [255, 0]
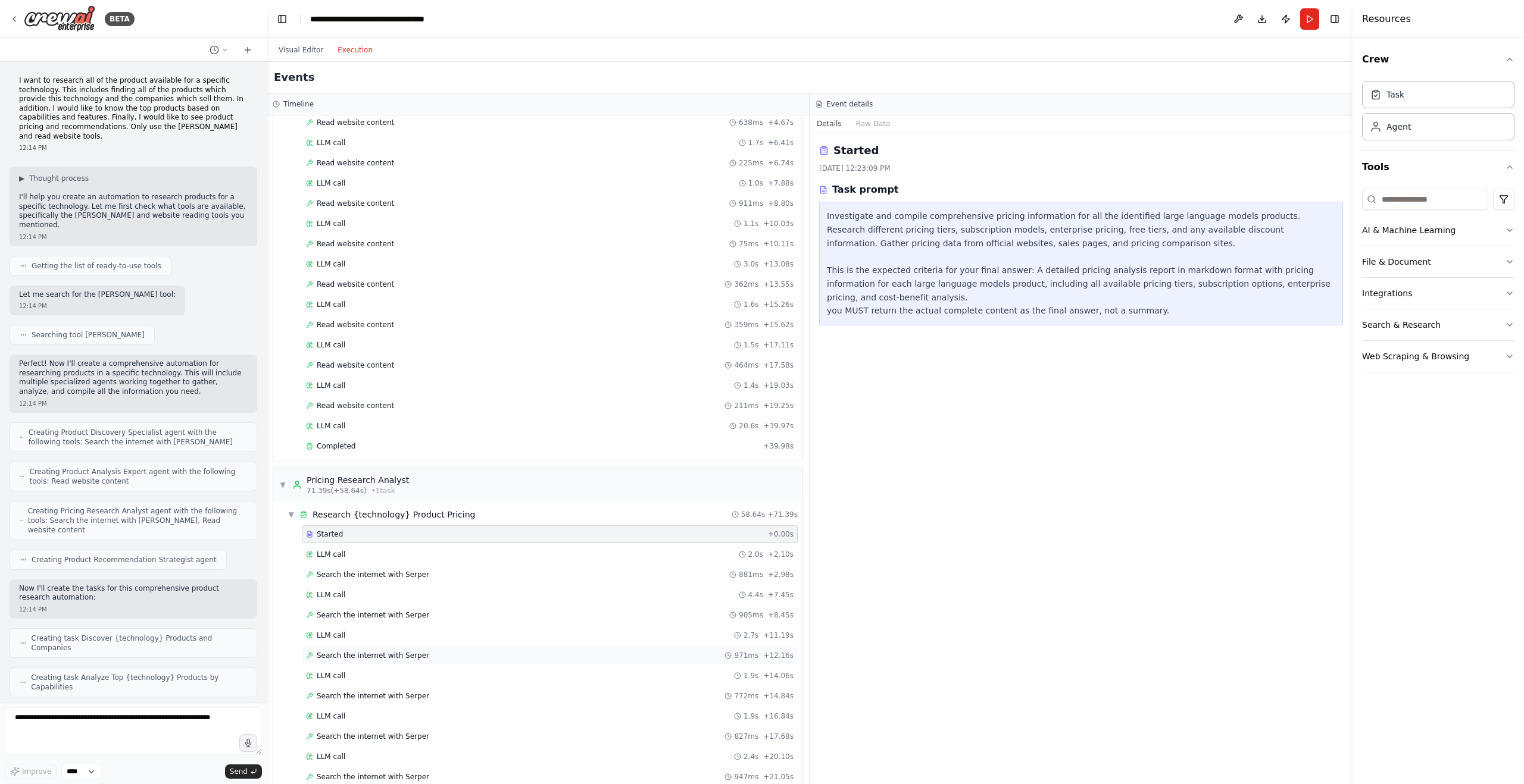
click at [364, 656] on span "Search the internet with Serper" at bounding box center [372, 655] width 112 height 9
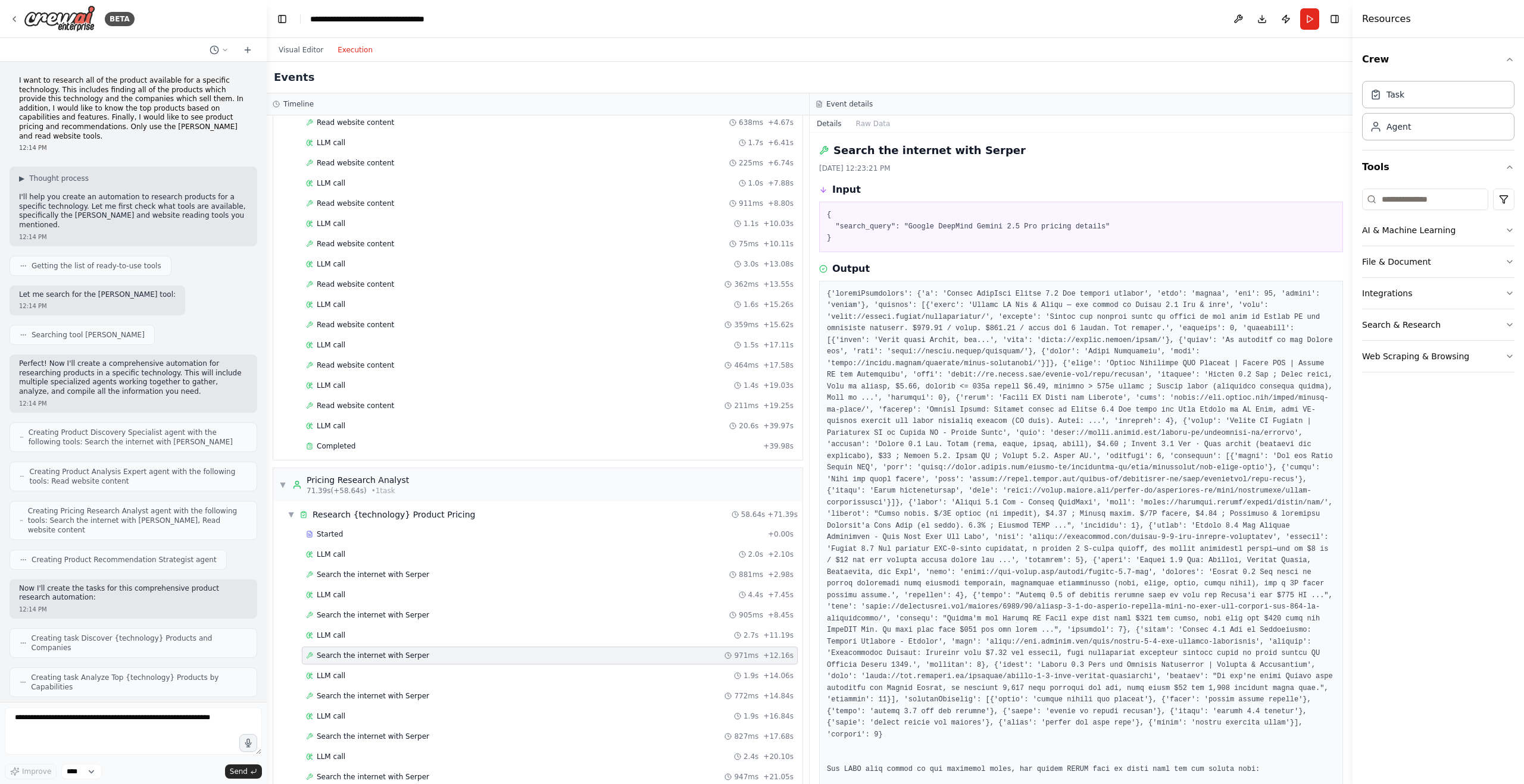
scroll to position [271, 0]
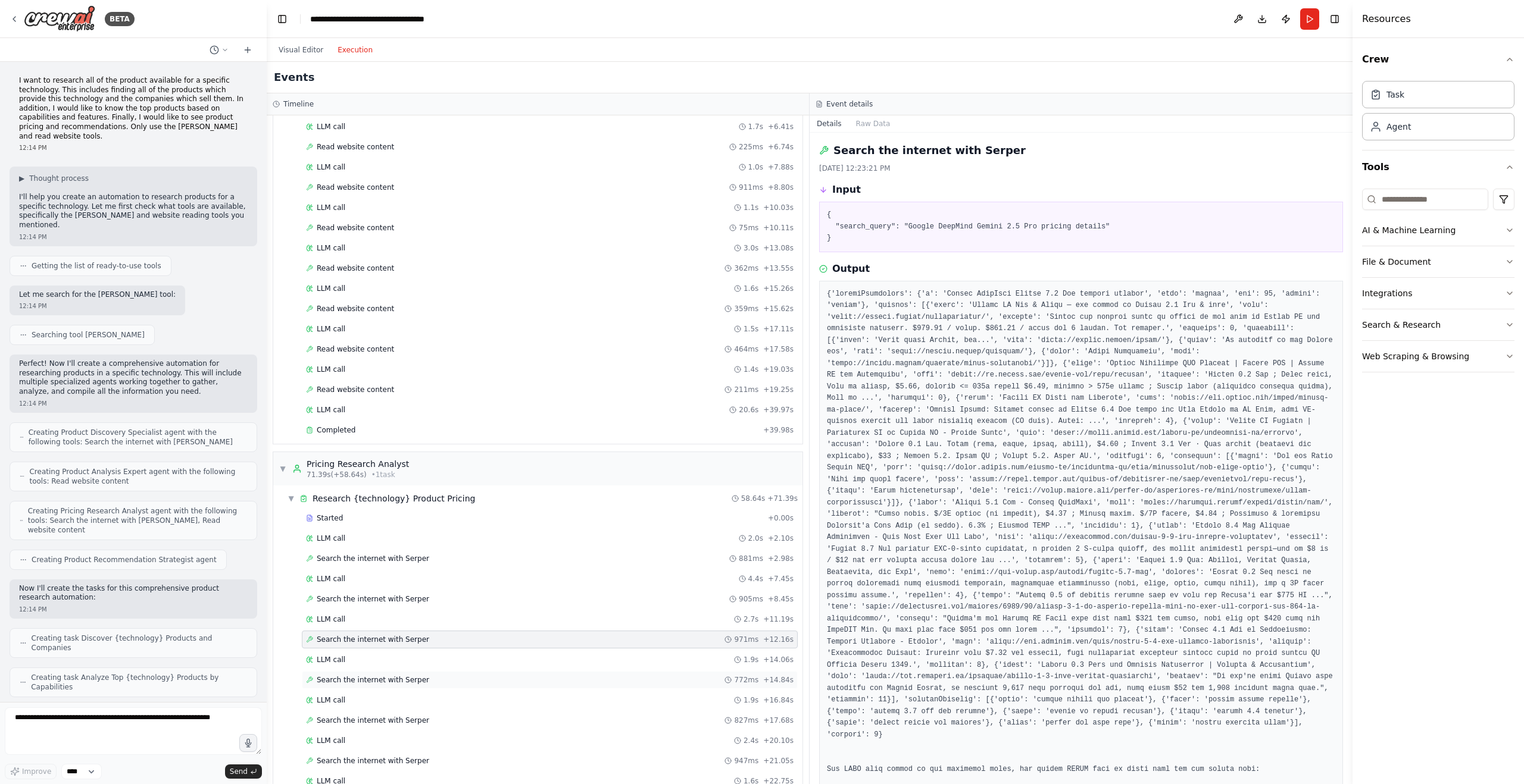
click at [366, 681] on span "Search the internet with Serper" at bounding box center [372, 680] width 112 height 9
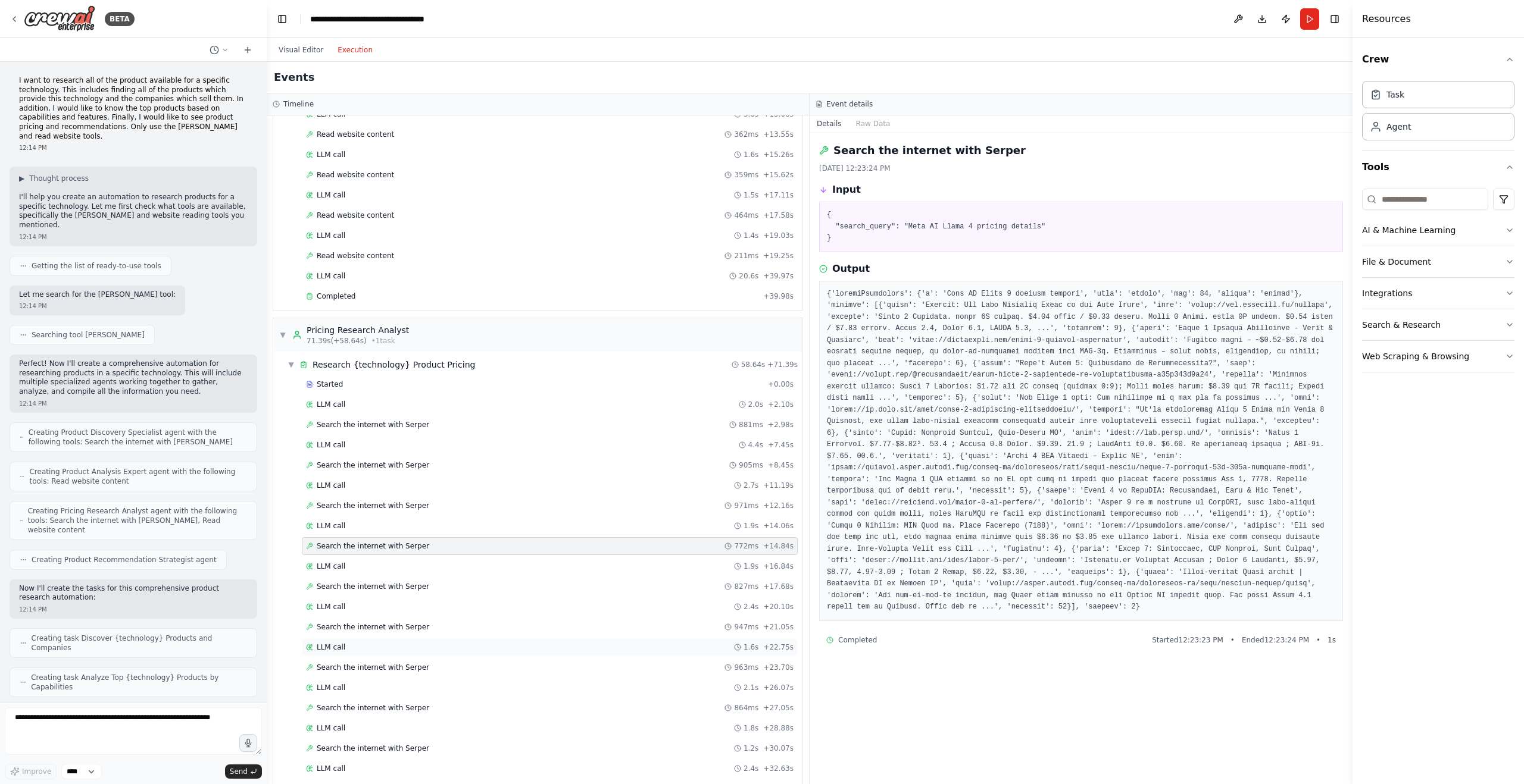
scroll to position [353, 0]
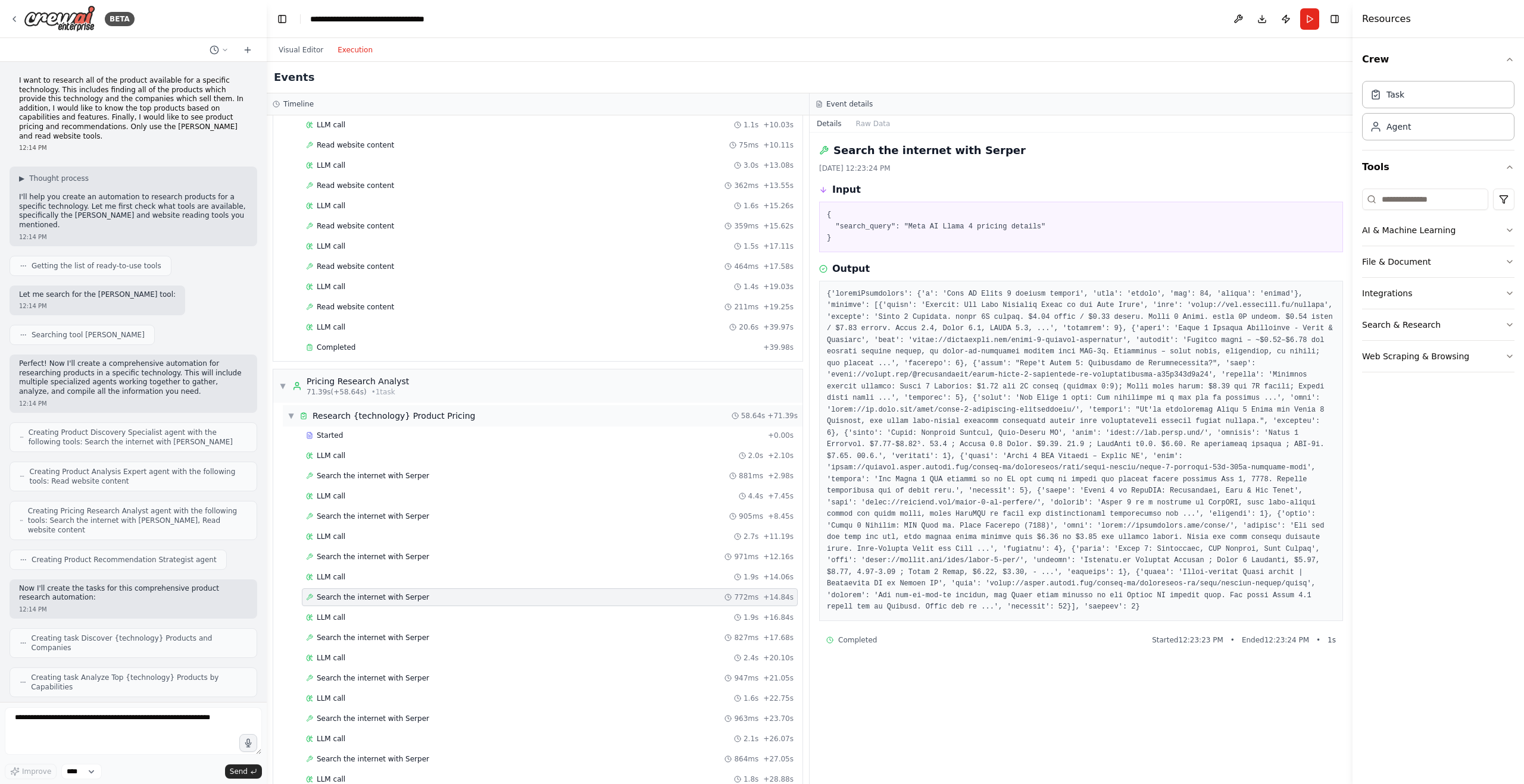
click at [294, 417] on div "▼ Research {technology} Product Pricing" at bounding box center [380, 416] width 187 height 12
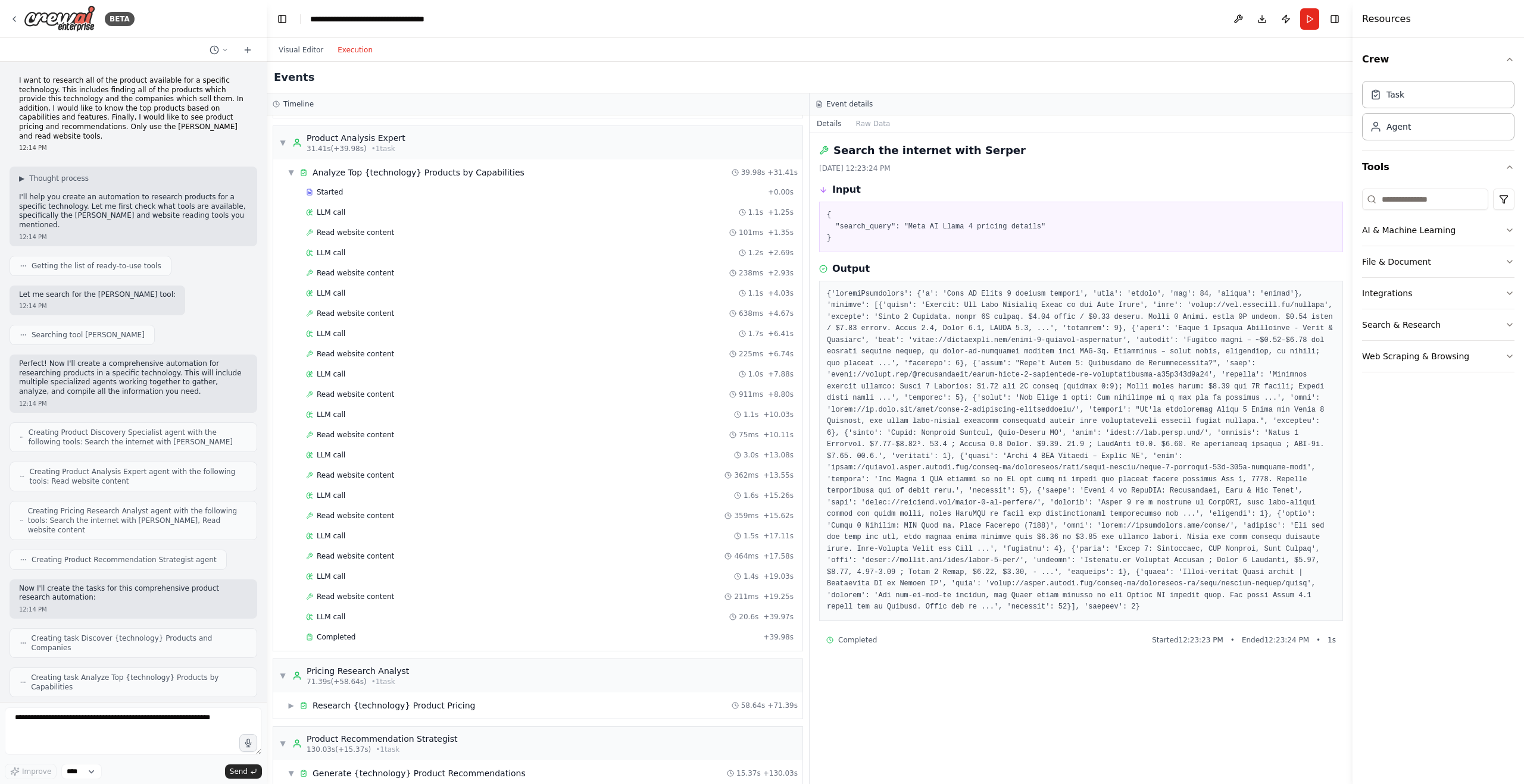
scroll to position [0, 0]
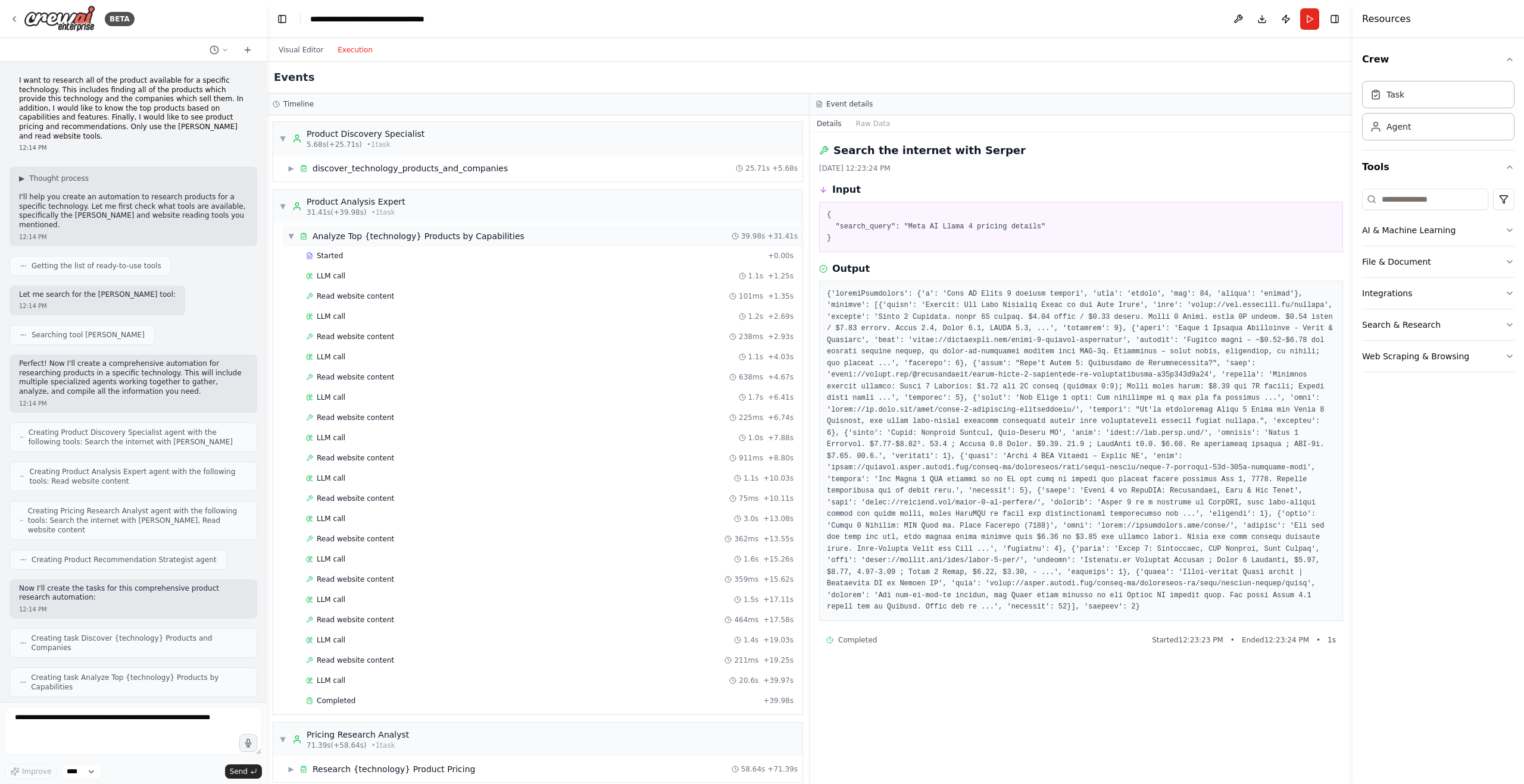
click at [293, 238] on span "▼" at bounding box center [291, 236] width 7 height 9
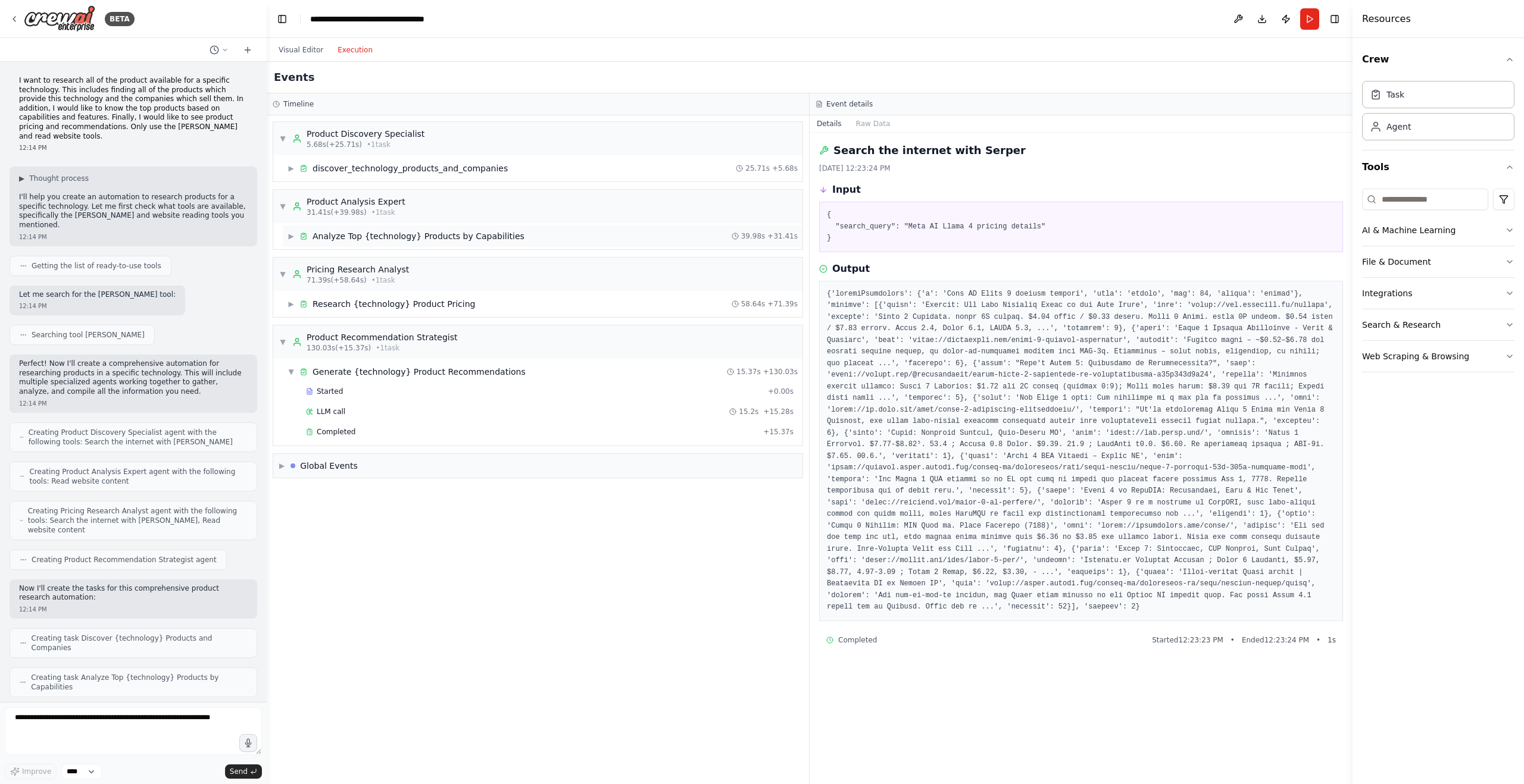
click at [293, 238] on span "▶" at bounding box center [291, 236] width 7 height 9
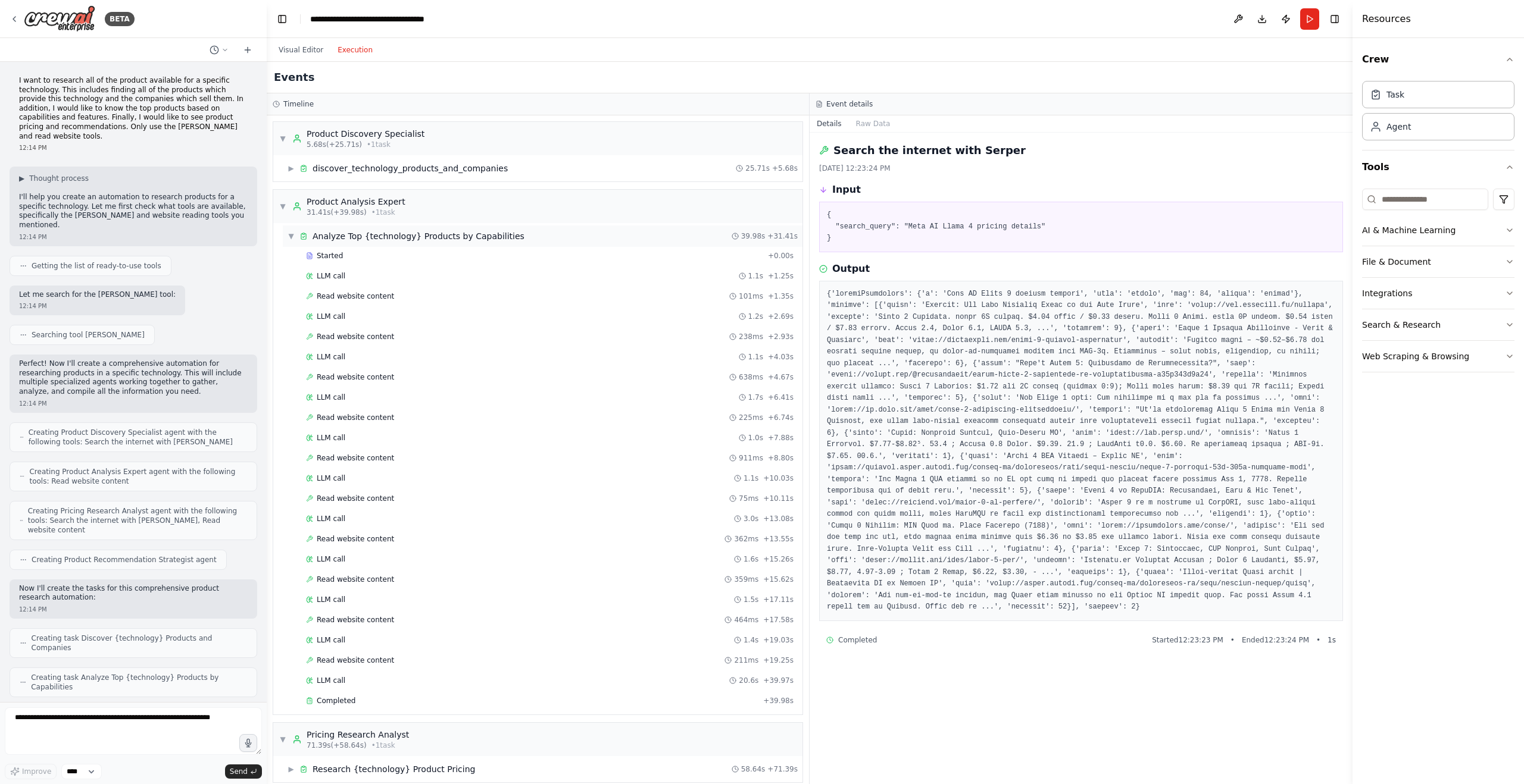
click at [293, 238] on span "▼" at bounding box center [291, 236] width 7 height 9
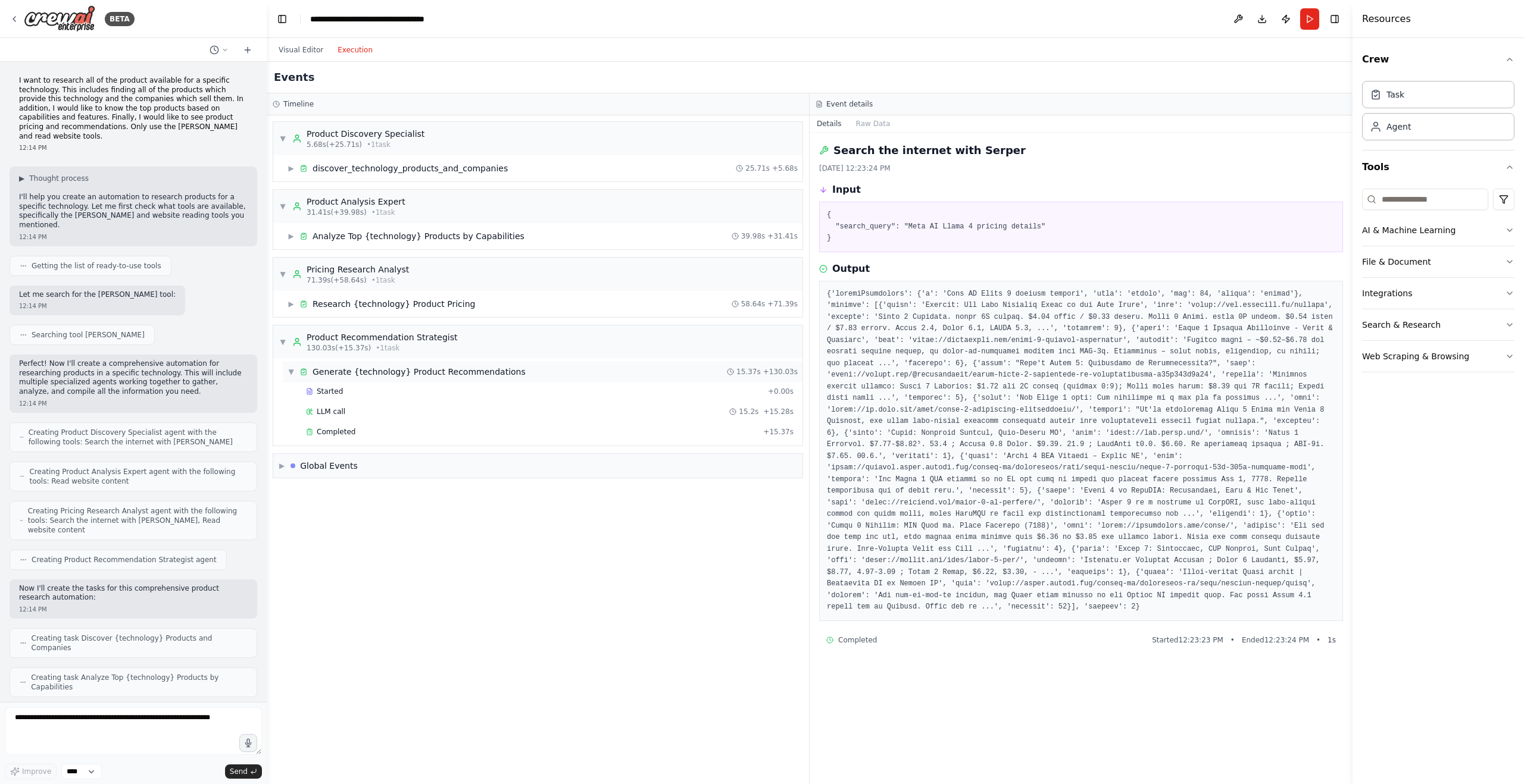
click at [291, 370] on span "▼" at bounding box center [291, 372] width 7 height 9
click at [291, 370] on span "▶" at bounding box center [291, 372] width 7 height 9
click at [291, 370] on span "▼" at bounding box center [291, 372] width 7 height 9
click at [281, 405] on span "▶" at bounding box center [281, 405] width 5 height 9
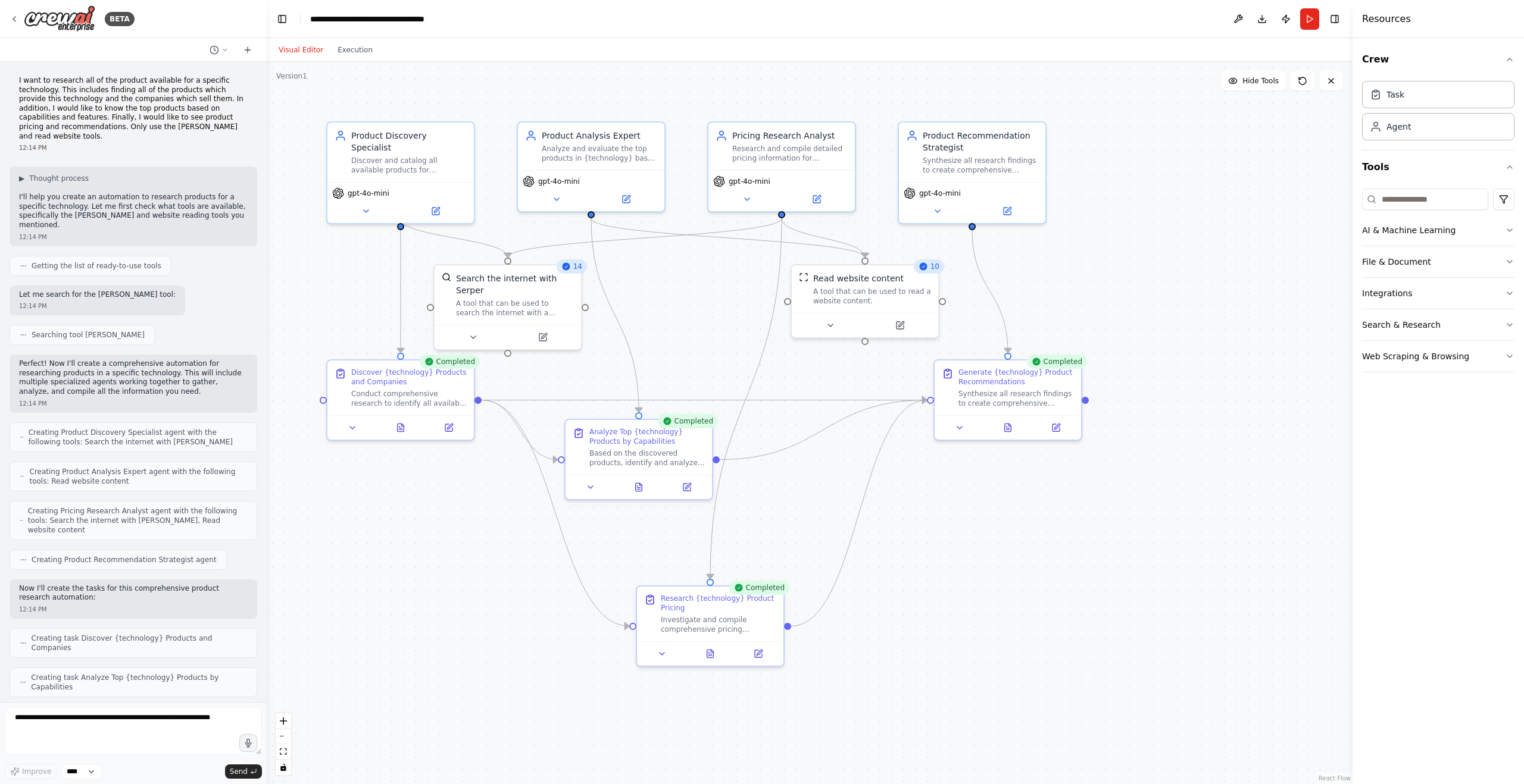
click at [310, 55] on button "Visual Editor" at bounding box center [300, 50] width 59 height 15
click at [310, 54] on button "Visual Editor" at bounding box center [300, 50] width 59 height 15
click at [402, 431] on button at bounding box center [400, 426] width 50 height 15
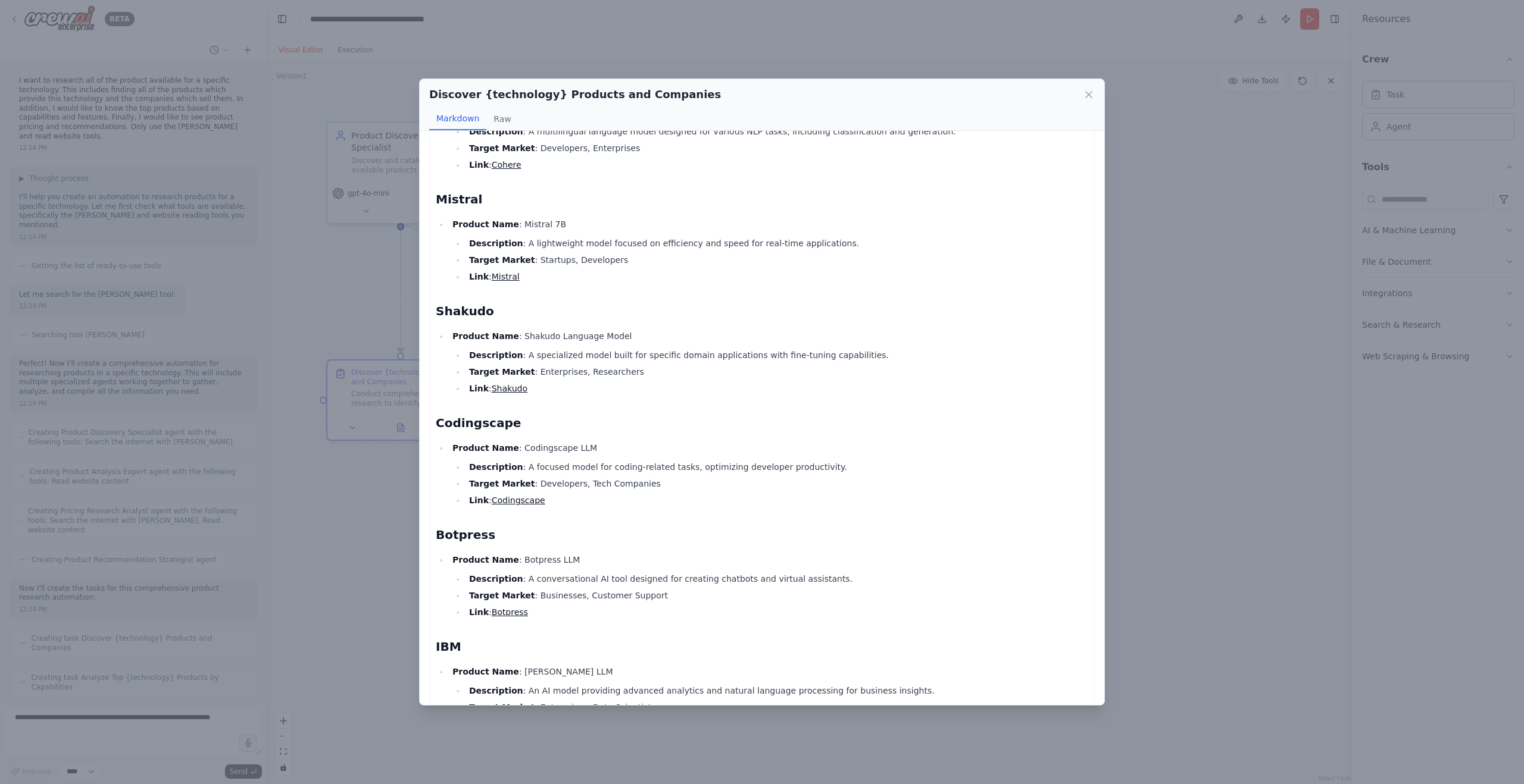
scroll to position [859, 0]
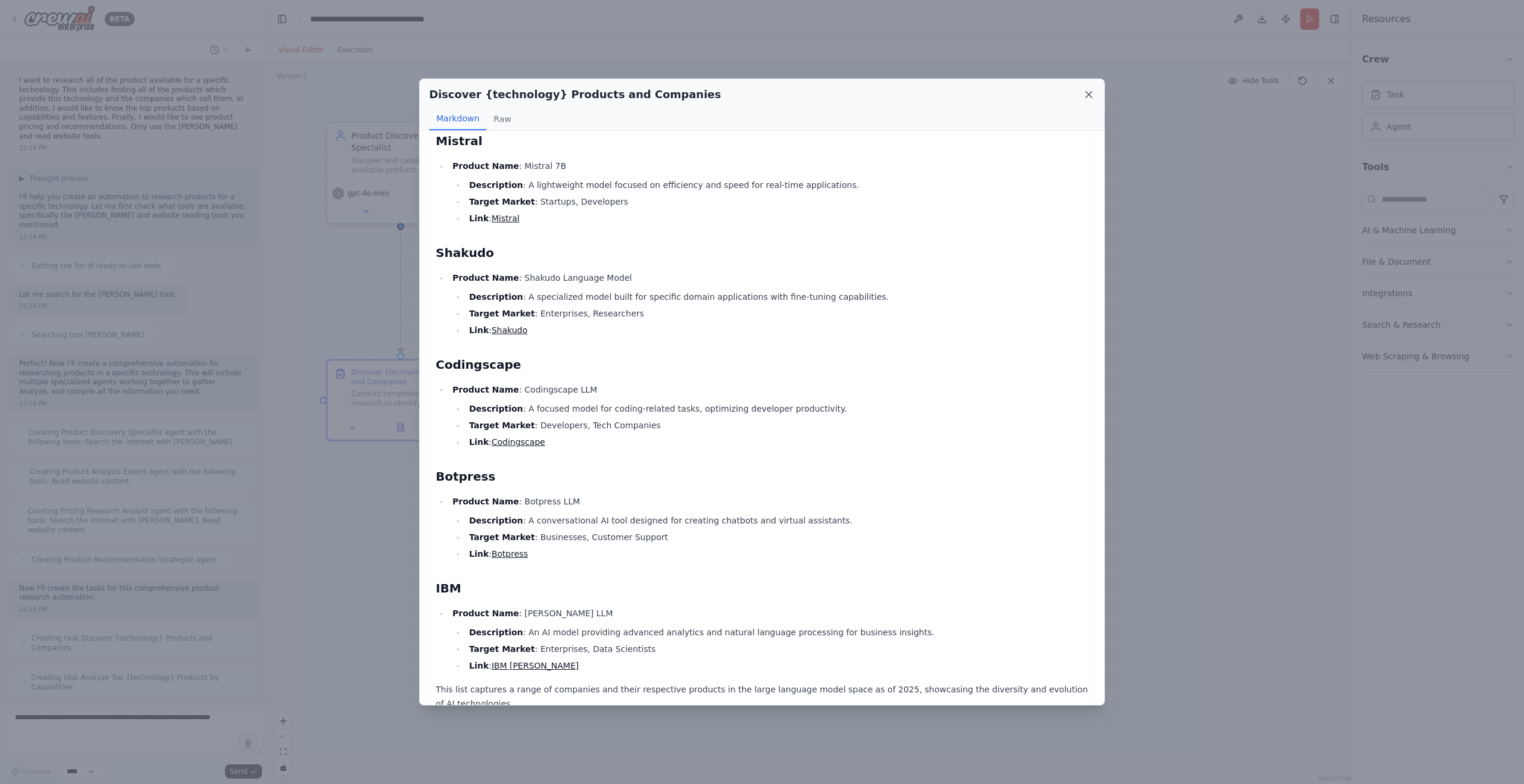
click at [1088, 95] on icon at bounding box center [1088, 95] width 12 height 12
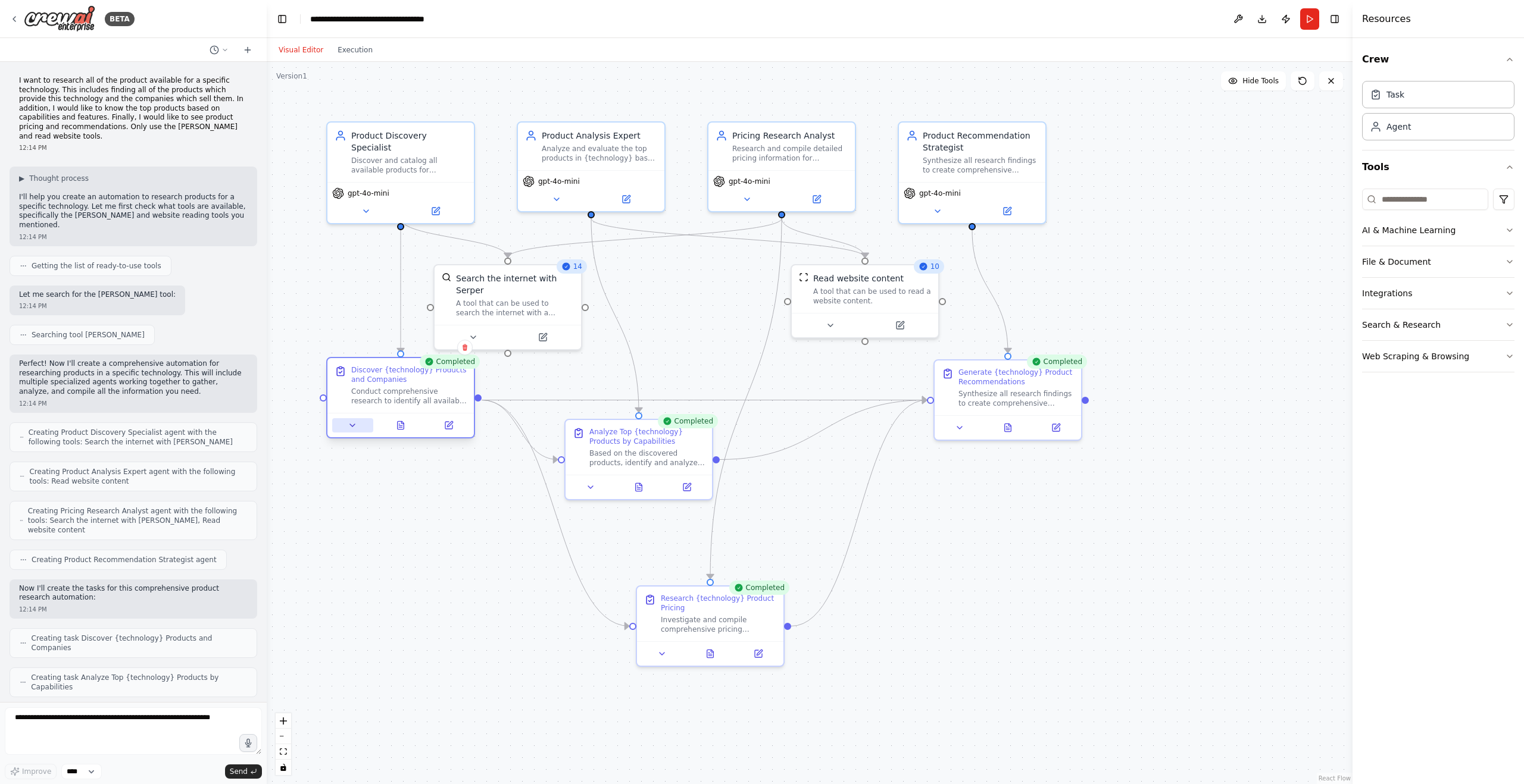
click at [351, 427] on icon at bounding box center [352, 425] width 9 height 9
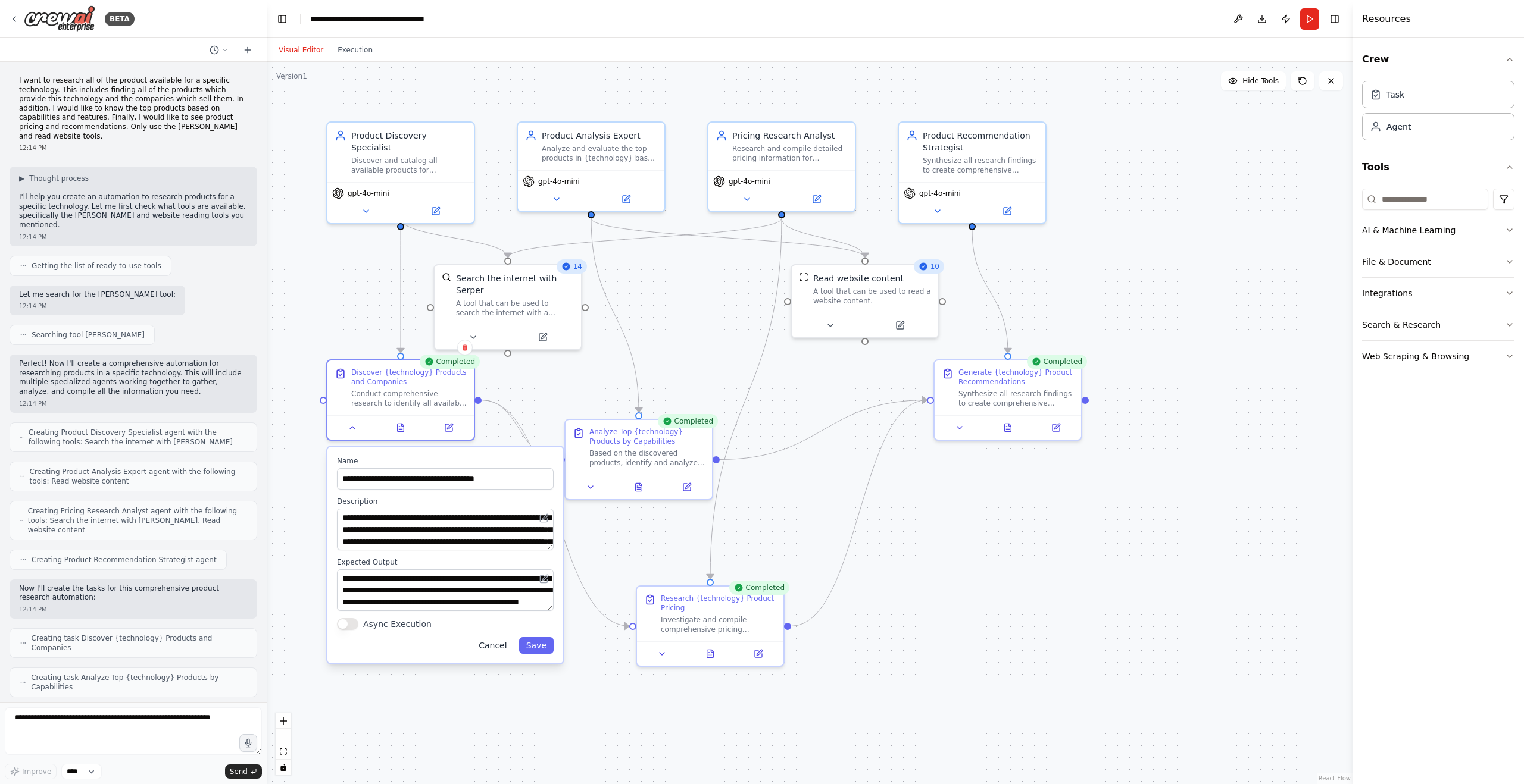
click at [499, 648] on button "Cancel" at bounding box center [493, 646] width 42 height 17
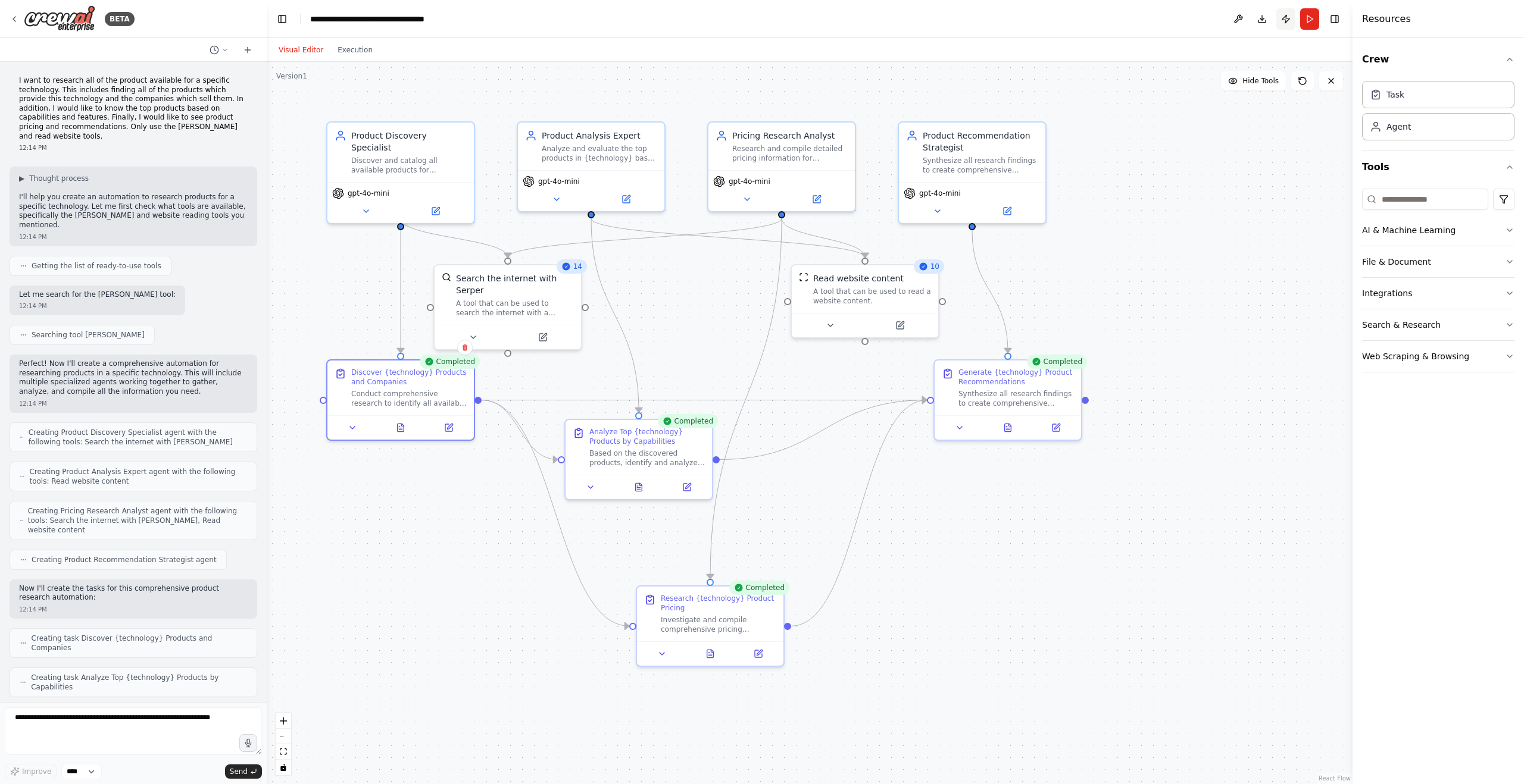
click at [1288, 17] on button "Publish" at bounding box center [1286, 18] width 19 height 21
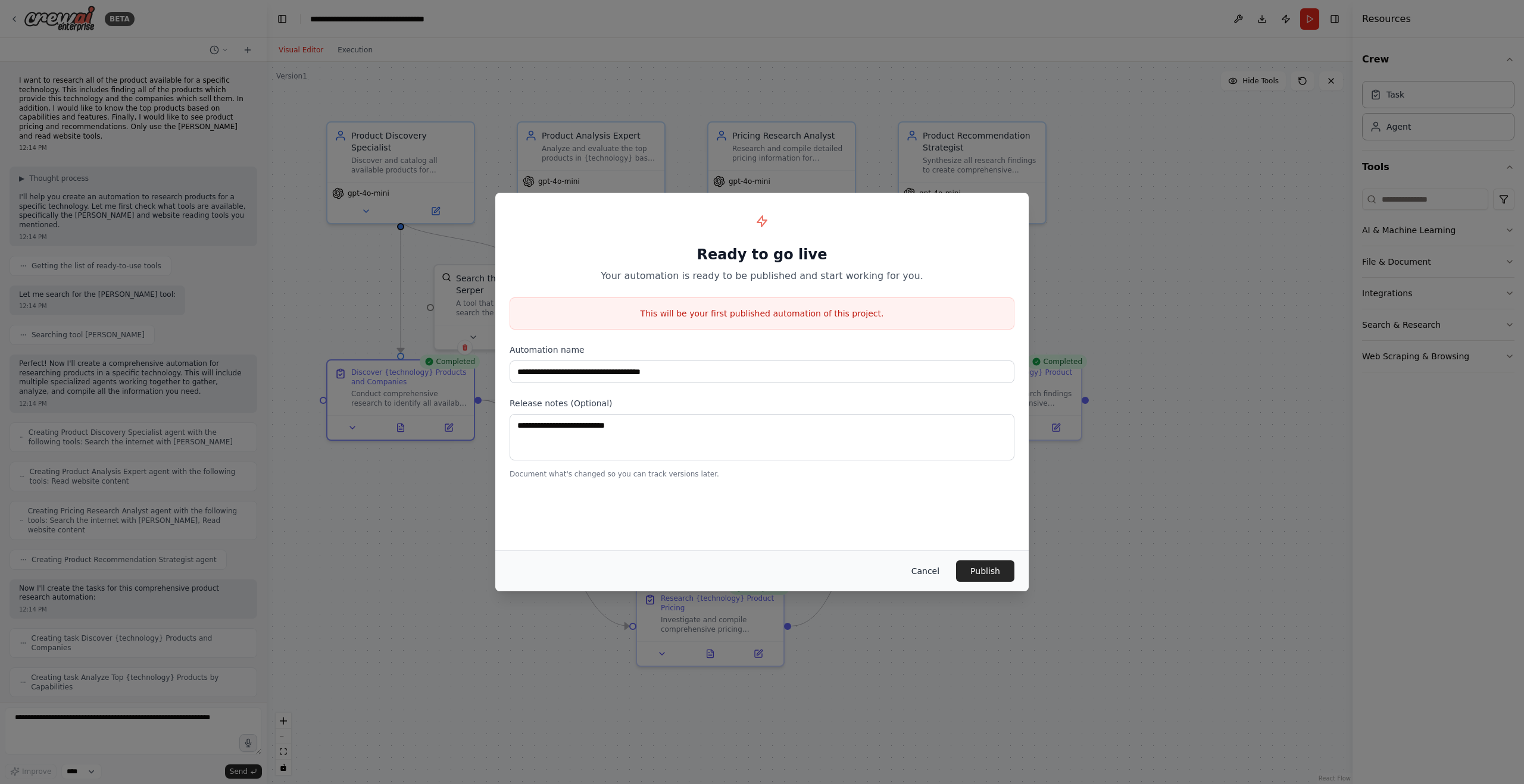
click at [926, 570] on button "Cancel" at bounding box center [925, 571] width 47 height 21
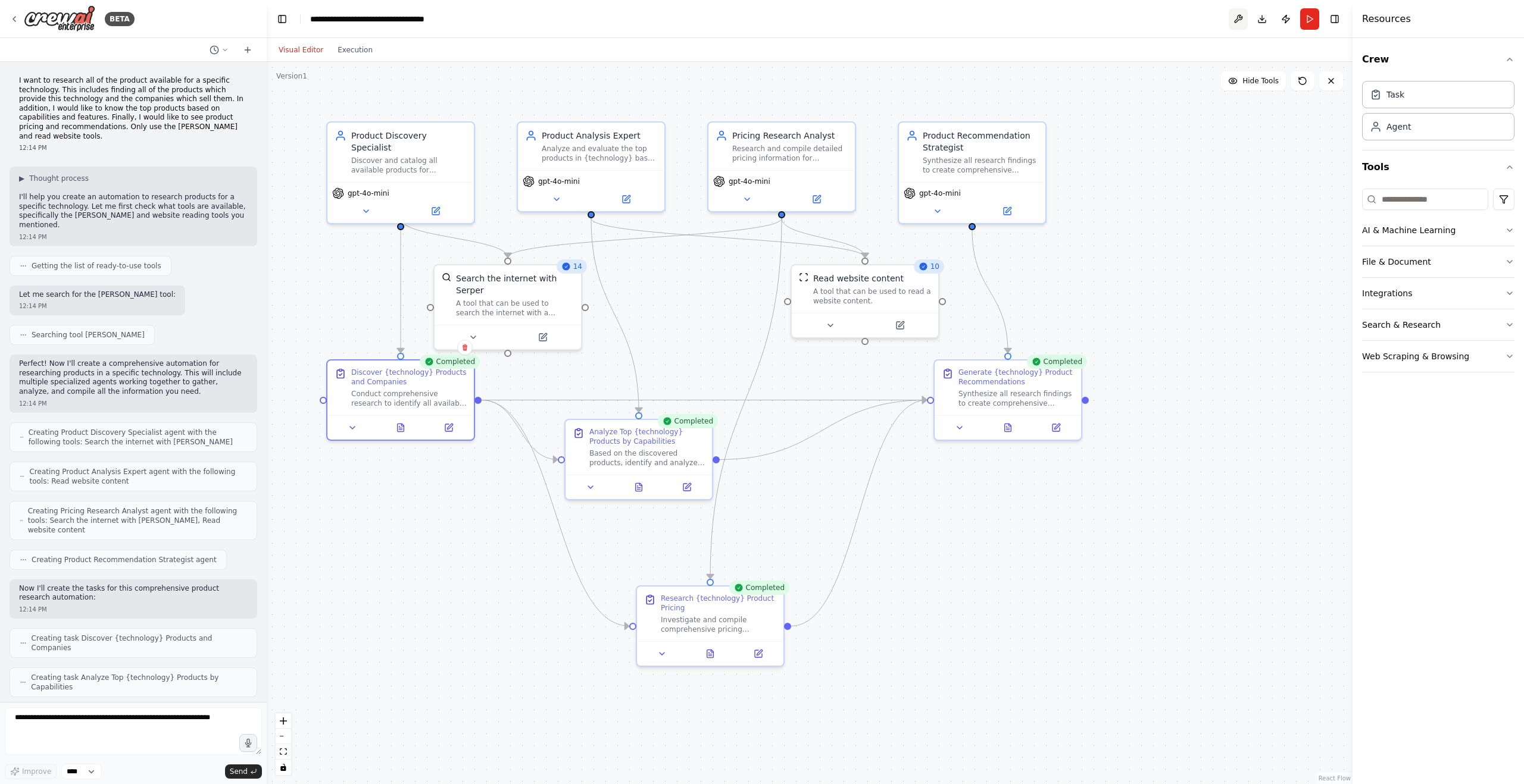
click at [1239, 19] on button at bounding box center [1238, 18] width 19 height 21
click at [1239, 17] on body "BETA I want to research all of the product available for a specific technology.…" at bounding box center [762, 392] width 1524 height 784
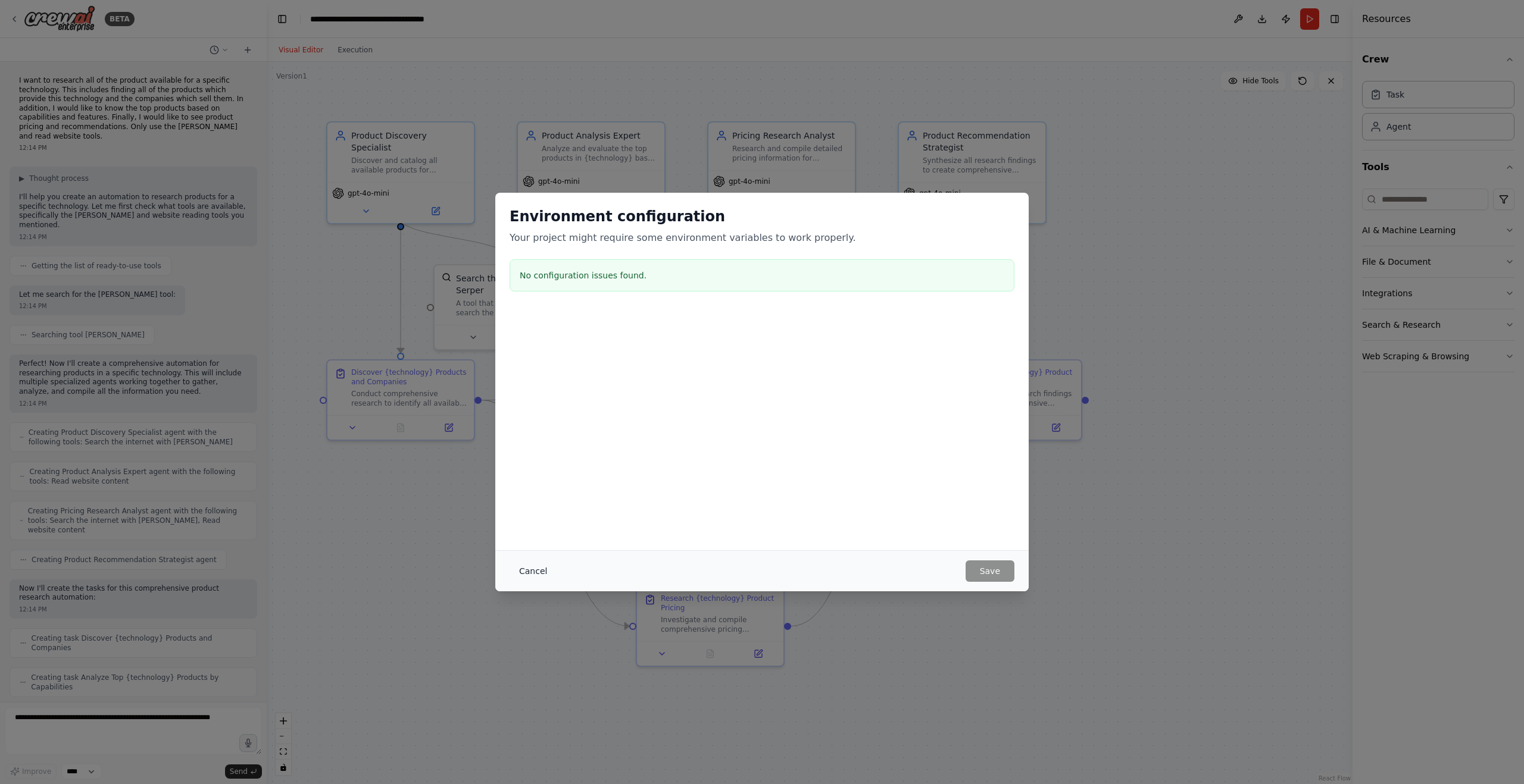
click at [539, 571] on button "Cancel" at bounding box center [533, 571] width 47 height 21
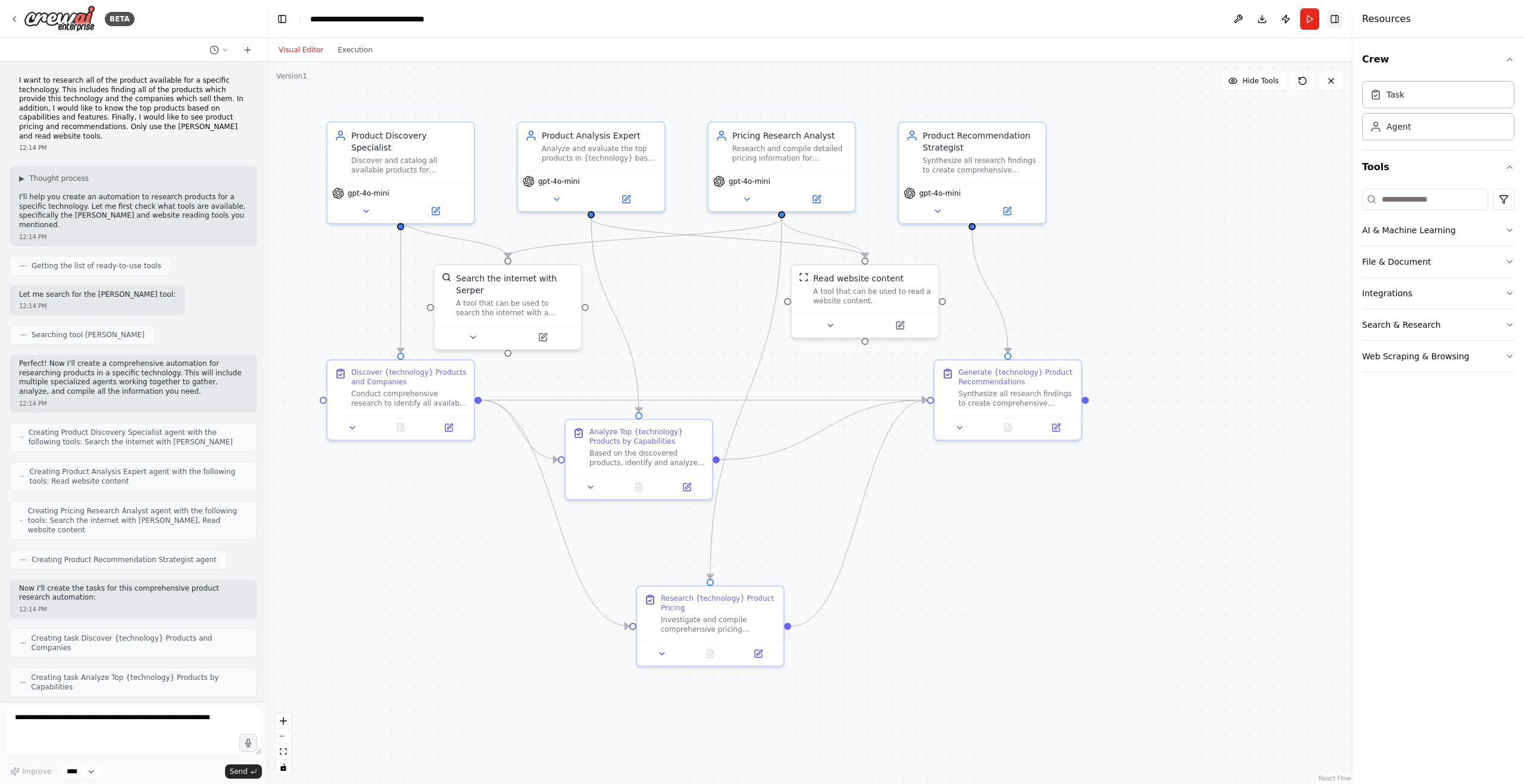
click at [1337, 17] on button "Toggle Right Sidebar" at bounding box center [1334, 19] width 17 height 17
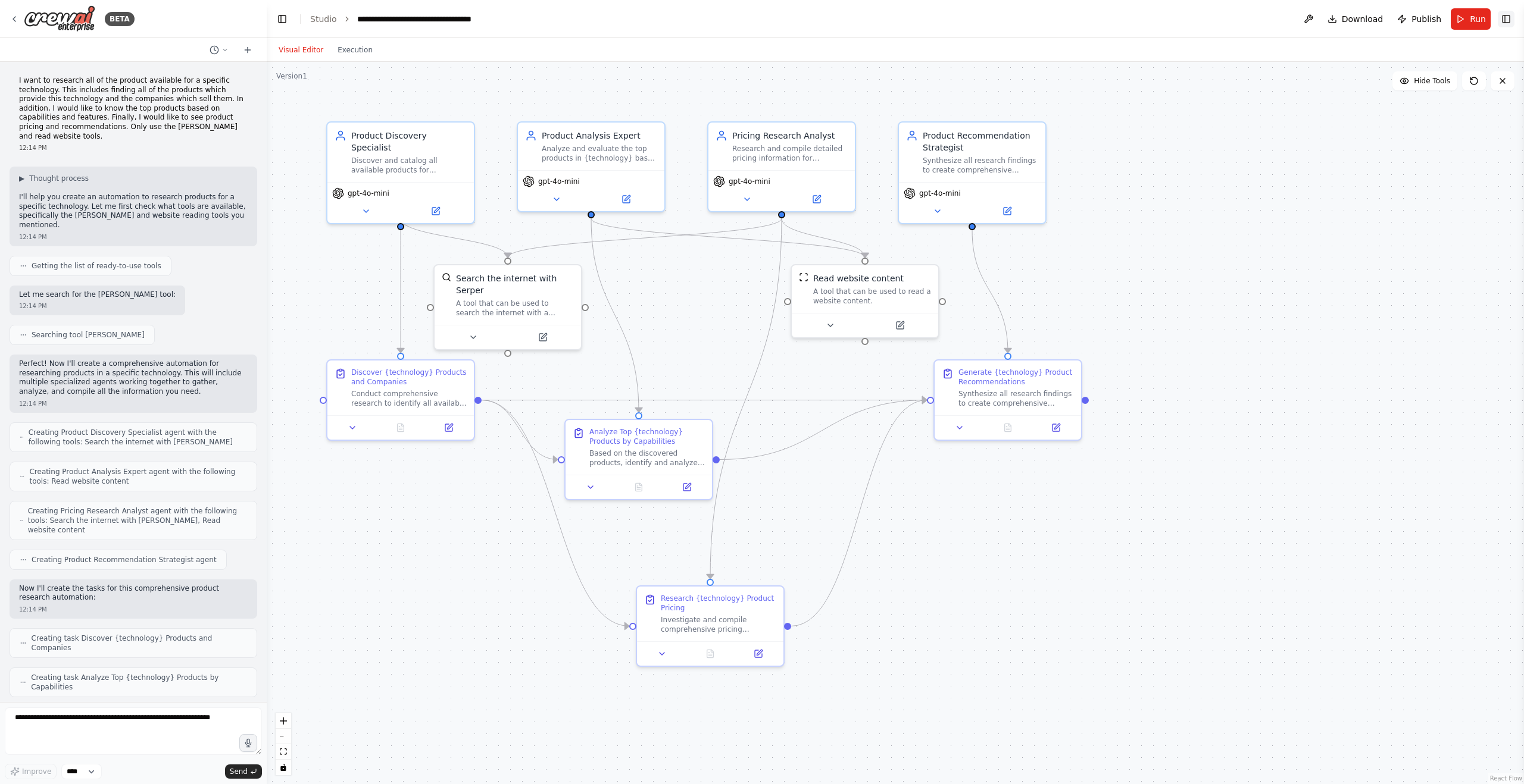
click at [1505, 17] on button "Toggle Right Sidebar" at bounding box center [1506, 19] width 17 height 17
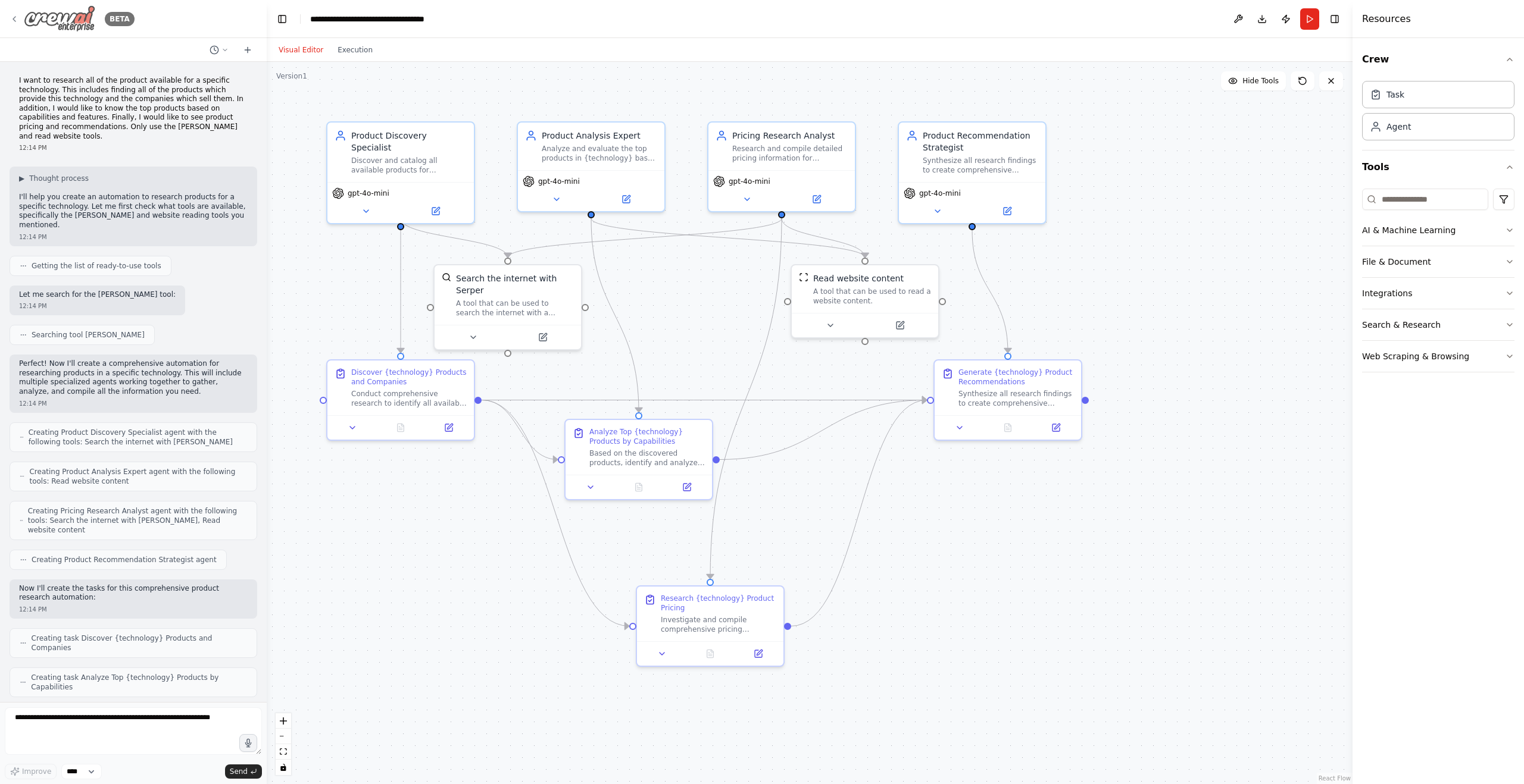
click at [15, 20] on icon at bounding box center [14, 19] width 9 height 9
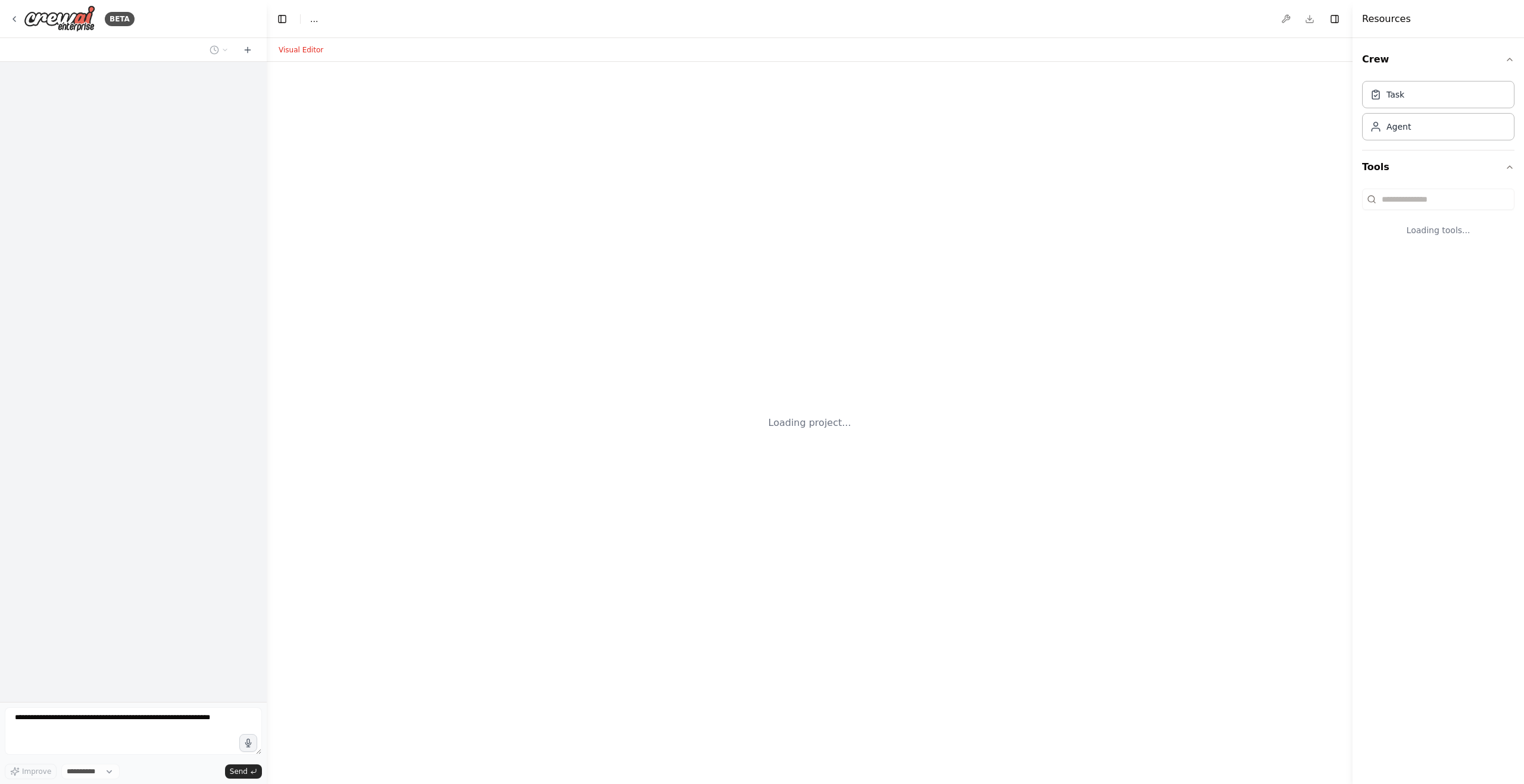
select select "****"
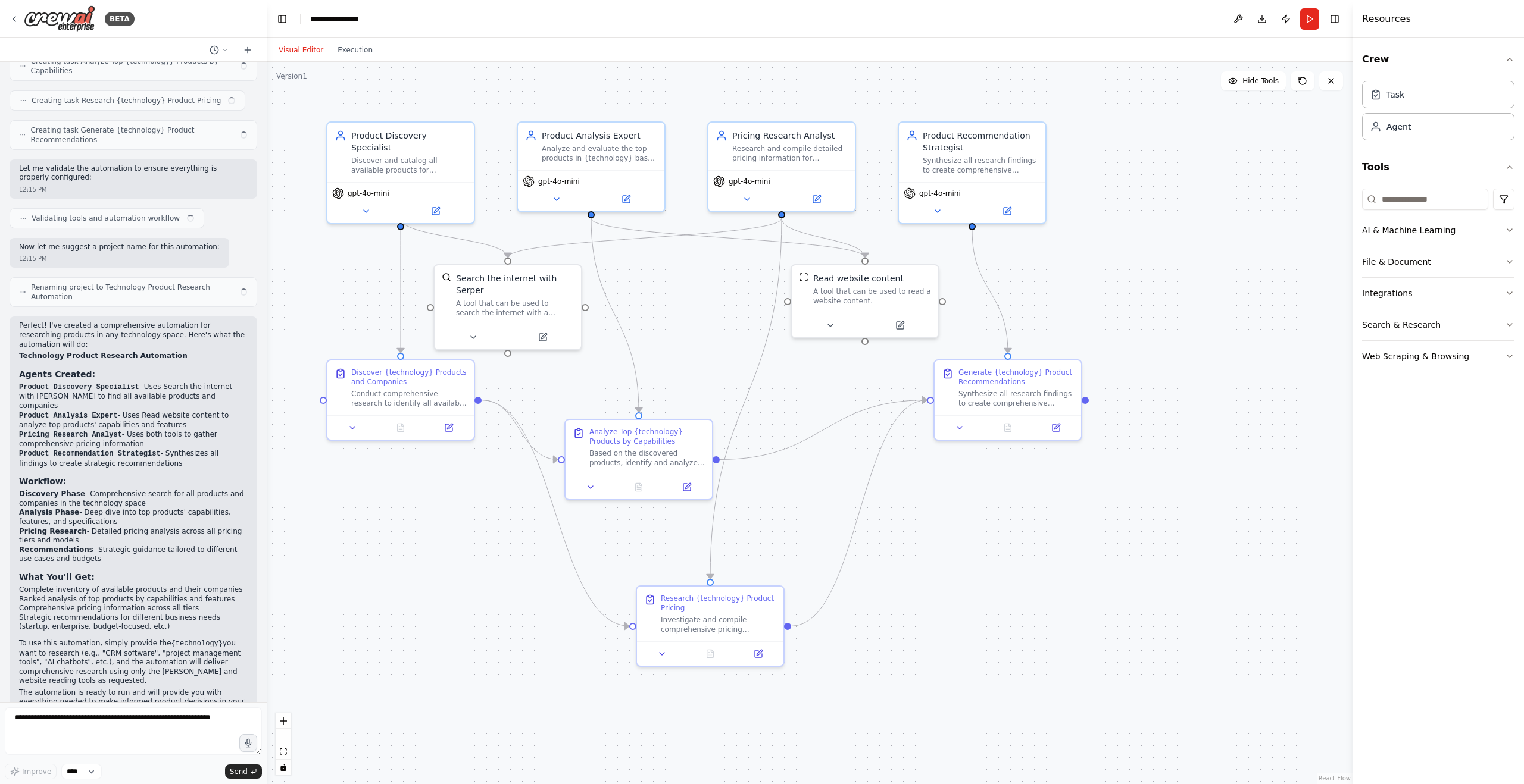
scroll to position [597, 0]
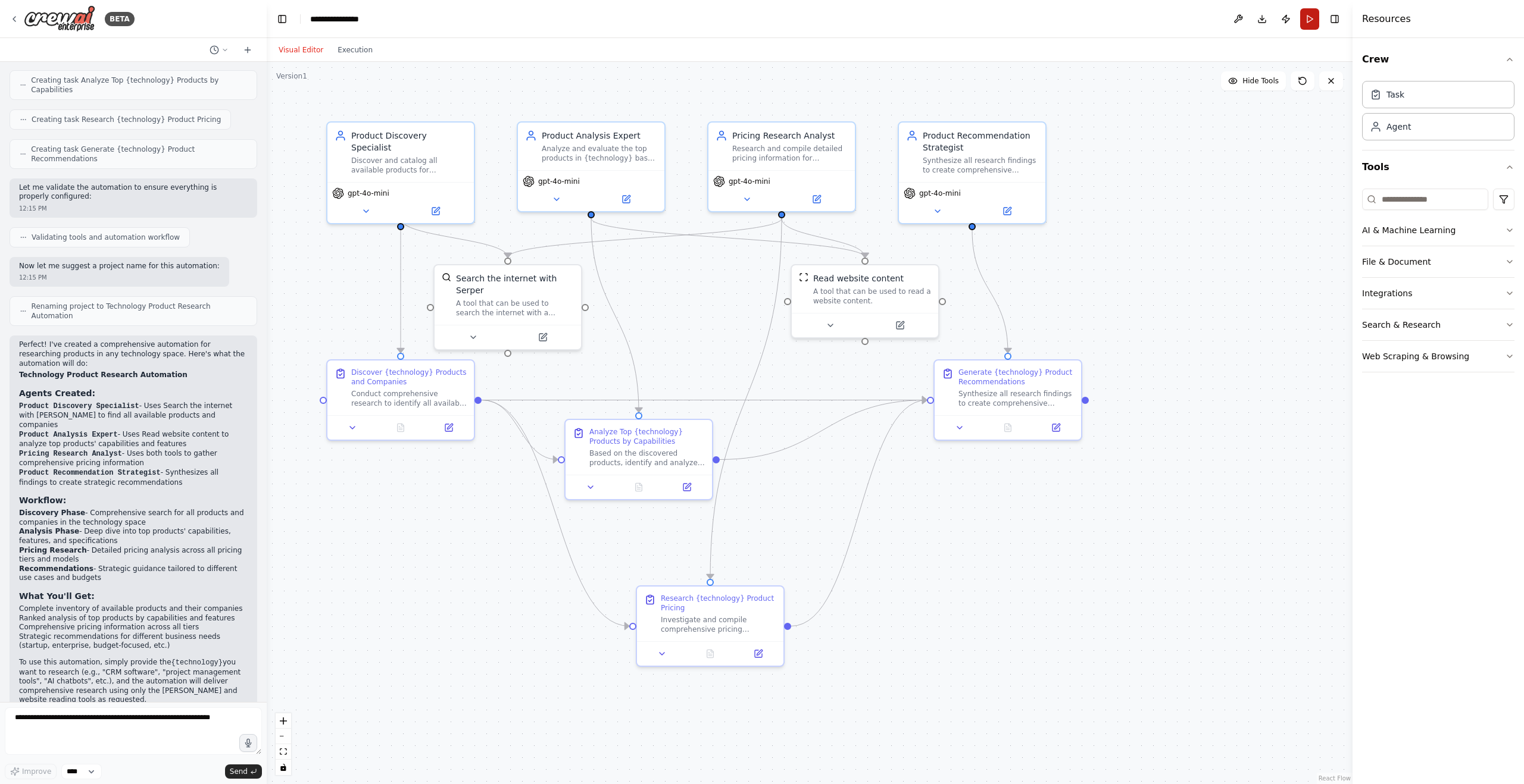
click at [1308, 22] on button "Run" at bounding box center [1310, 18] width 19 height 21
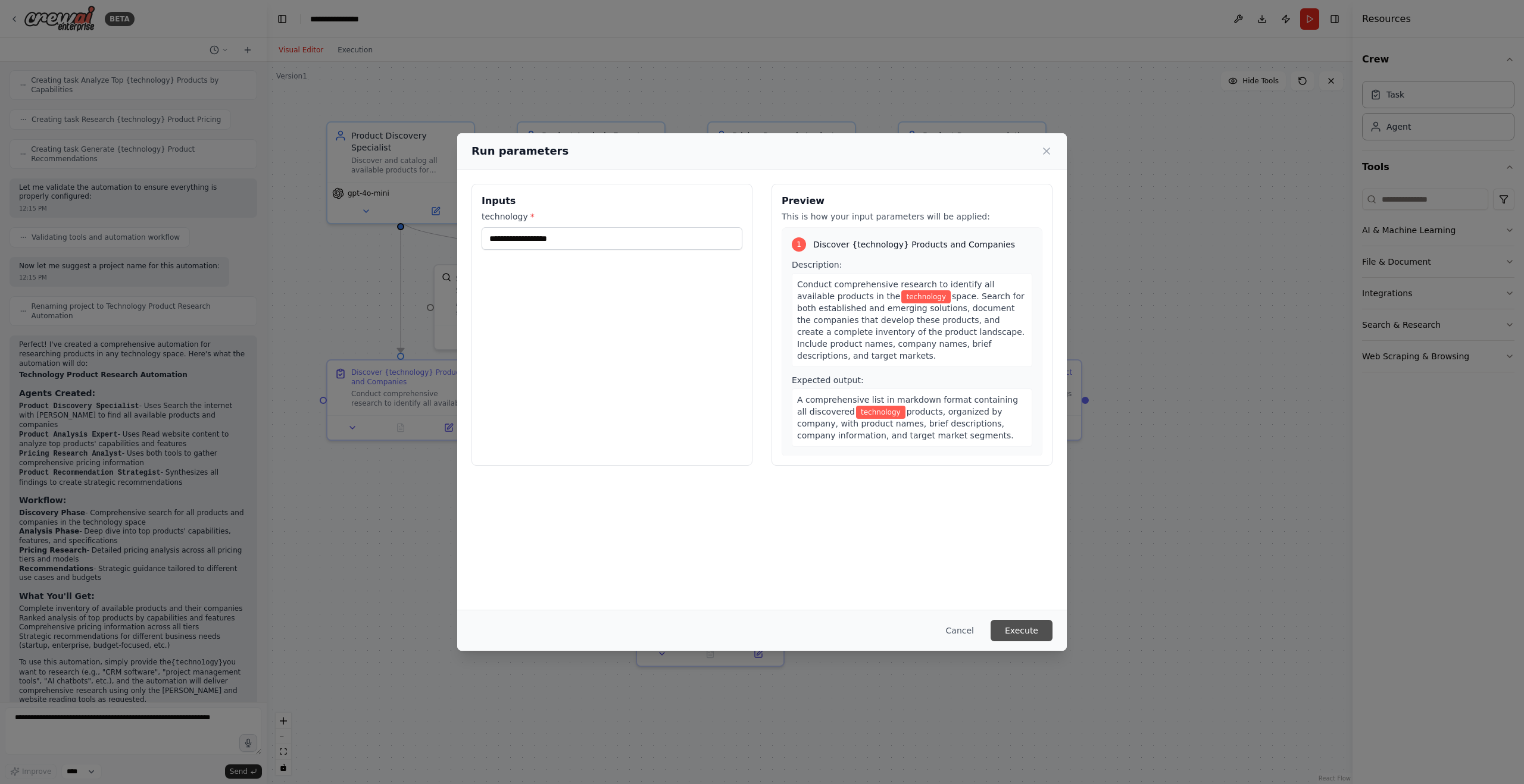
click at [1041, 627] on button "Execute" at bounding box center [1021, 630] width 62 height 21
click at [968, 629] on button "Cancel" at bounding box center [960, 630] width 47 height 21
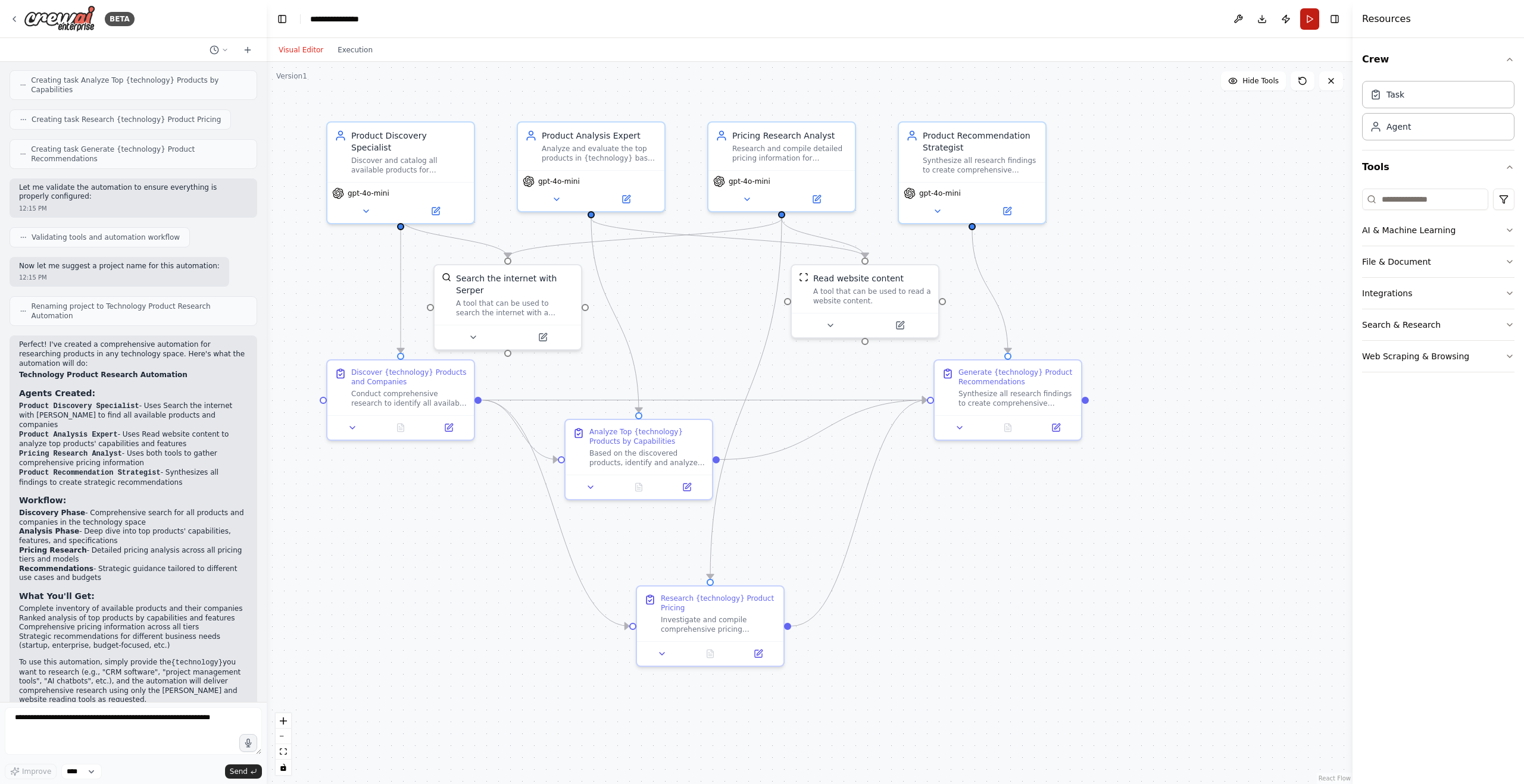
click at [1313, 17] on button "Run" at bounding box center [1310, 18] width 19 height 21
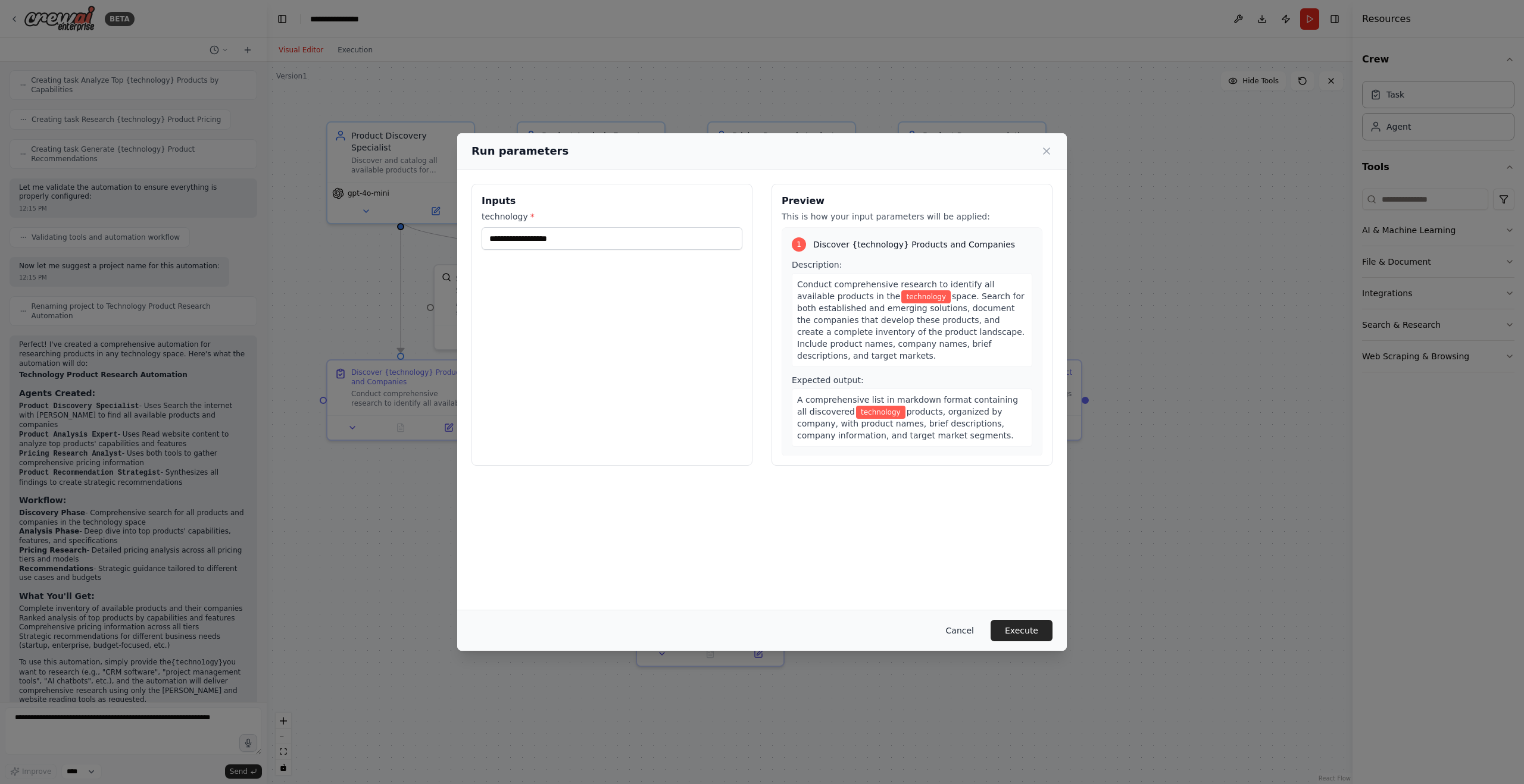
click at [968, 631] on button "Cancel" at bounding box center [960, 630] width 47 height 21
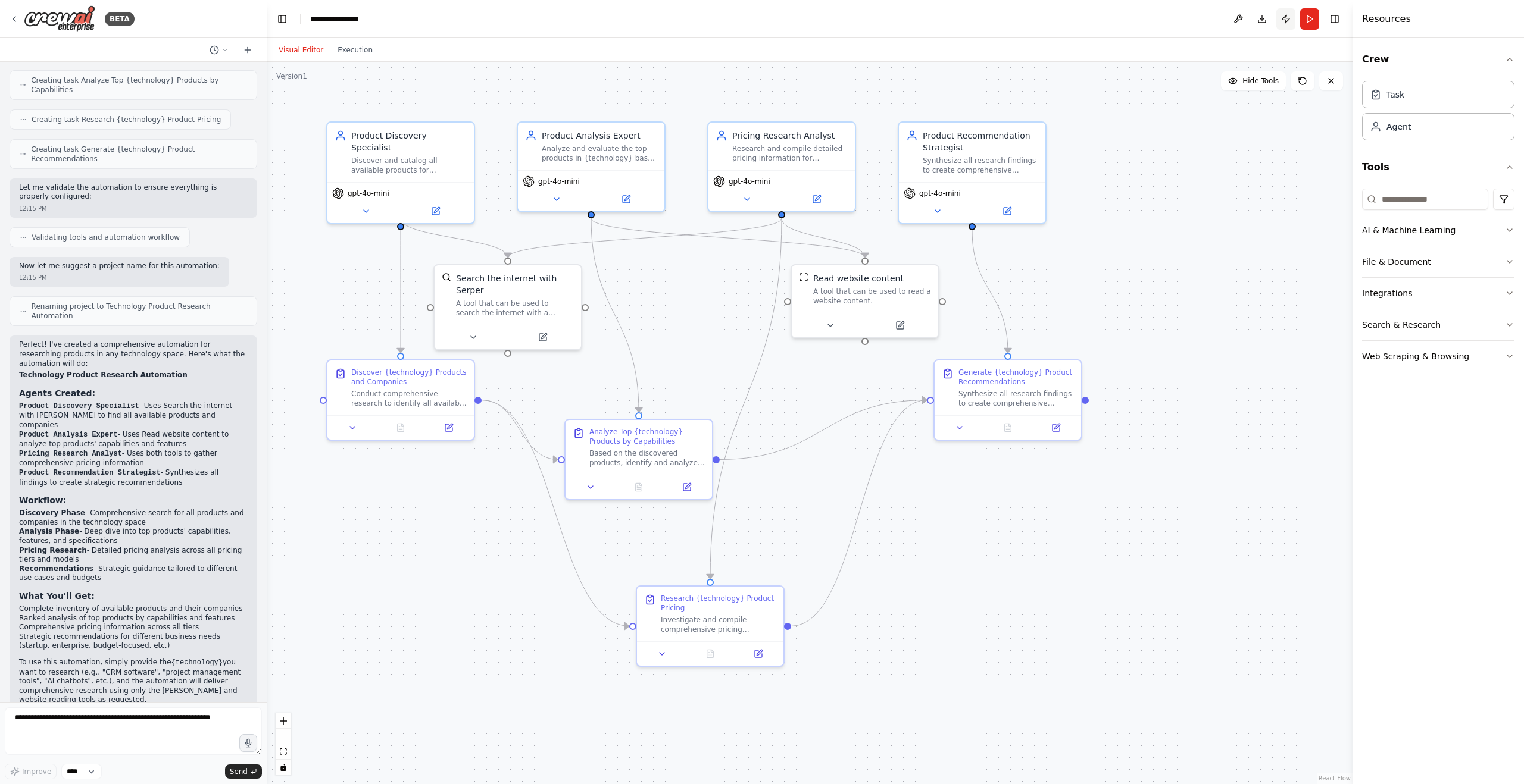
click at [1284, 17] on button "Publish" at bounding box center [1286, 18] width 19 height 21
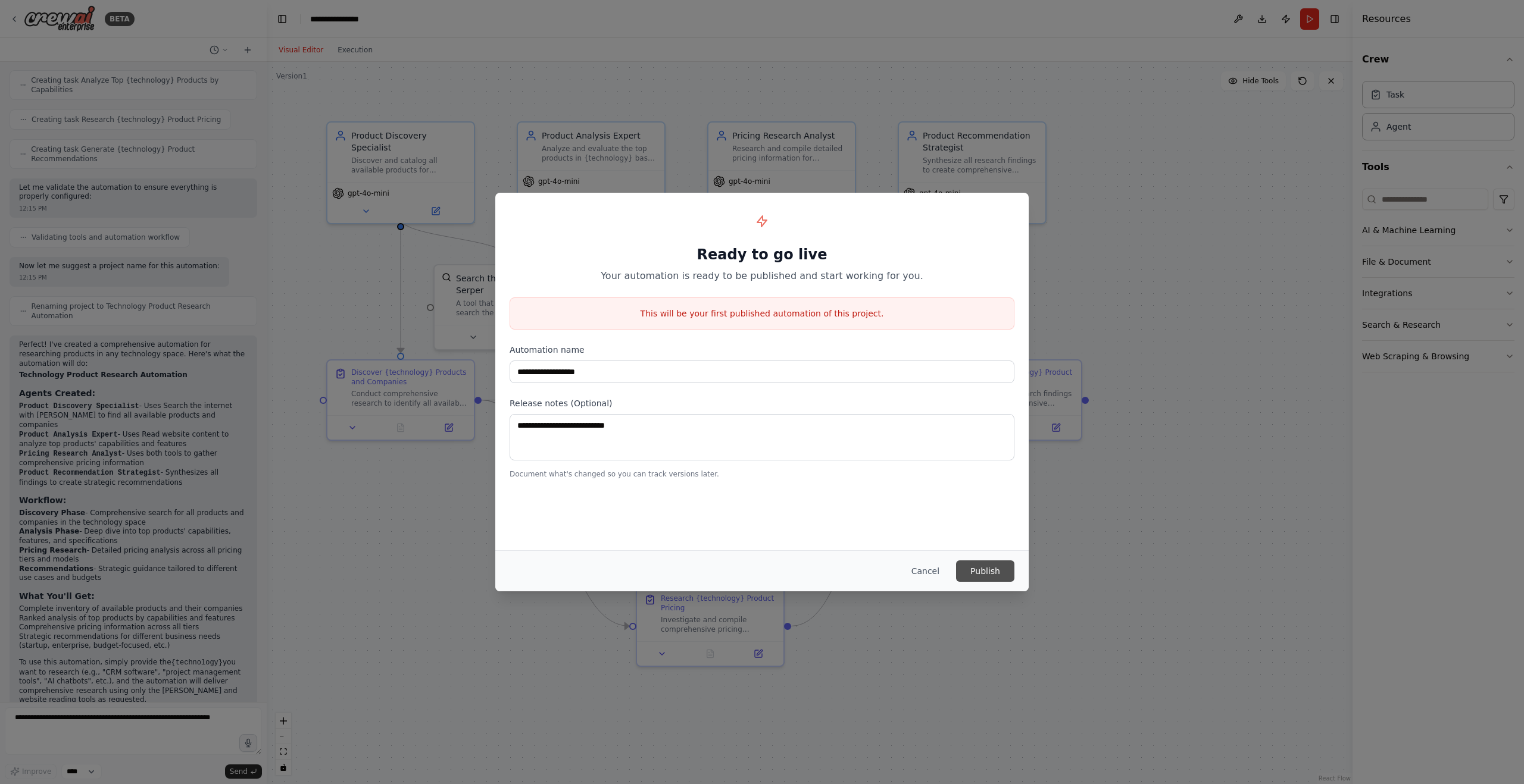
click at [997, 573] on button "Publish" at bounding box center [985, 571] width 58 height 21
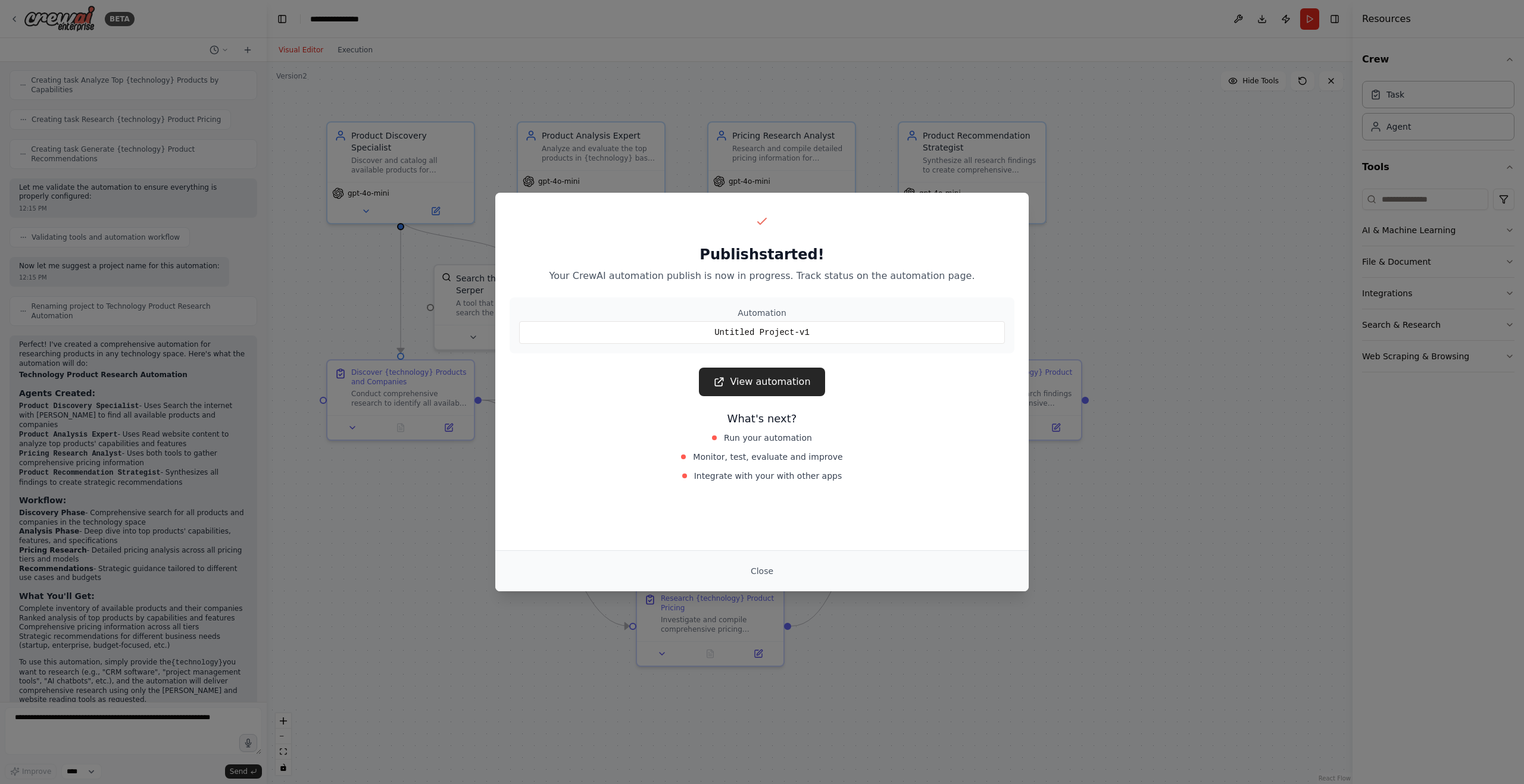
click at [759, 568] on button "Close" at bounding box center [762, 571] width 42 height 21
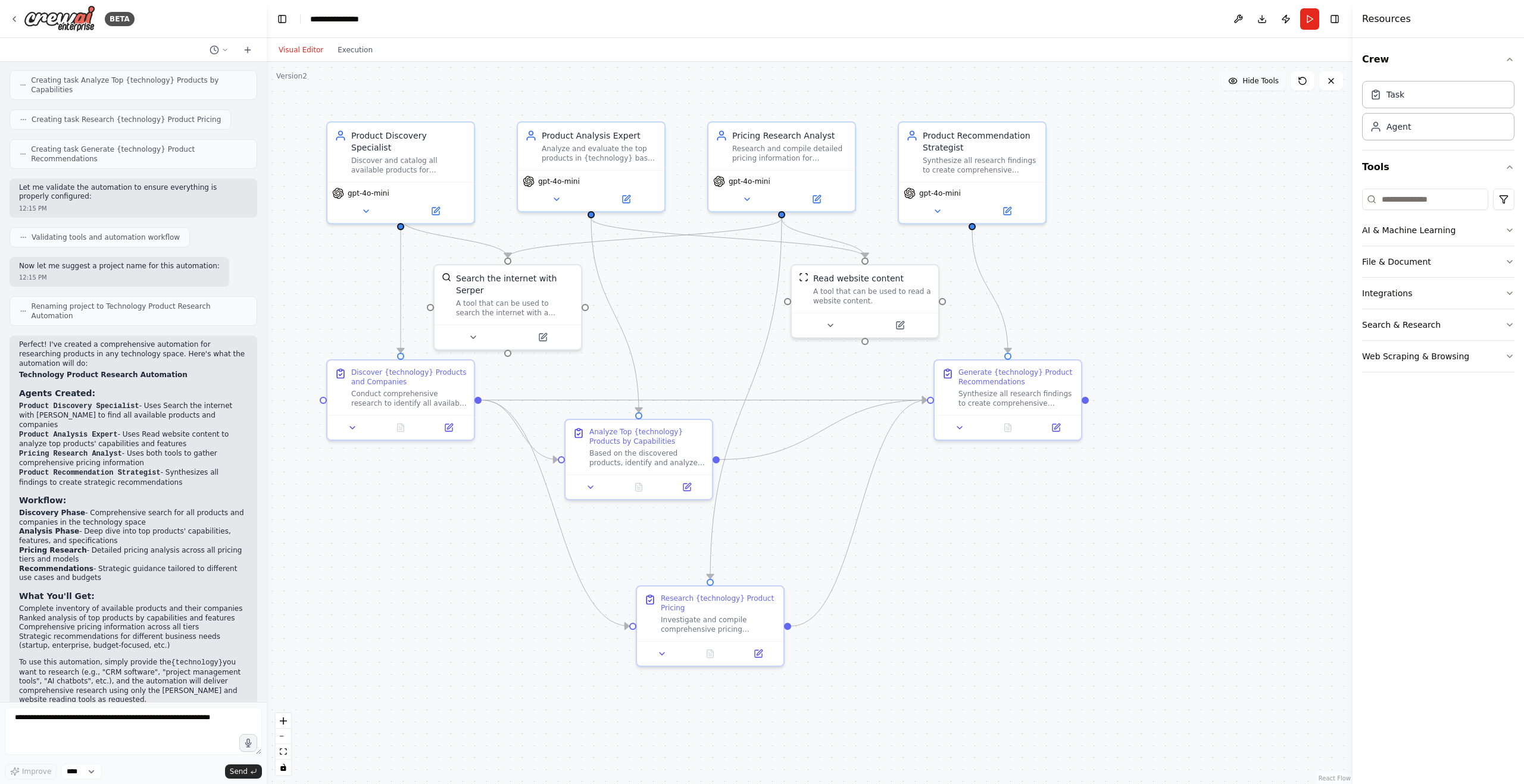
click at [1235, 82] on icon at bounding box center [1232, 80] width 8 height 5
click at [1235, 81] on button "Show Tools" at bounding box center [1251, 81] width 68 height 19
click at [1235, 81] on icon at bounding box center [1232, 81] width 9 height 9
click at [1235, 81] on button "Show Tools" at bounding box center [1251, 81] width 68 height 19
click at [352, 50] on button "Execution" at bounding box center [355, 50] width 50 height 15
